Goal: Answer question/provide support

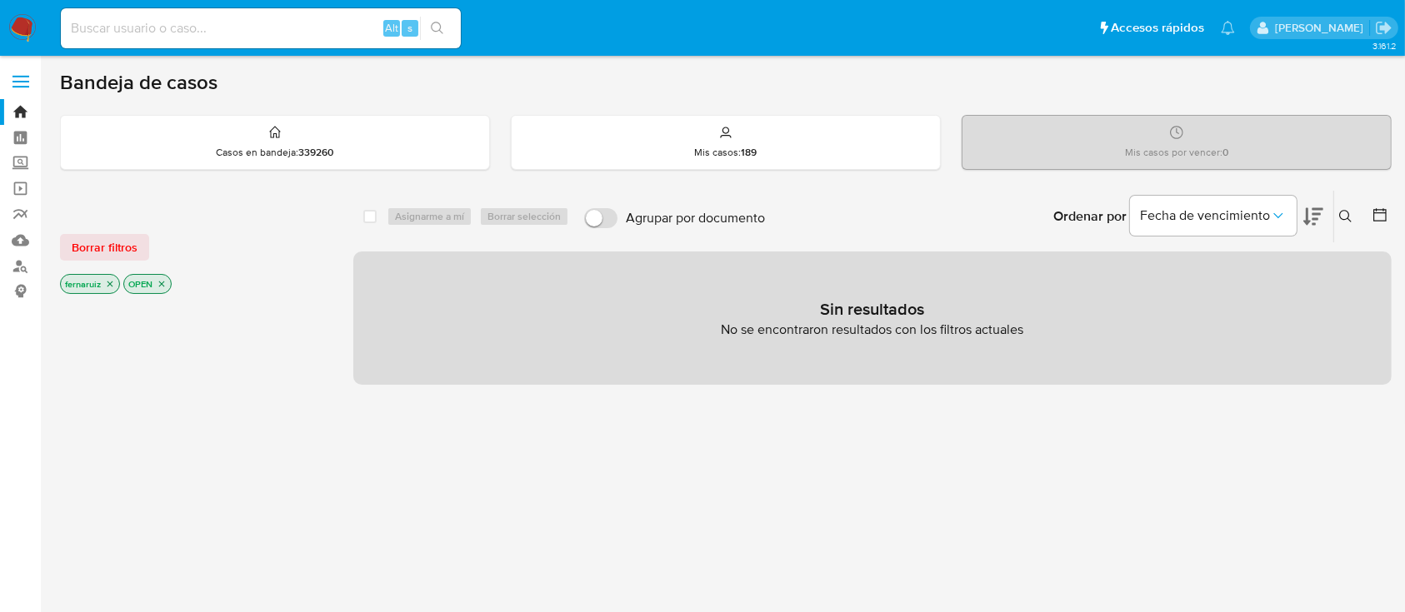
click at [26, 30] on img at bounding box center [22, 28] width 28 height 28
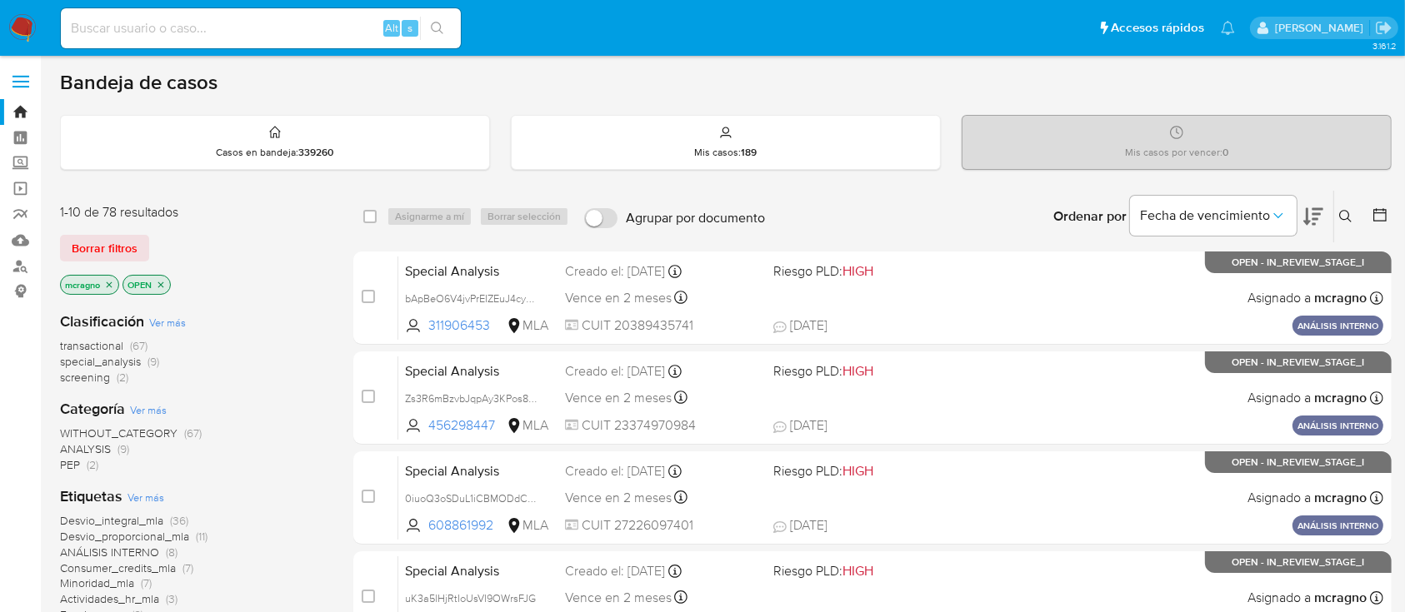
click at [156, 282] on icon "close-filter" at bounding box center [161, 285] width 10 height 10
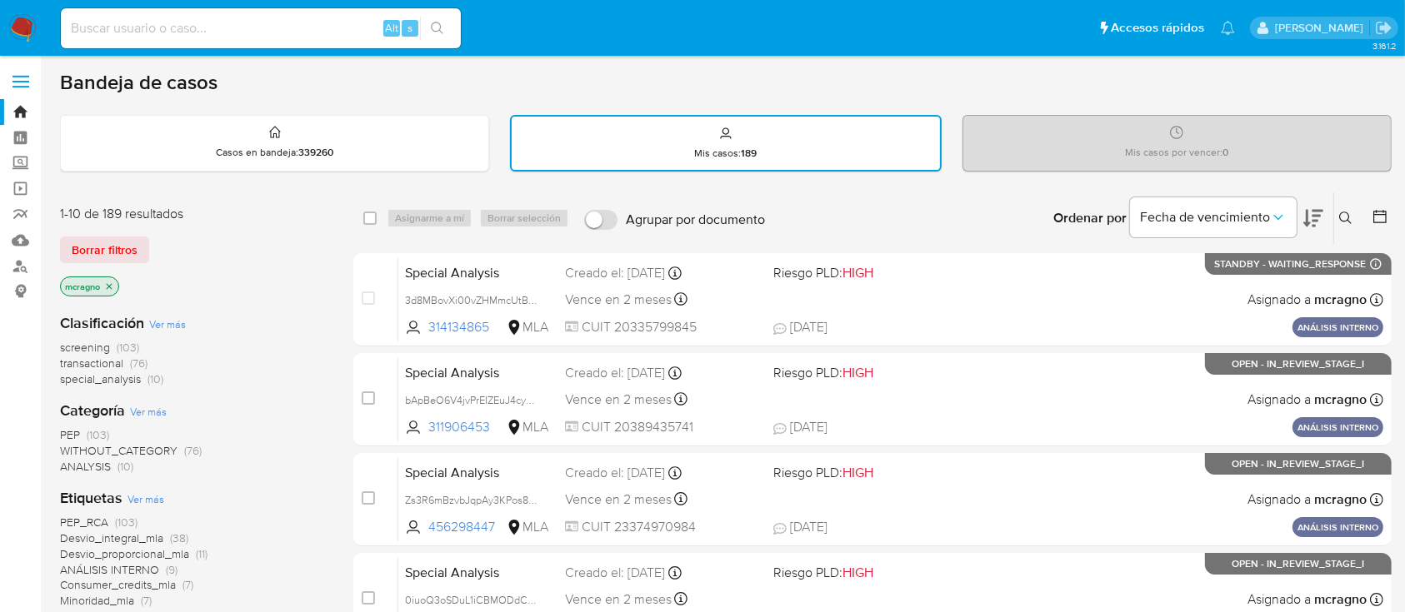
click at [110, 286] on icon "close-filter" at bounding box center [109, 287] width 10 height 10
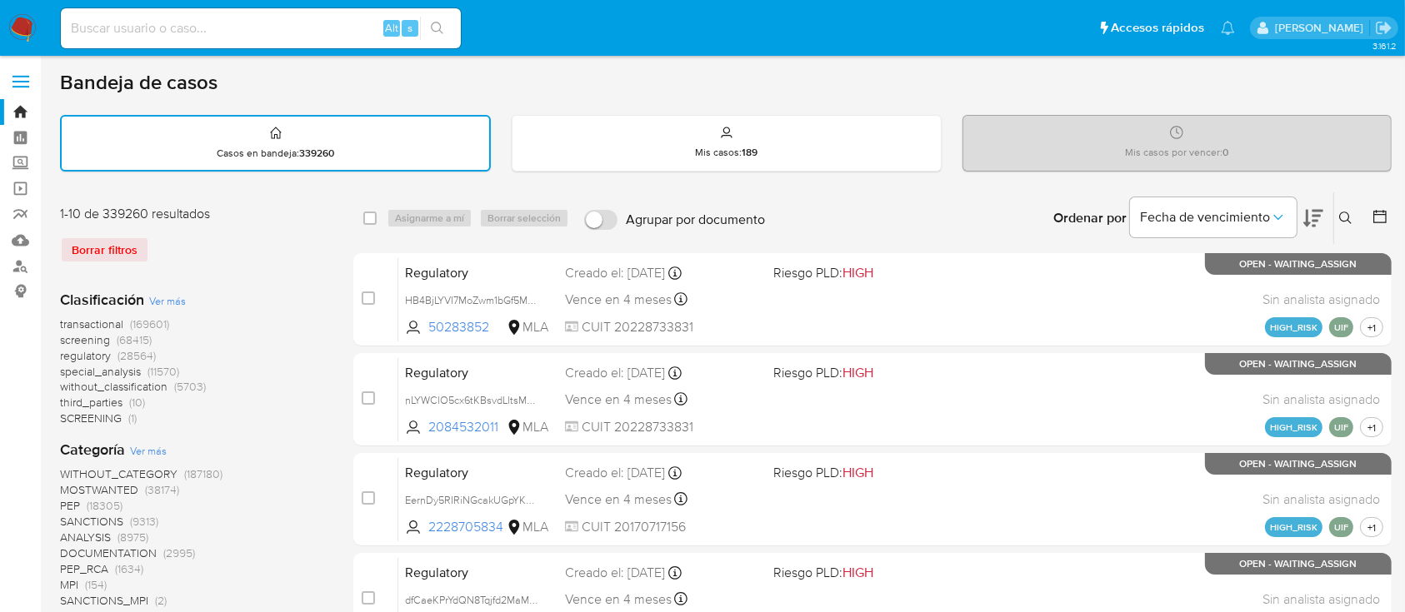
click at [1353, 217] on button at bounding box center [1347, 218] width 27 height 20
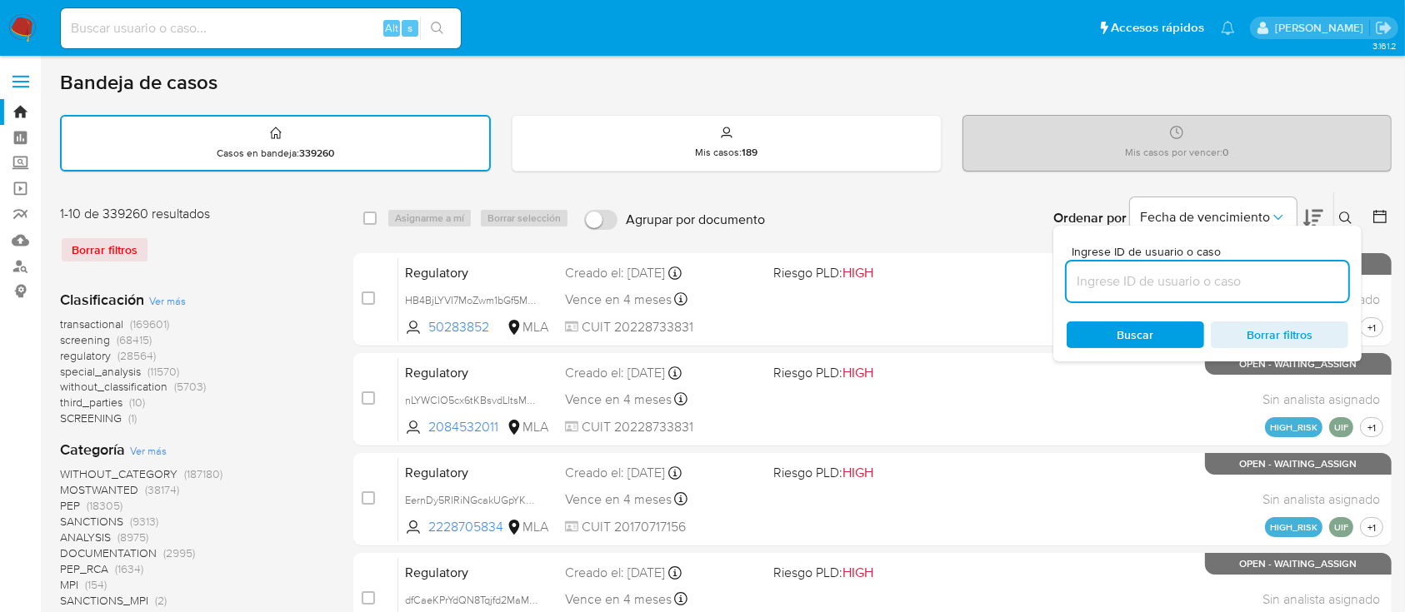
drag, startPoint x: 1220, startPoint y: 286, endPoint x: 1279, endPoint y: 251, distance: 68.7
click at [1220, 286] on input at bounding box center [1207, 282] width 282 height 22
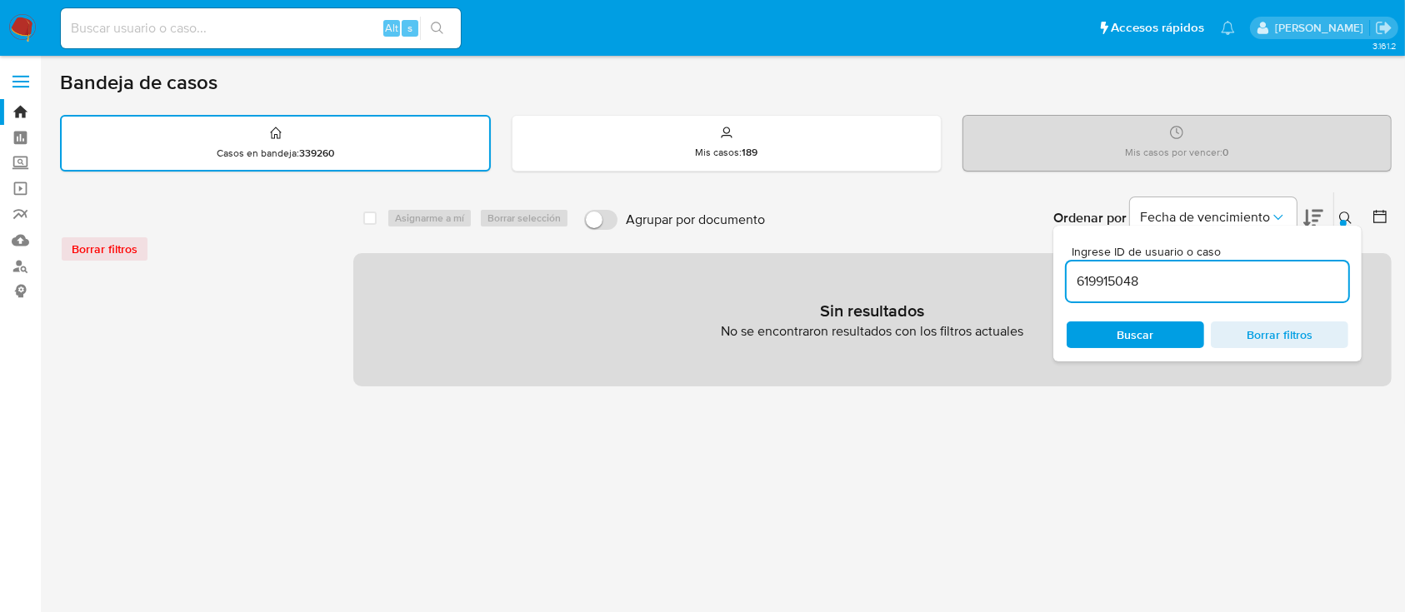
click at [1295, 268] on div "619915048" at bounding box center [1207, 282] width 282 height 40
click at [1300, 277] on input "619915048" at bounding box center [1207, 282] width 282 height 22
type input "619915048"
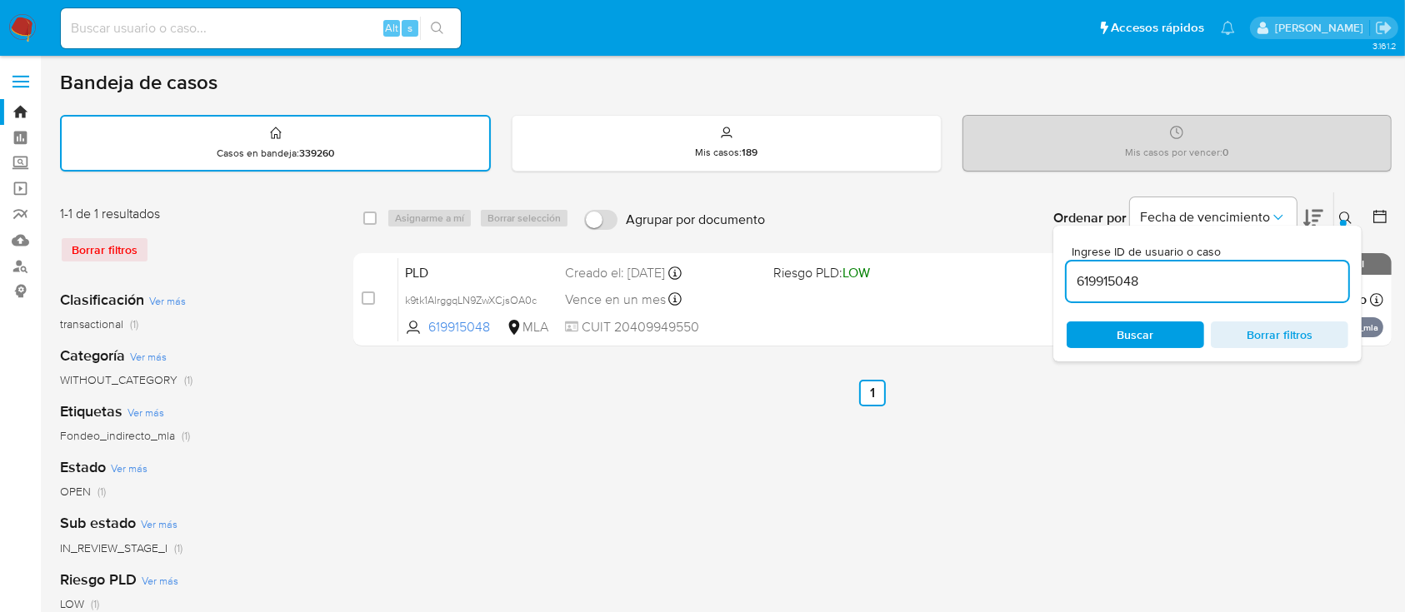
click at [1344, 212] on icon at bounding box center [1345, 218] width 13 height 13
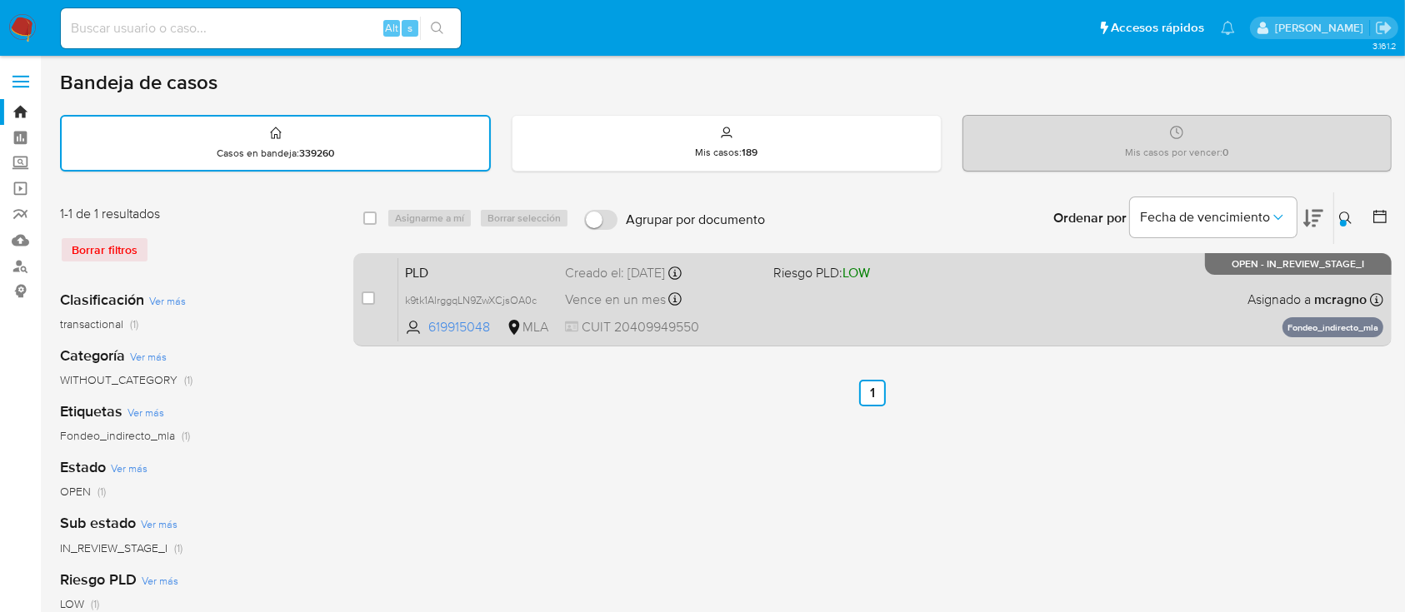
click at [1151, 277] on div "PLD k9tk1AlrggqLN9ZwXCjsOA0c 619915048 MLA Riesgo PLD: LOW Creado el: 12/09/202…" at bounding box center [890, 299] width 985 height 84
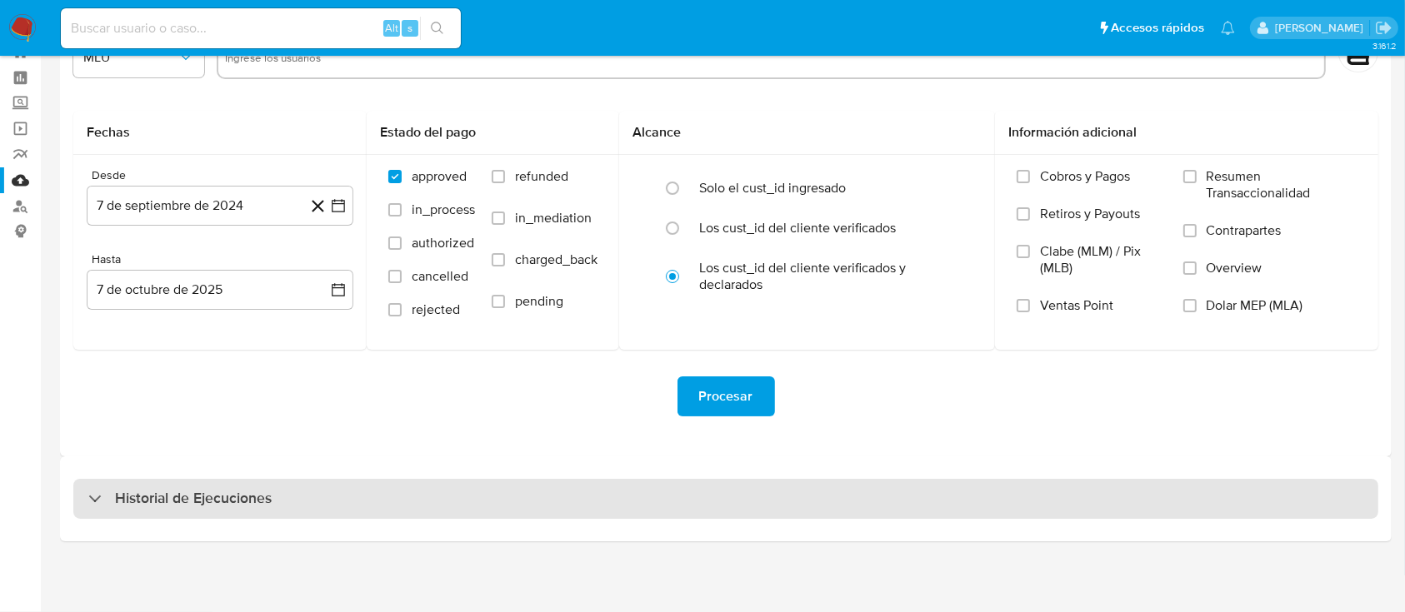
click at [200, 497] on h3 "Historial de Ejecuciones" at bounding box center [193, 499] width 157 height 20
select select "10"
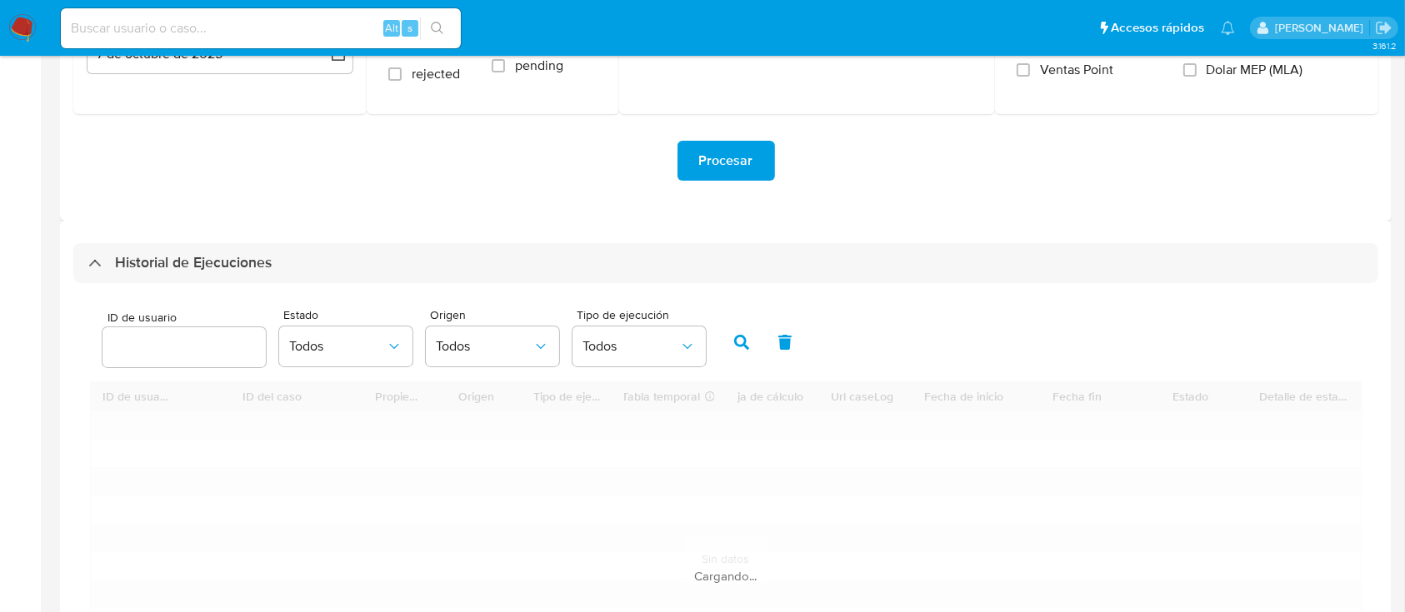
scroll to position [393, 0]
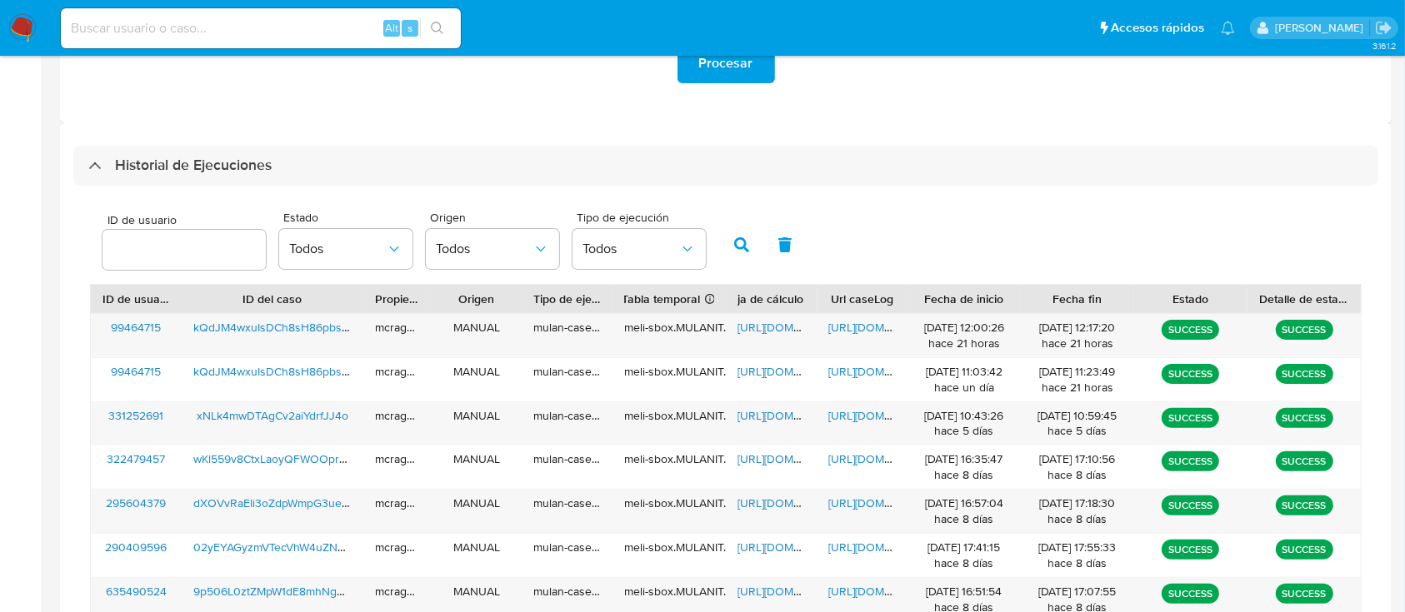
click at [169, 209] on div "ID de usuario Estado Todos Origen Todos Tipo de ejecución Todos" at bounding box center [725, 243] width 1271 height 82
click at [172, 245] on input "number" at bounding box center [183, 250] width 163 height 22
paste input "262171340"
type input "262171340"
click at [749, 243] on button "button" at bounding box center [741, 245] width 43 height 40
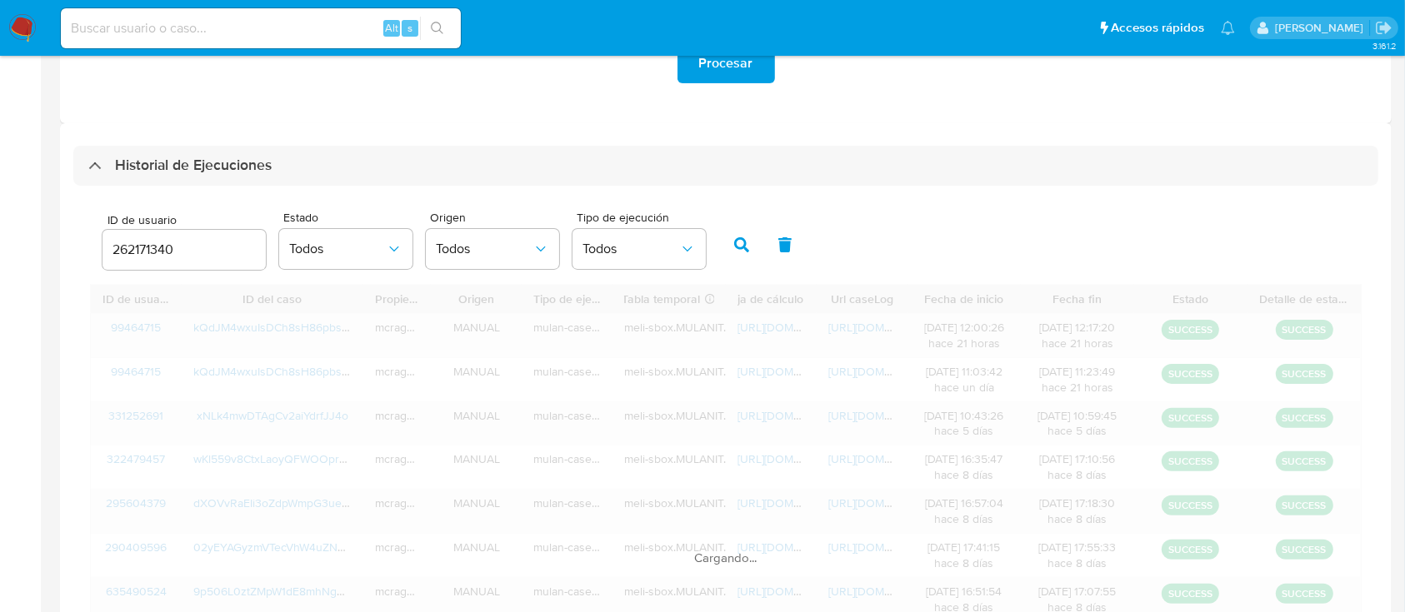
scroll to position [293, 0]
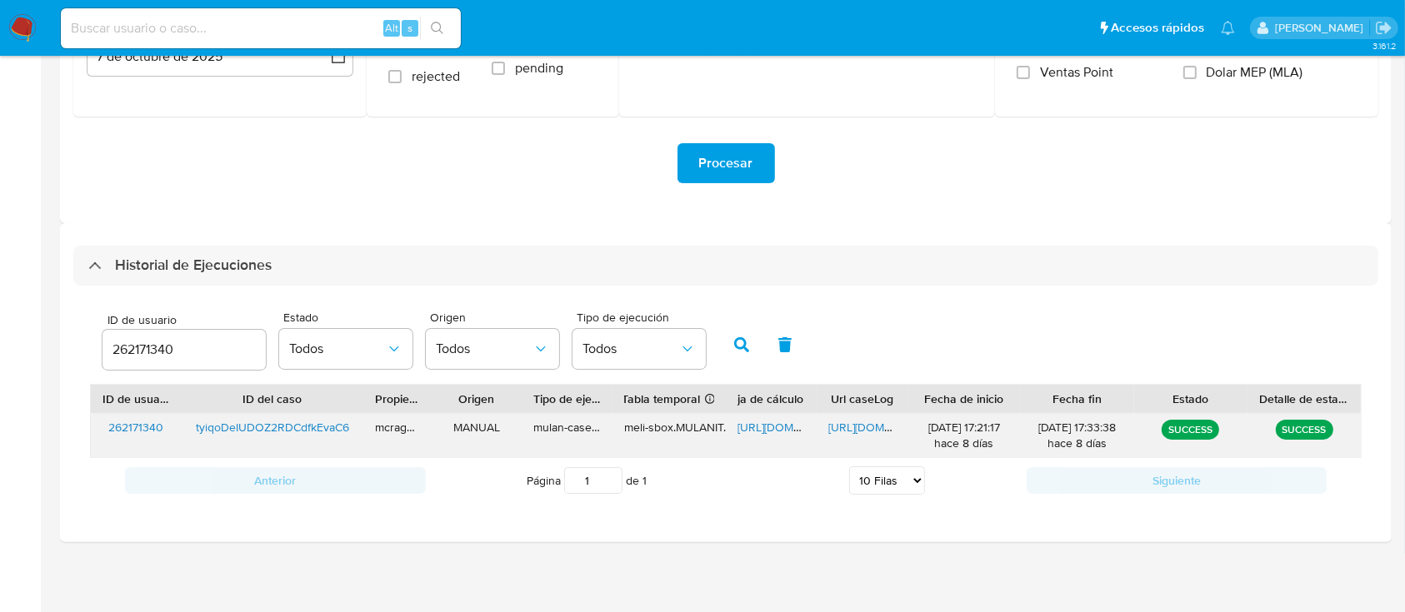
click at [780, 423] on span "https://docs.google.com/spreadsheets/d/1oq-bzF2_RdDFmbkIrn1QVk_qITua4CxIyldNv6K…" at bounding box center [794, 427] width 115 height 17
click at [844, 422] on span "https://docs.google.com/document/d/1PFM9wc0M4XzeqsmtdjOqpH68P80SrEtUzNBE9pTAi_w…" at bounding box center [885, 427] width 115 height 17
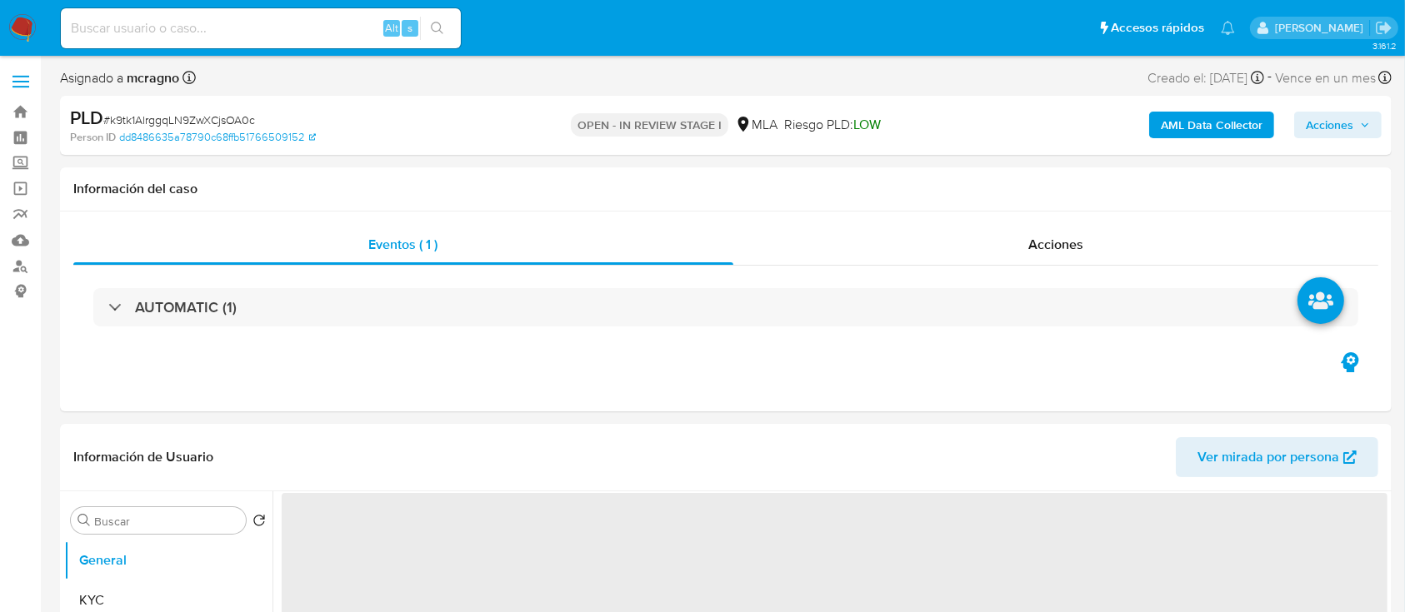
select select "10"
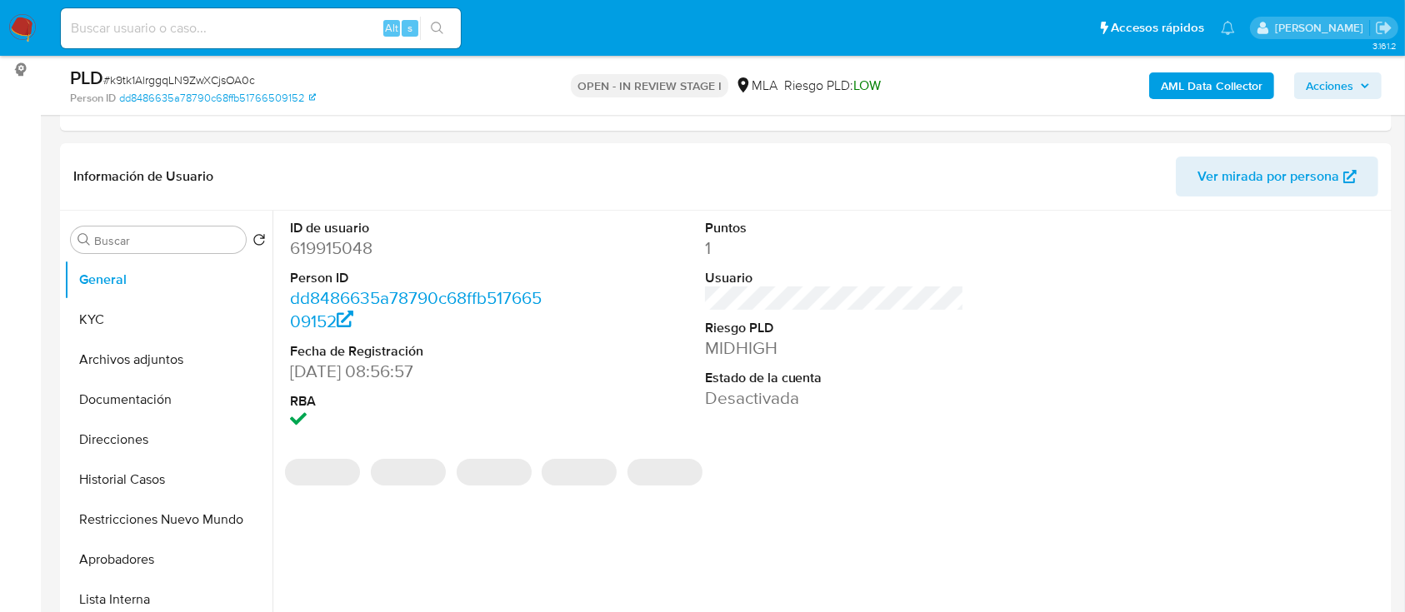
scroll to position [555, 0]
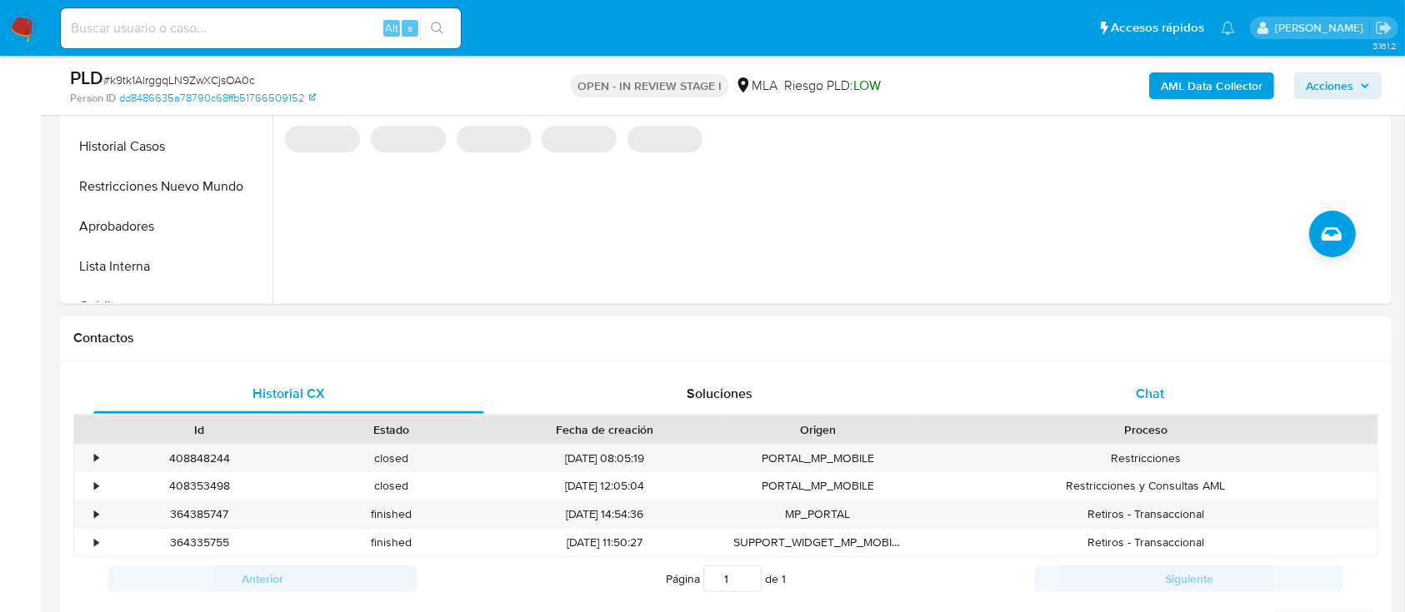
click at [1232, 395] on div "Chat" at bounding box center [1150, 394] width 391 height 40
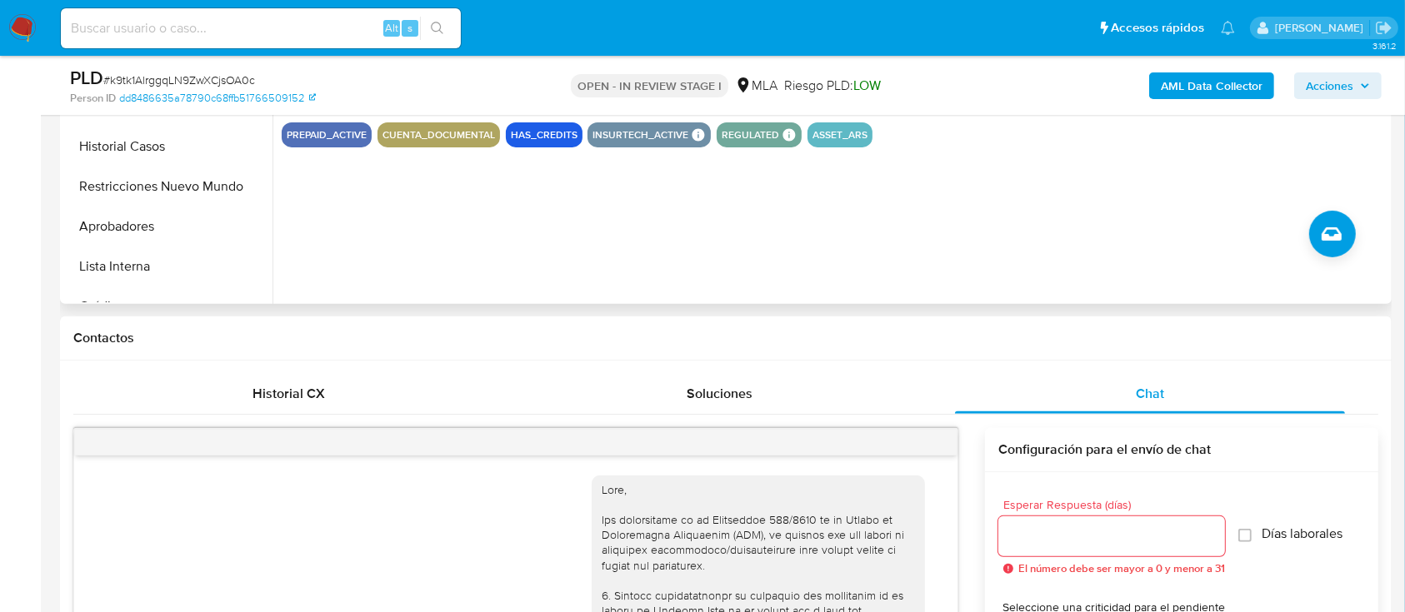
scroll to position [1306, 0]
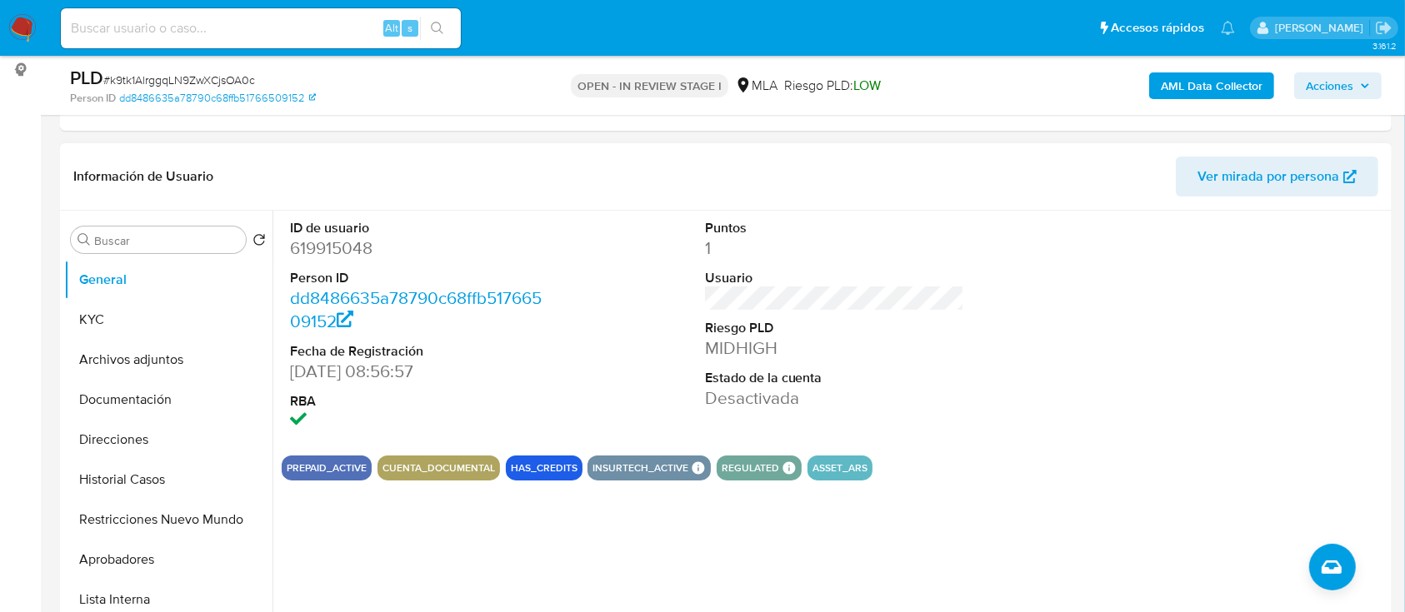
drag, startPoint x: 127, startPoint y: 350, endPoint x: 820, endPoint y: 407, distance: 695.5
click at [127, 350] on button "Archivos adjuntos" at bounding box center [168, 360] width 208 height 40
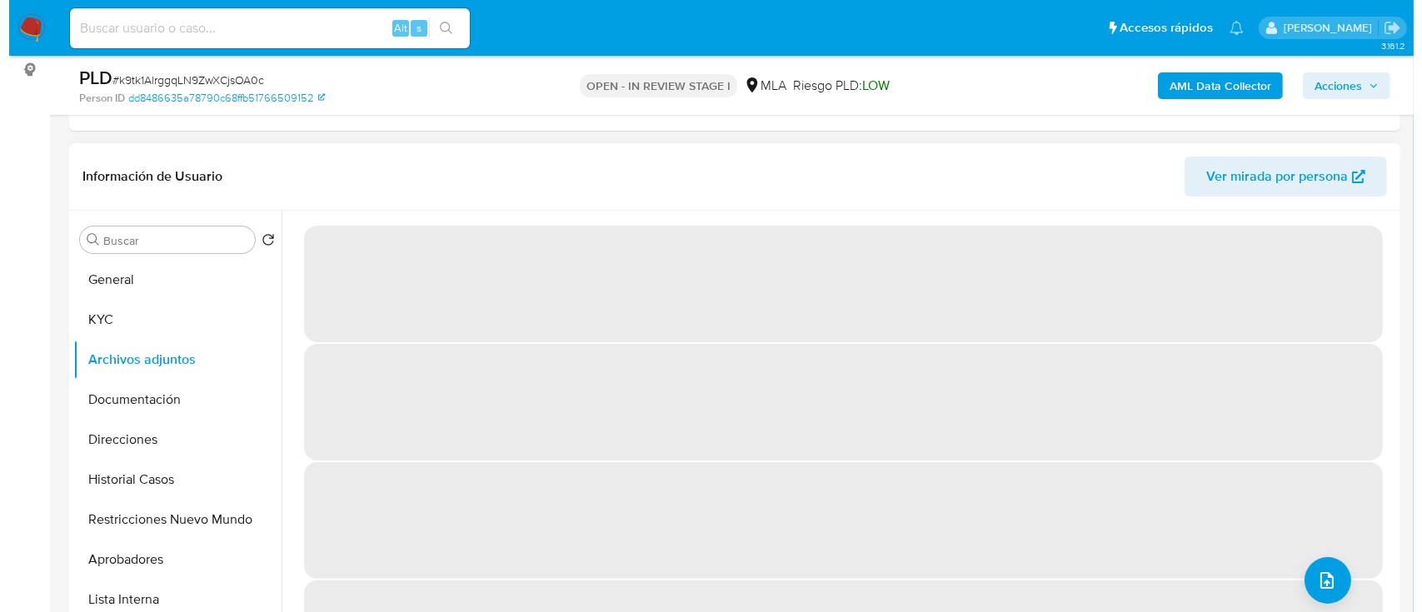
scroll to position [333, 0]
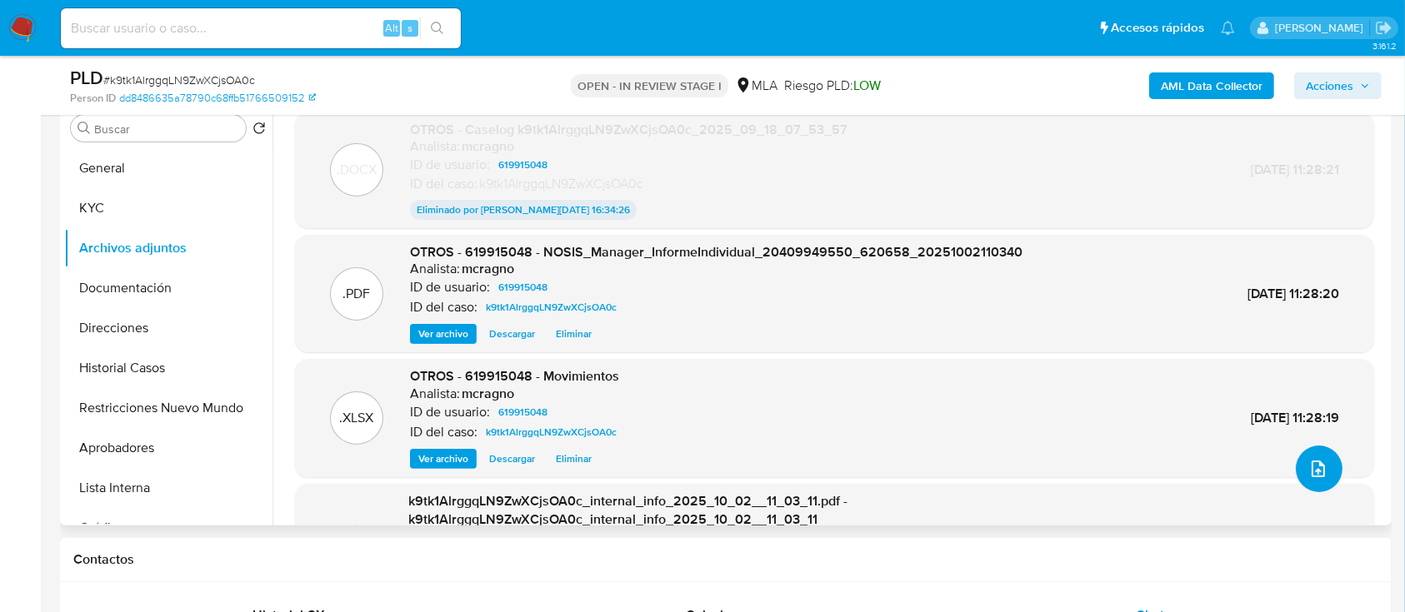
click at [1308, 462] on icon "upload-file" at bounding box center [1318, 469] width 20 height 20
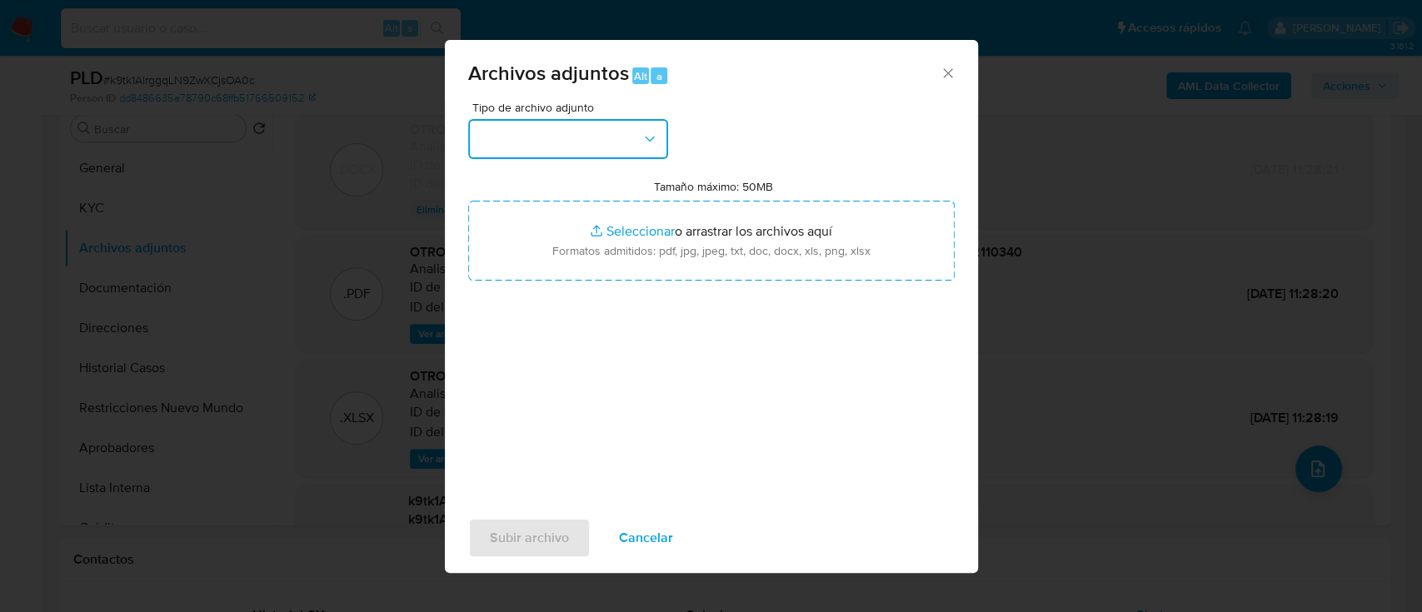
click at [616, 148] on button "button" at bounding box center [568, 139] width 200 height 40
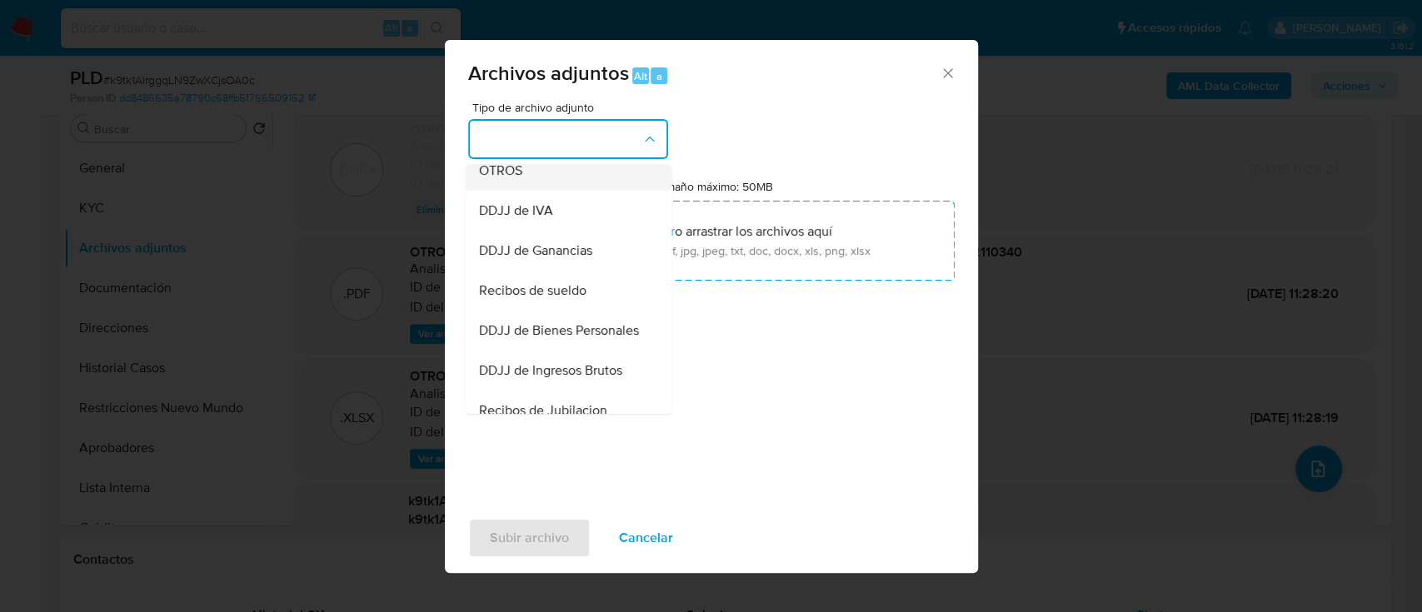
click at [544, 191] on div "OTROS" at bounding box center [563, 171] width 170 height 40
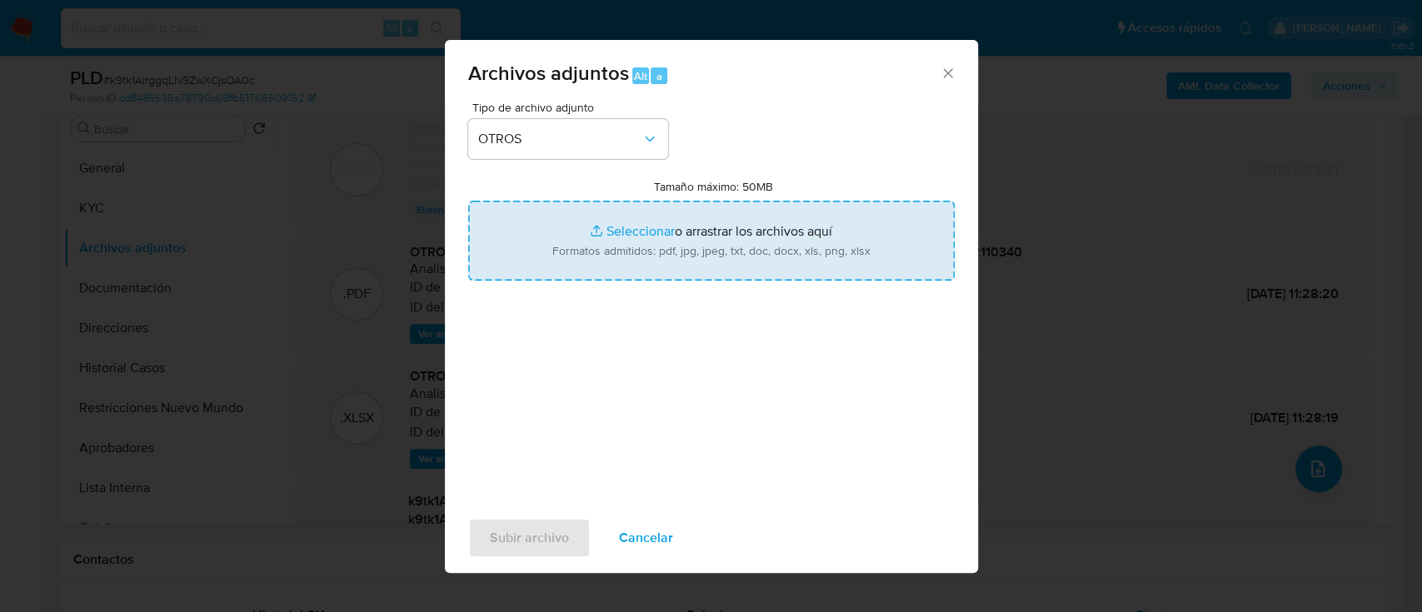
click at [673, 239] on input "Tamaño máximo: 50MB Seleccionar archivos" at bounding box center [711, 241] width 487 height 80
type input "C:\fakepath\619915048 - Recibo de sueldo jul25.jpg"
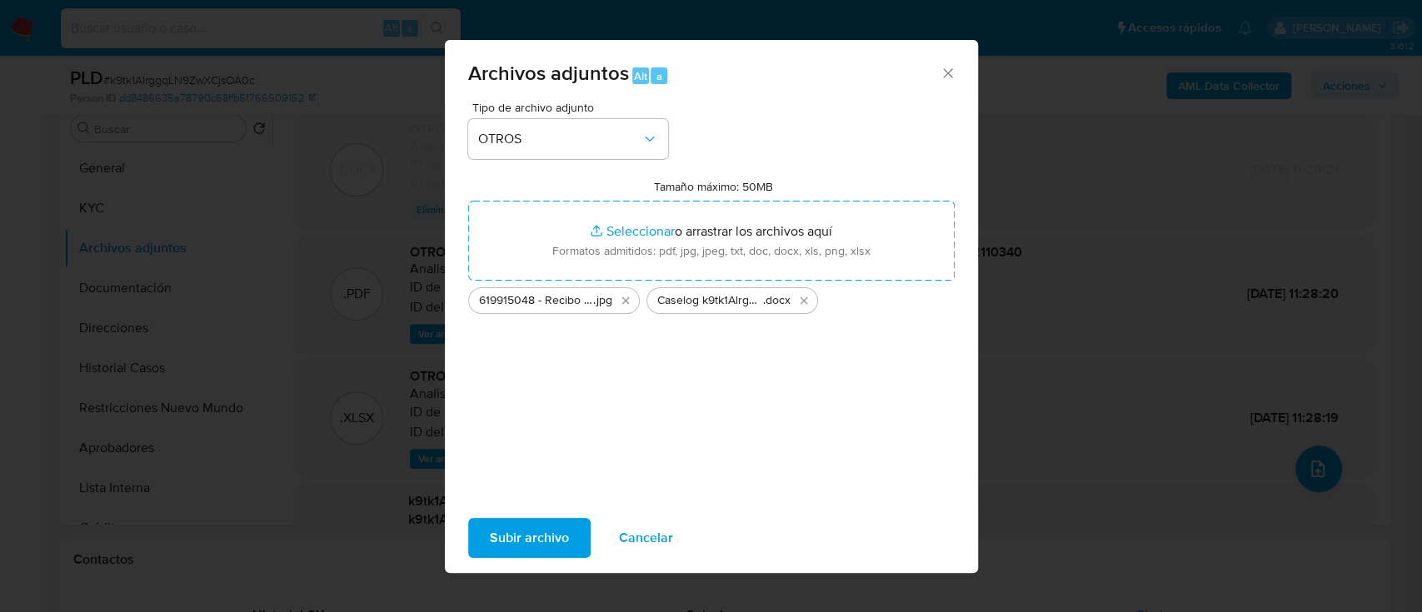
click at [515, 531] on span "Subir archivo" at bounding box center [529, 538] width 79 height 37
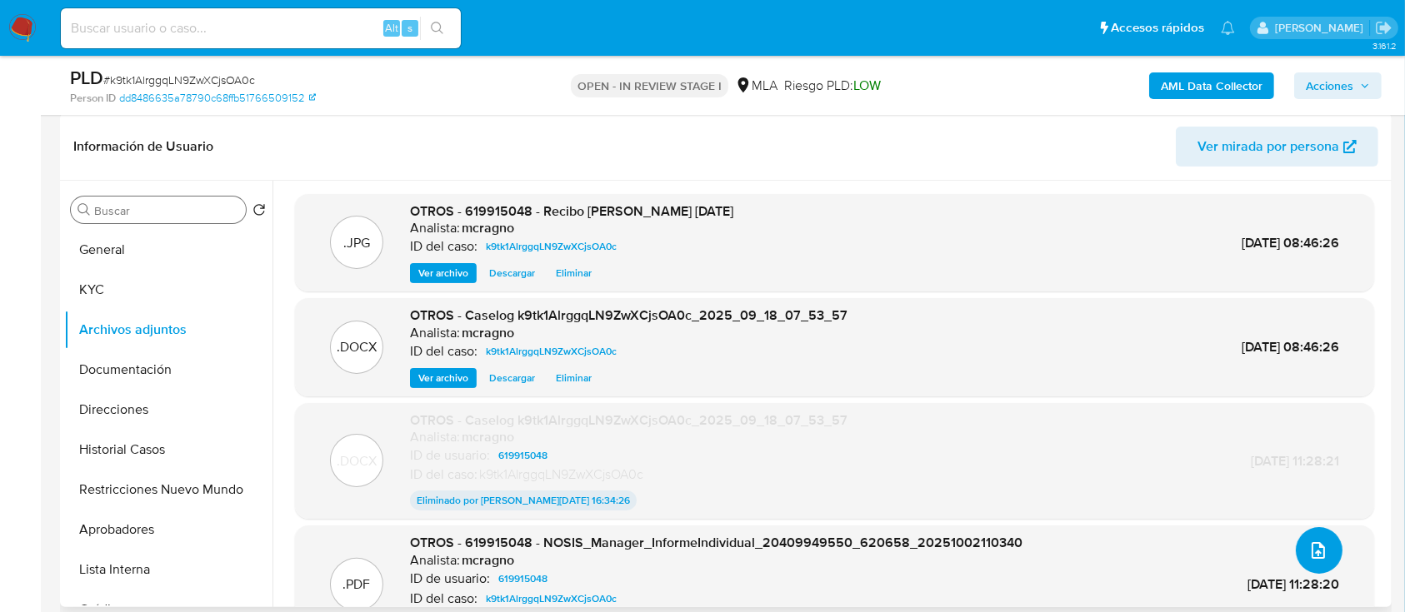
scroll to position [222, 0]
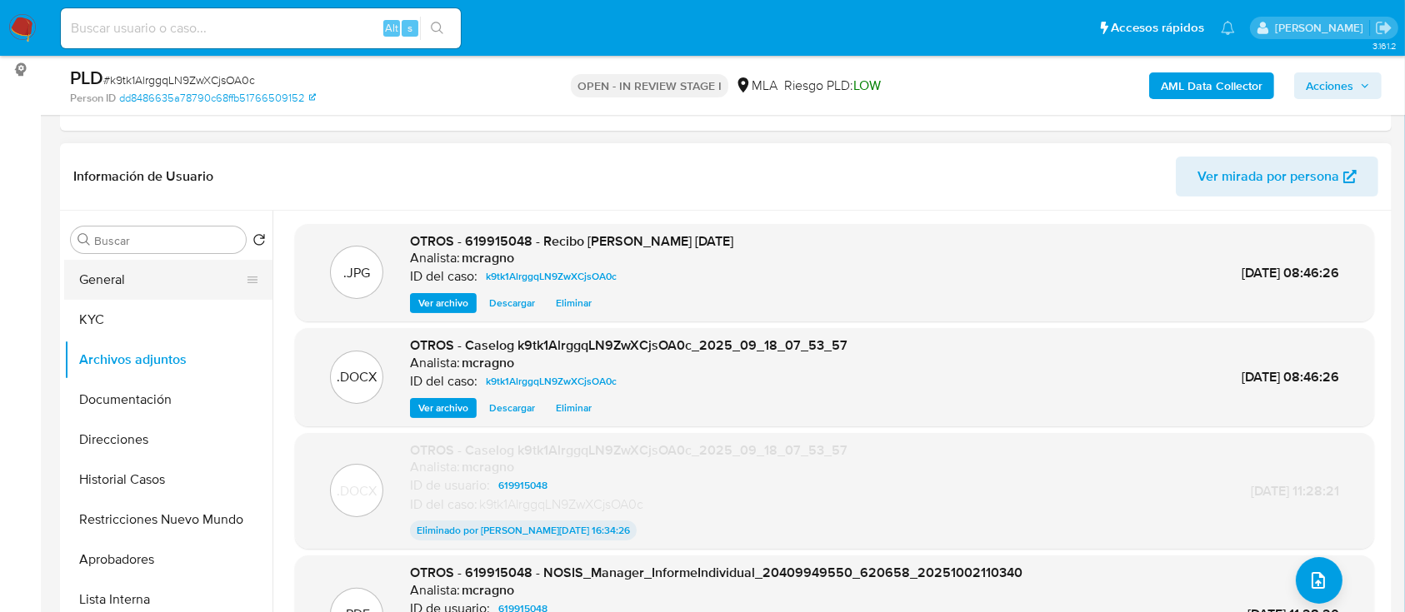
click at [187, 272] on button "General" at bounding box center [161, 280] width 195 height 40
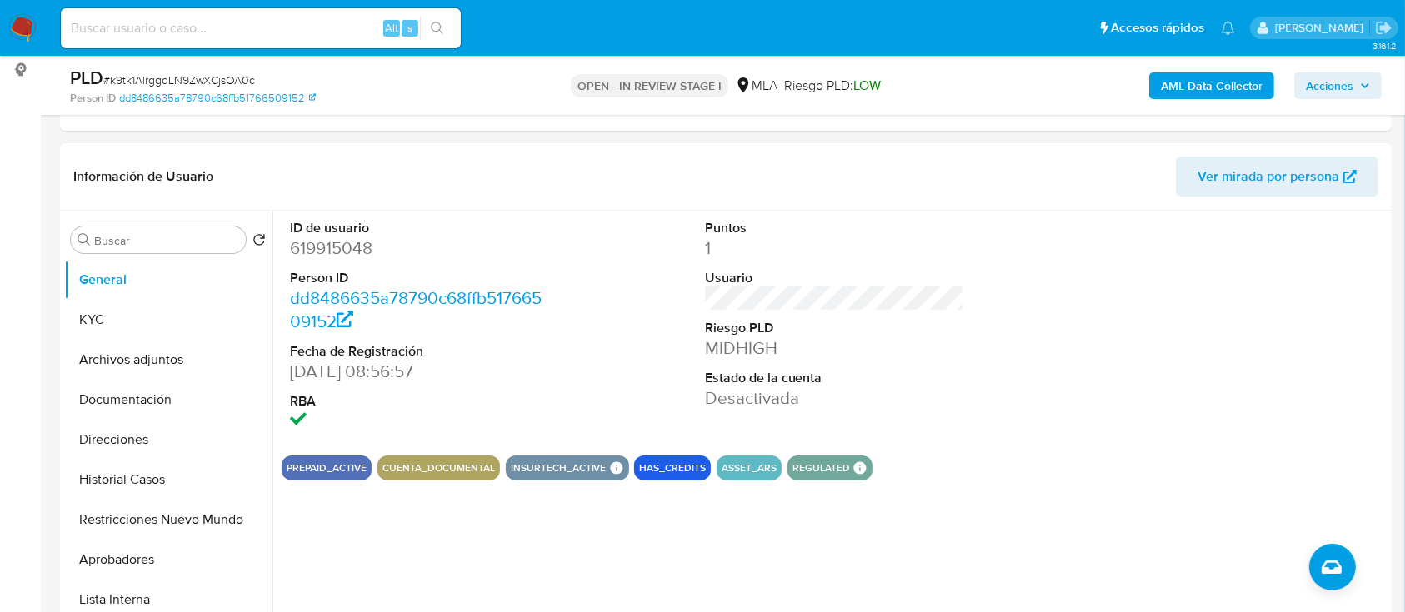
click at [133, 361] on button "Archivos adjuntos" at bounding box center [168, 360] width 208 height 40
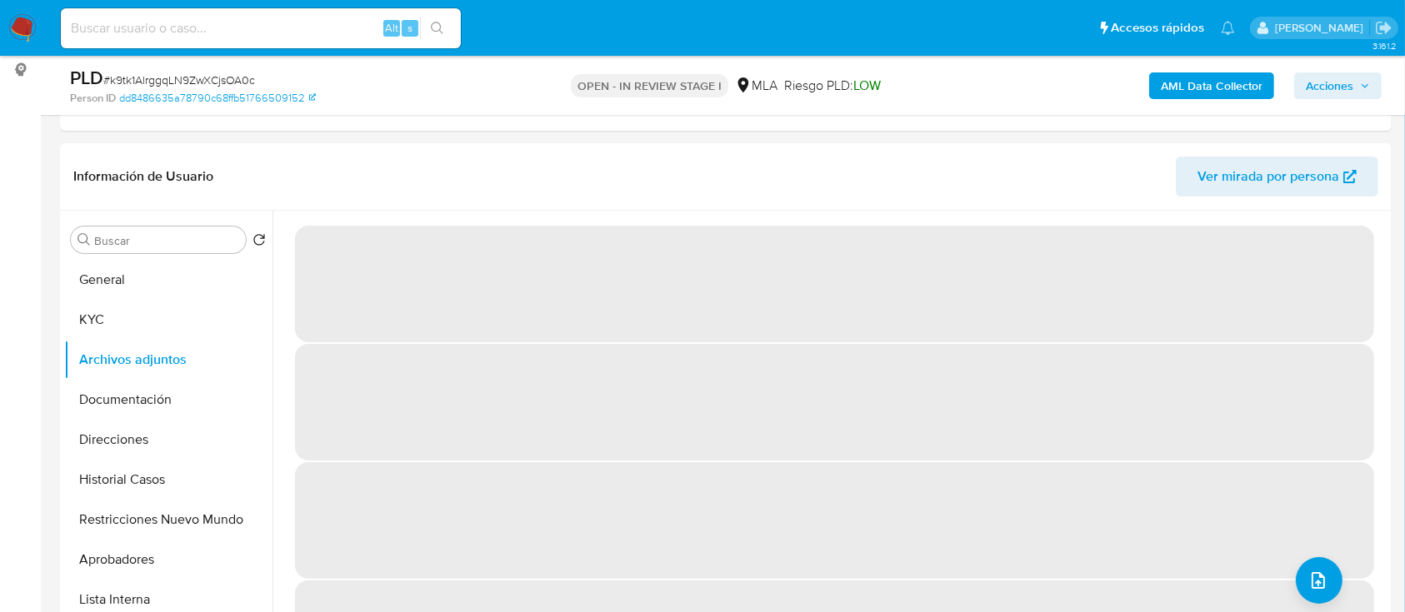
click at [1336, 97] on span "Acciones" at bounding box center [1329, 85] width 47 height 27
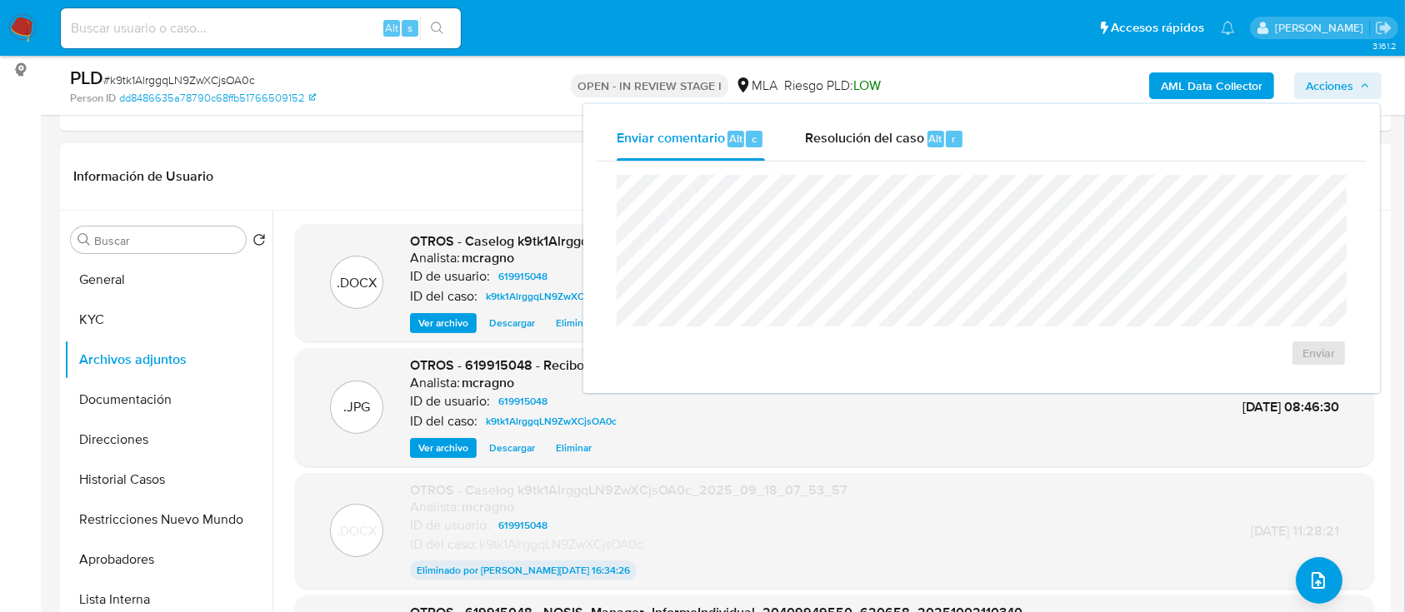
click at [906, 157] on div "Resolución del caso Alt r" at bounding box center [884, 138] width 159 height 43
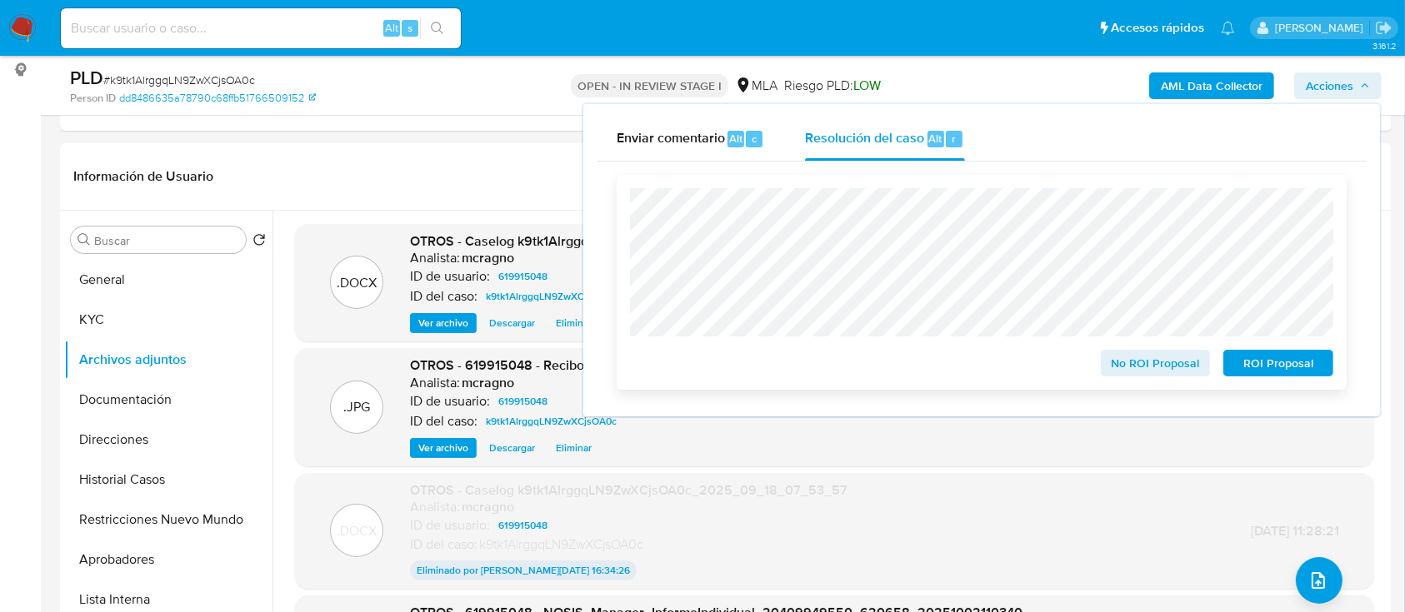
click at [1265, 372] on span "ROI Proposal" at bounding box center [1278, 363] width 87 height 23
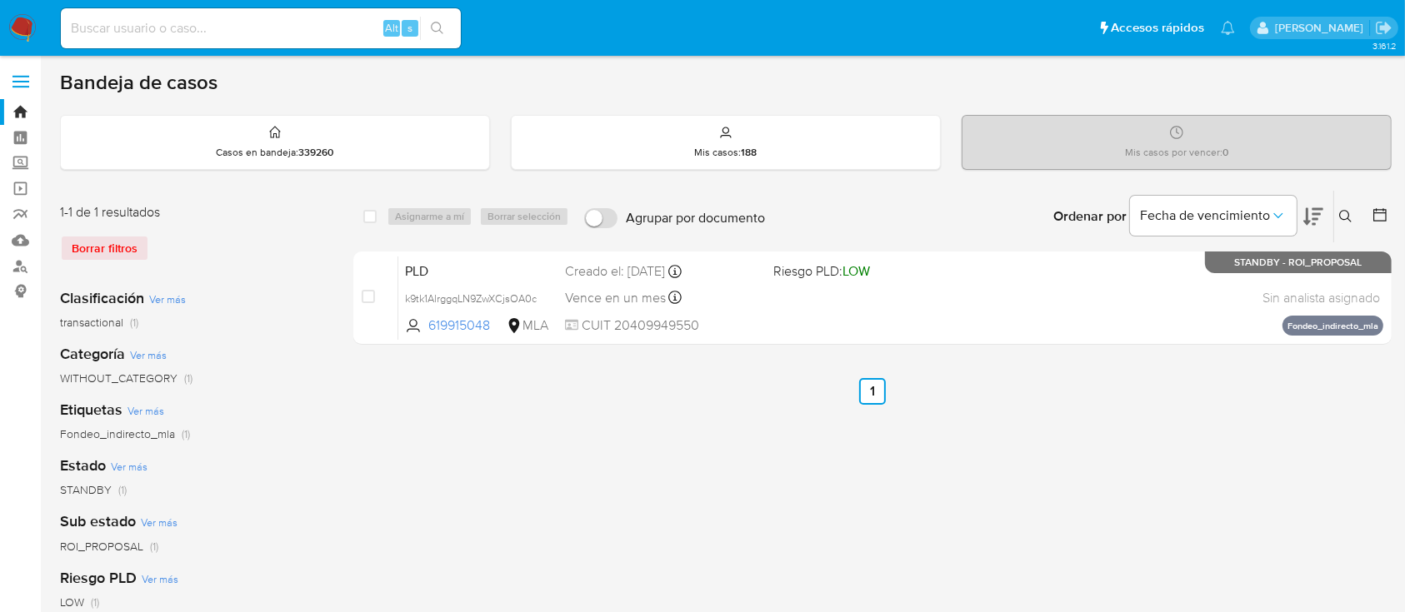
drag, startPoint x: 1346, startPoint y: 207, endPoint x: 1346, endPoint y: 217, distance: 10.0
click at [1346, 211] on button at bounding box center [1347, 217] width 27 height 20
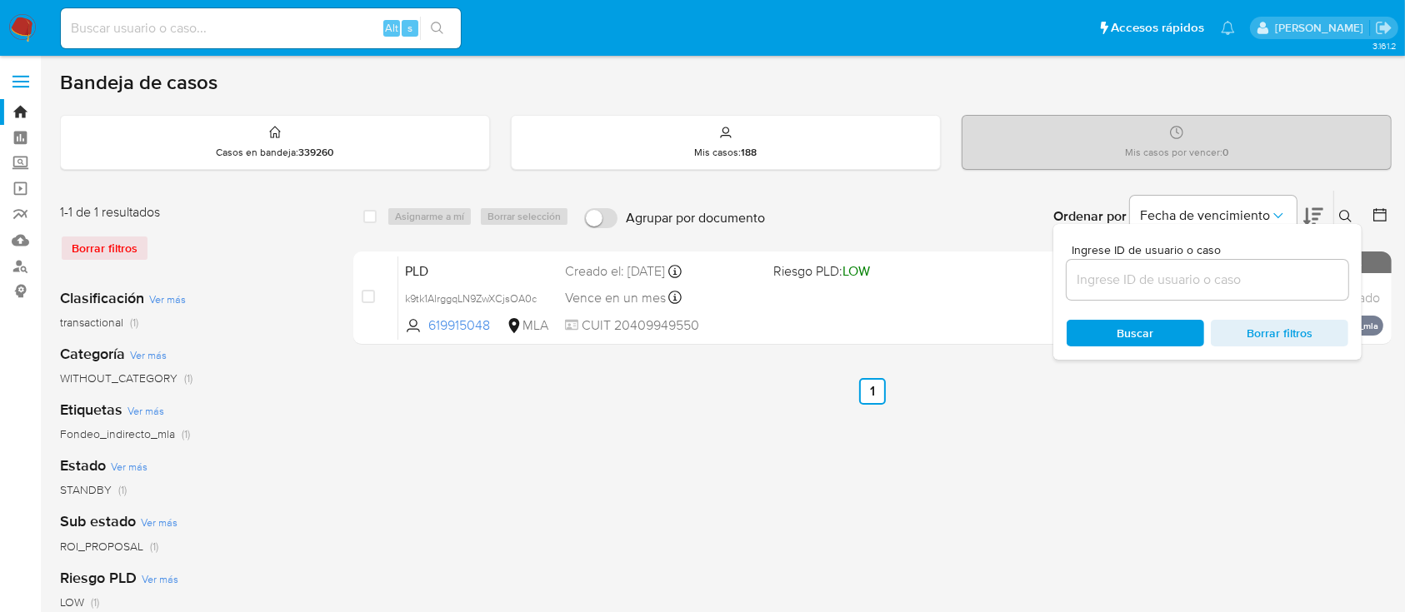
drag, startPoint x: 1231, startPoint y: 286, endPoint x: 1266, endPoint y: 267, distance: 39.2
click at [1231, 286] on input at bounding box center [1207, 280] width 282 height 22
type input "304806447"
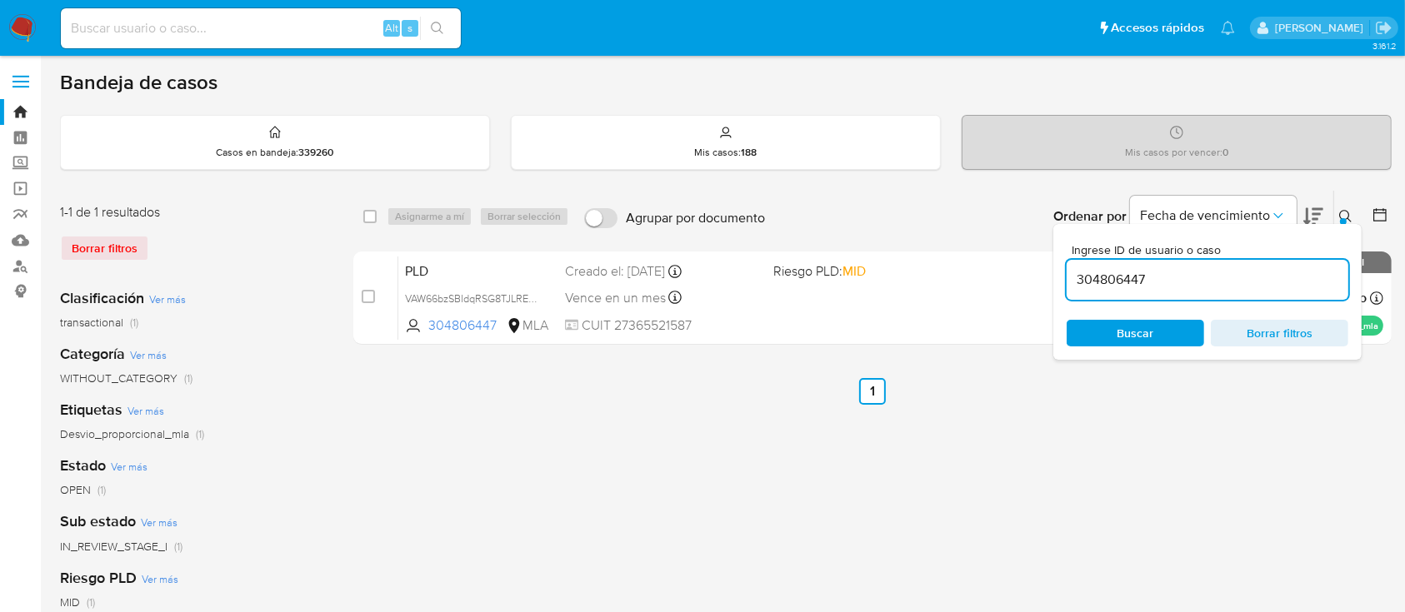
click at [1345, 207] on button at bounding box center [1347, 217] width 27 height 20
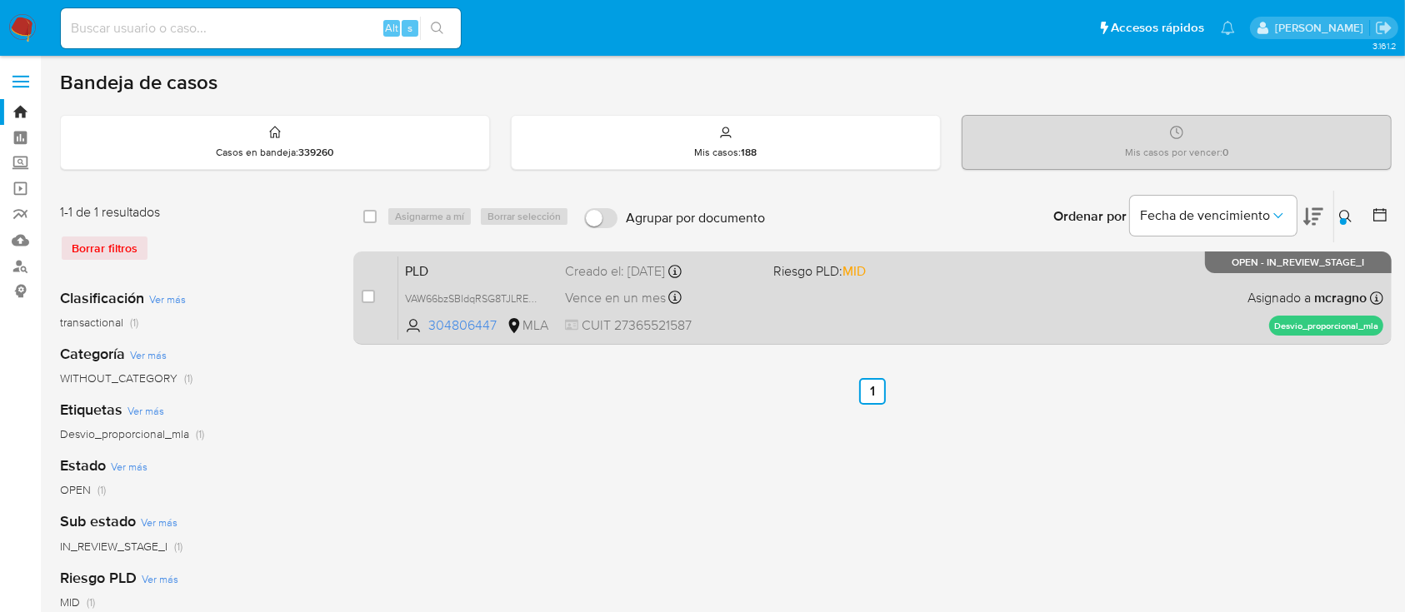
click at [891, 282] on div "PLD VAW66bzSBIdqRSG8TJLREUkJ 304806447 MLA Riesgo PLD: MID Creado el: 12/09/202…" at bounding box center [890, 298] width 985 height 84
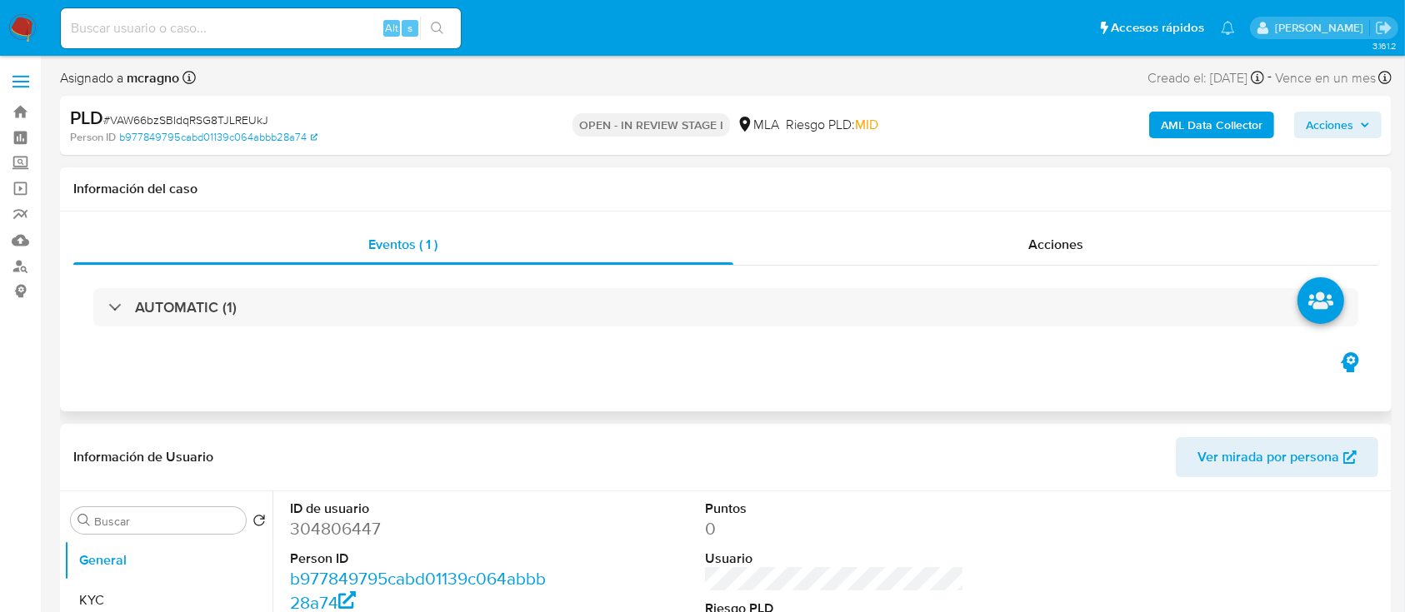
select select "10"
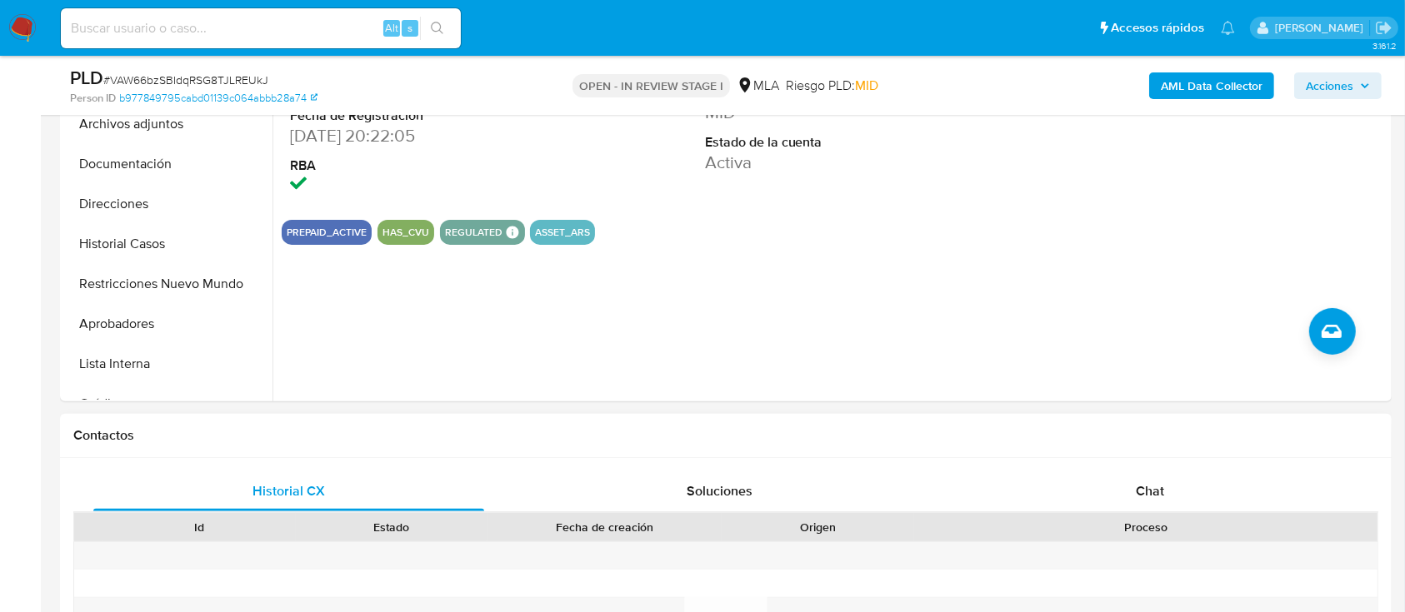
scroll to position [555, 0]
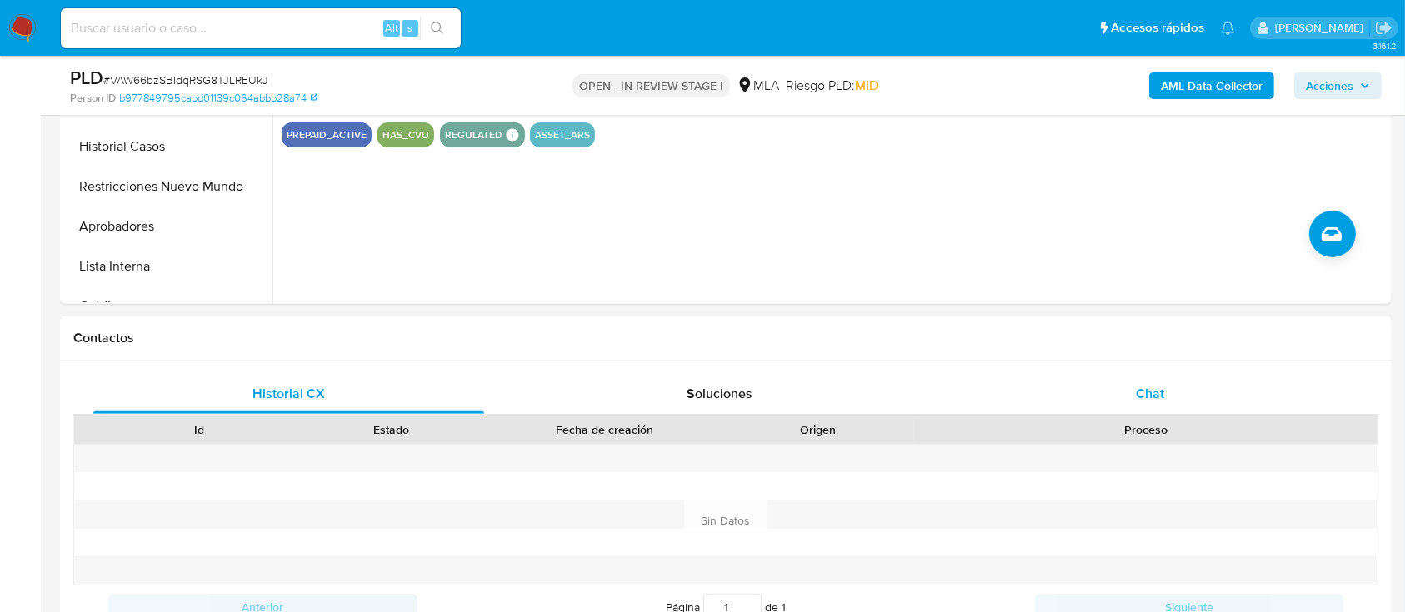
click at [1216, 387] on div "Chat" at bounding box center [1150, 394] width 391 height 40
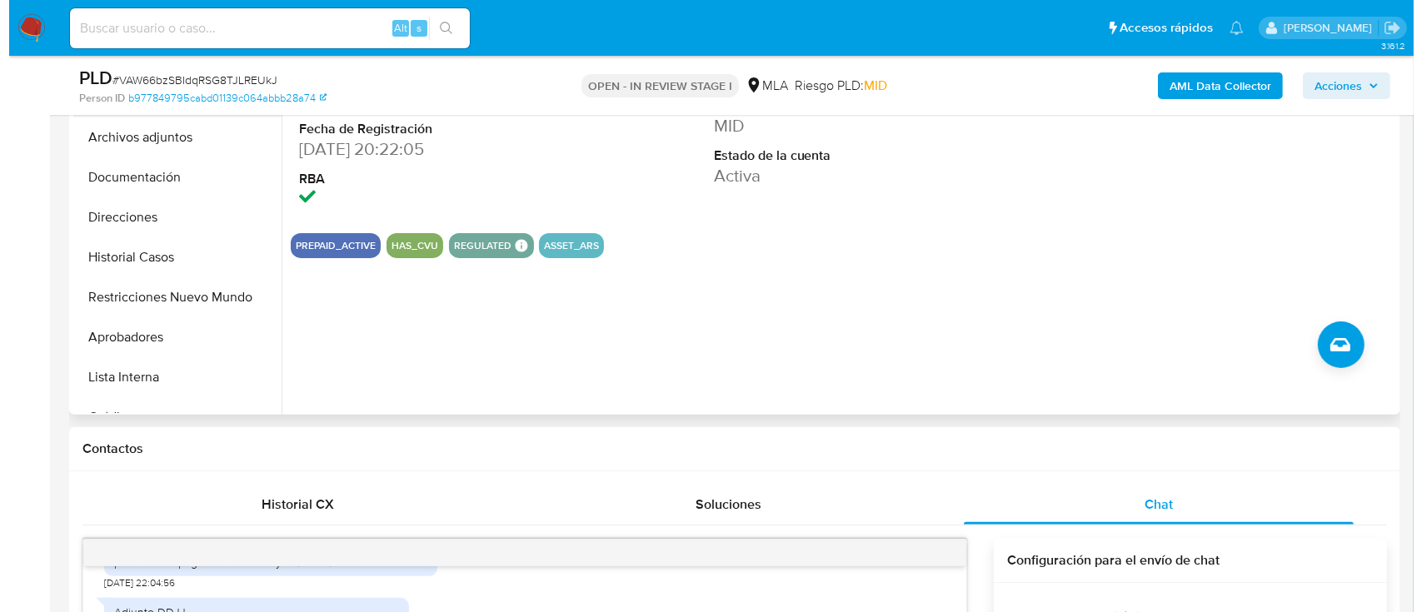
scroll to position [333, 0]
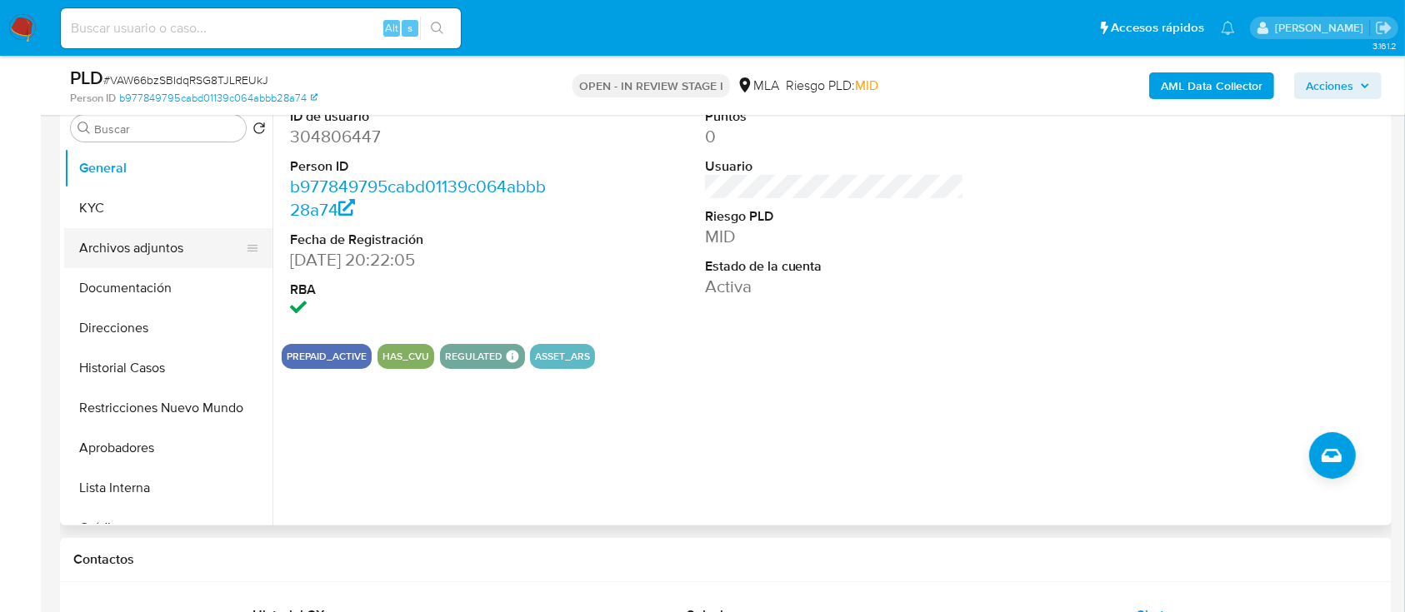
click at [147, 239] on button "Archivos adjuntos" at bounding box center [161, 248] width 195 height 40
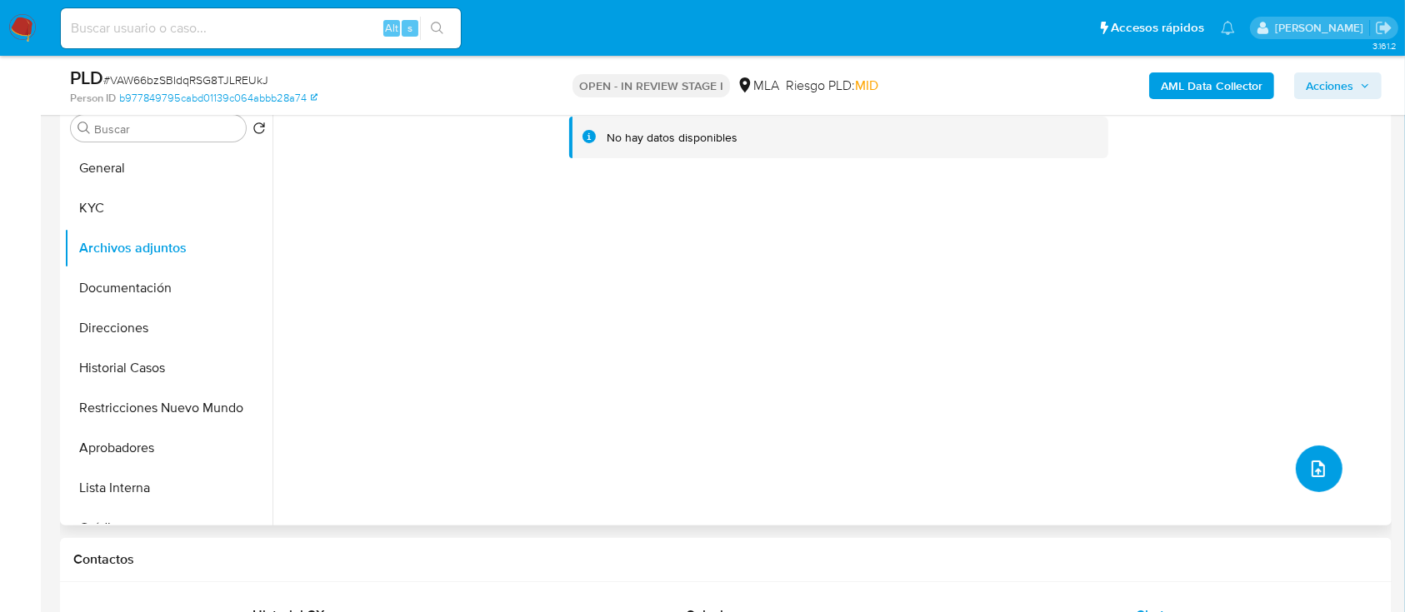
click at [1308, 470] on icon "upload-file" at bounding box center [1318, 469] width 20 height 20
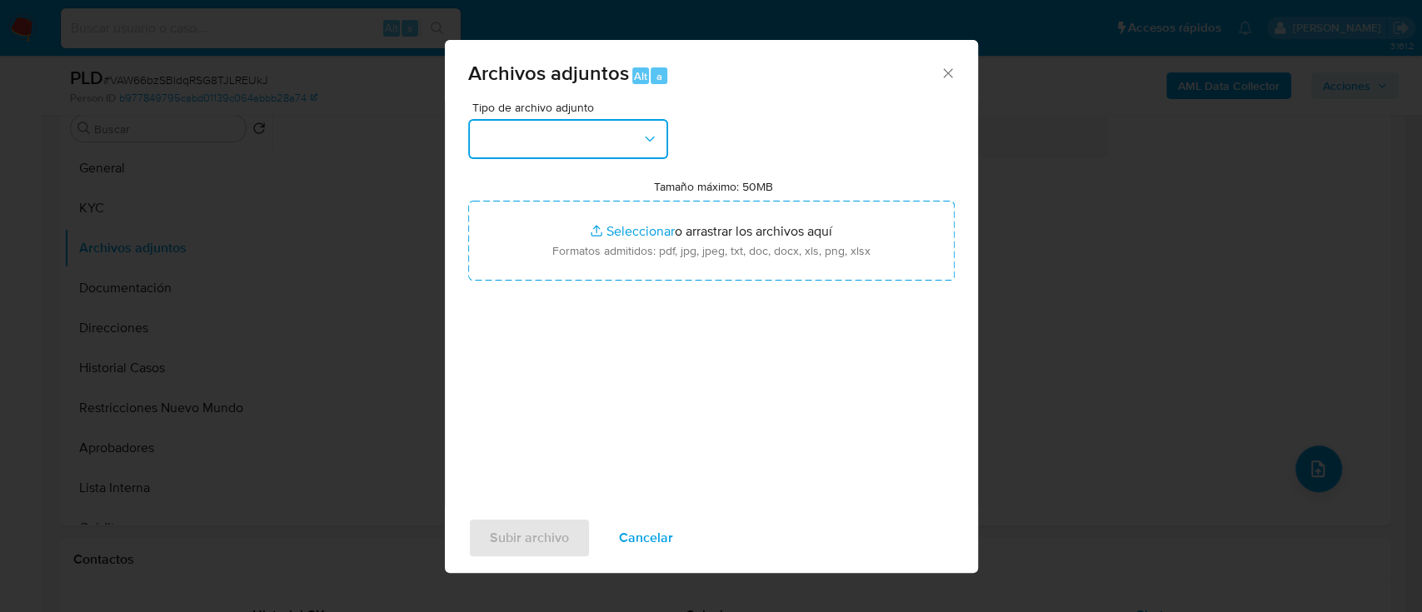
click at [554, 142] on button "button" at bounding box center [568, 139] width 200 height 40
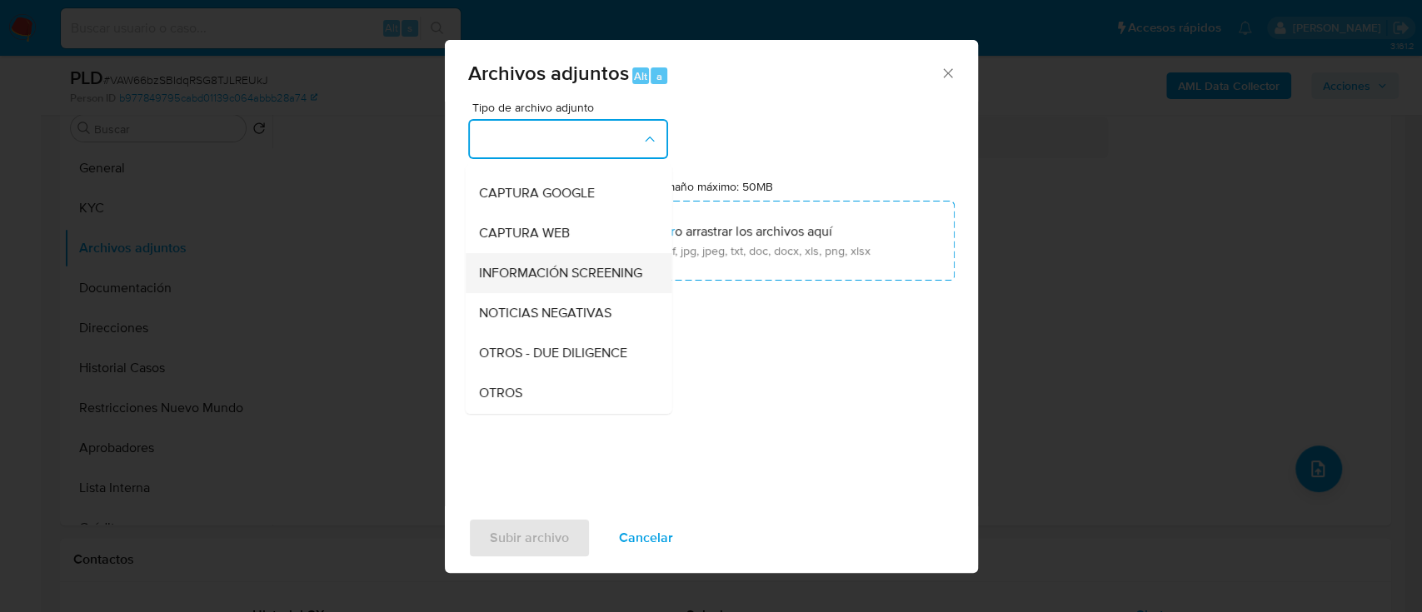
scroll to position [222, 0]
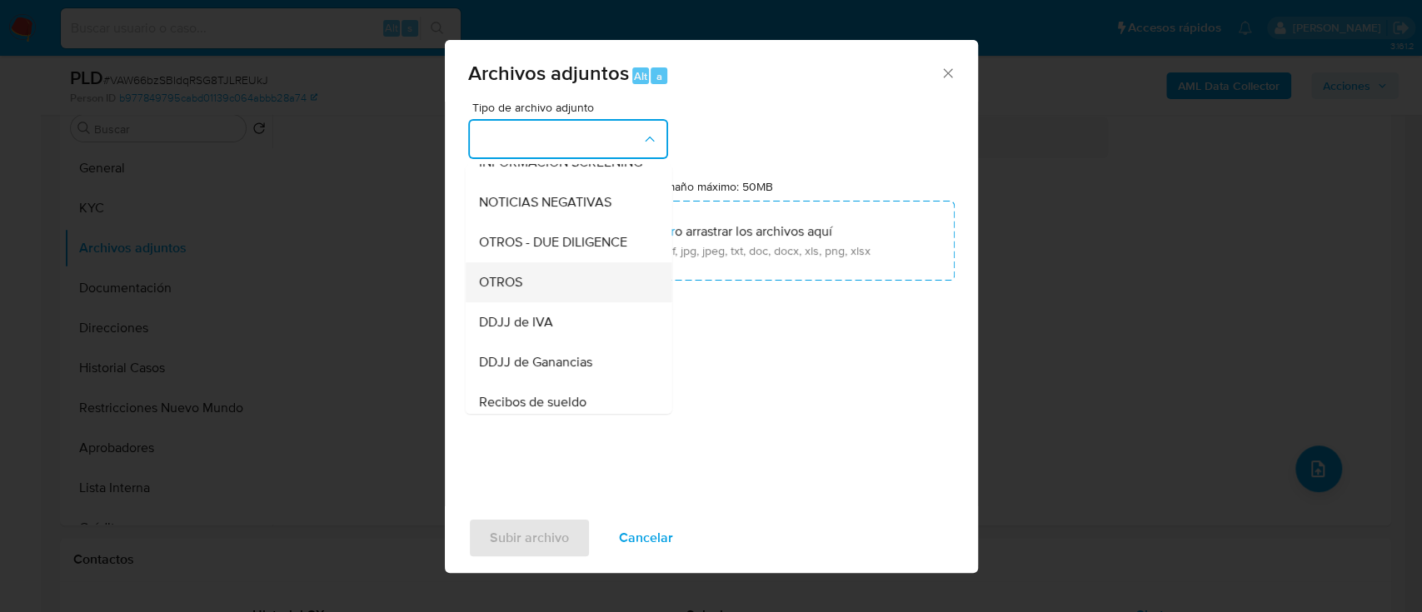
click at [546, 291] on div "OTROS" at bounding box center [563, 282] width 170 height 40
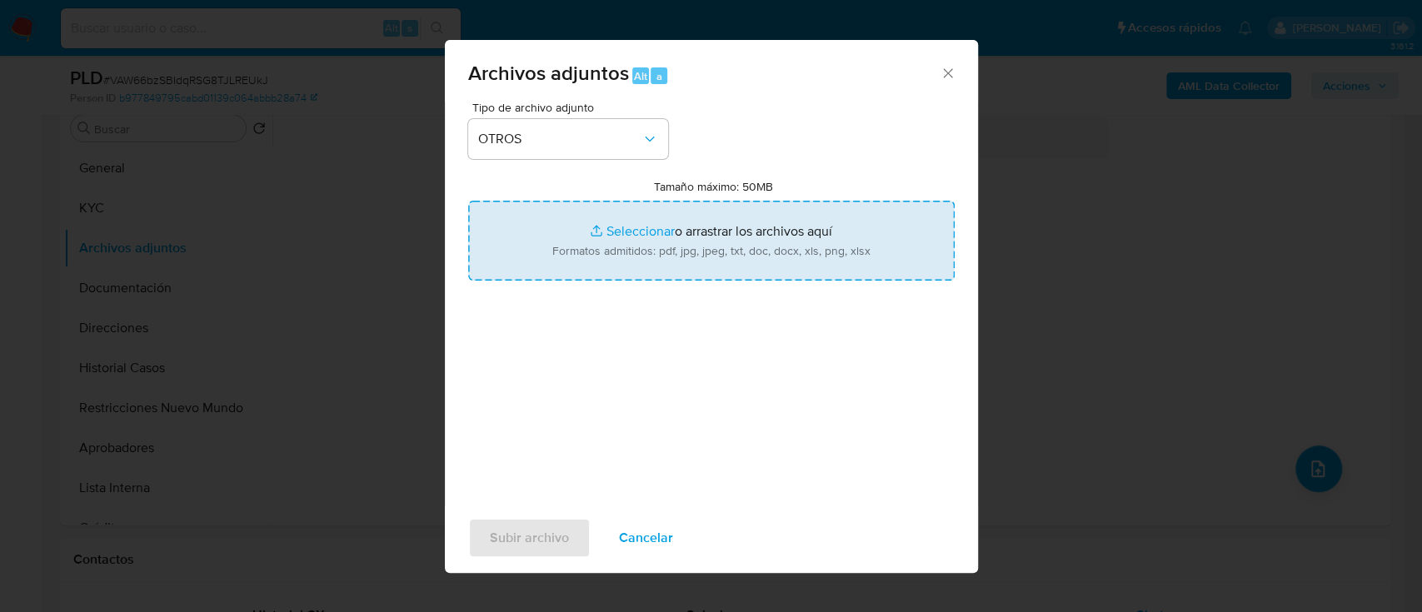
click at [640, 232] on input "Tamaño máximo: 50MB Seleccionar archivos" at bounding box center [711, 241] width 487 height 80
type input "C:\fakepath\304806447 - Movimientos.xlsx"
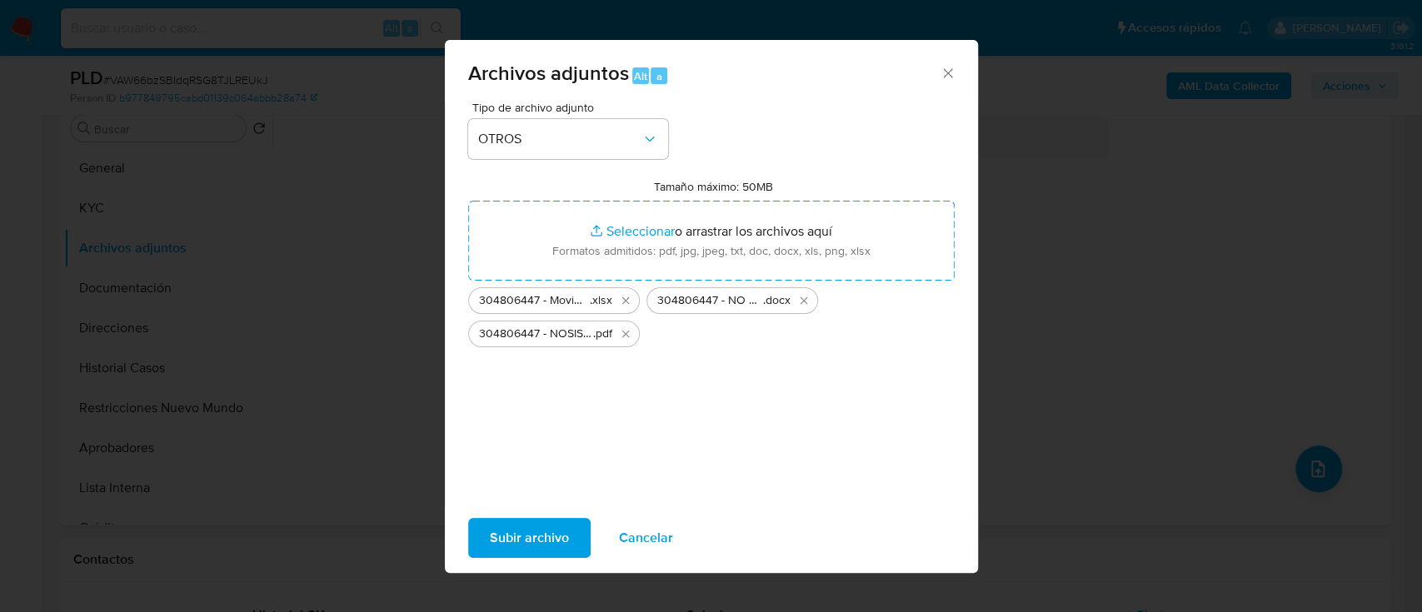
click at [532, 547] on span "Subir archivo" at bounding box center [529, 538] width 79 height 37
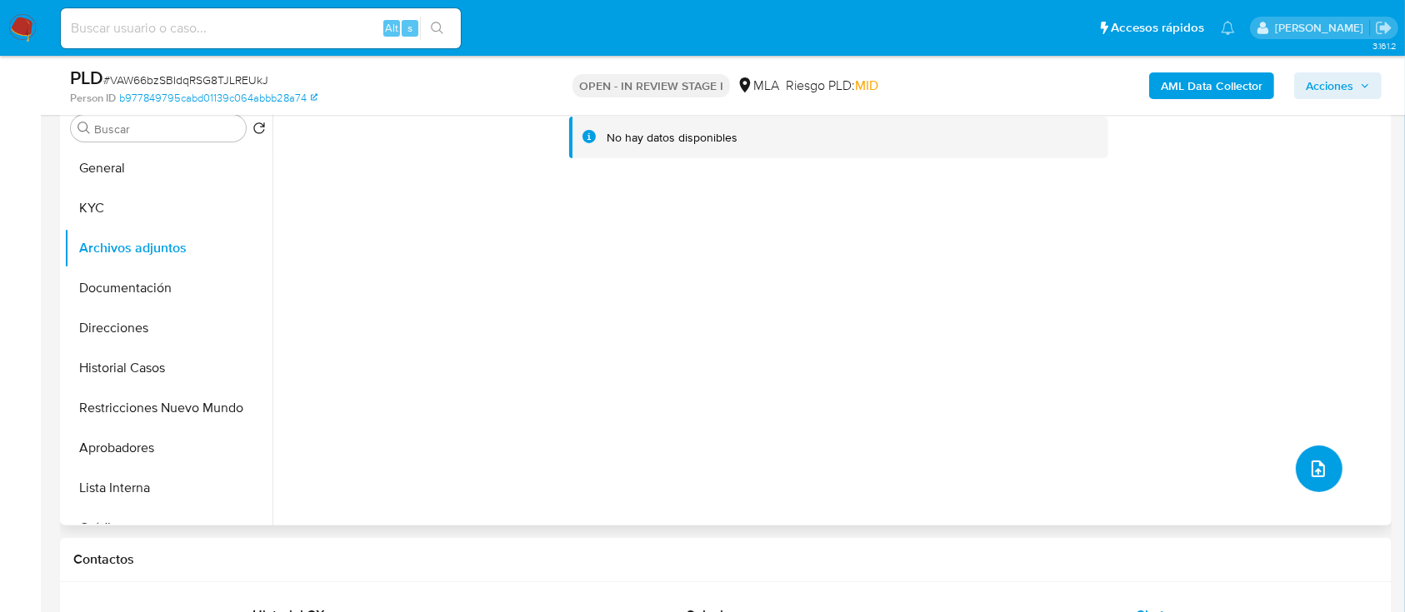
click at [1326, 462] on button "upload-file" at bounding box center [1319, 469] width 47 height 47
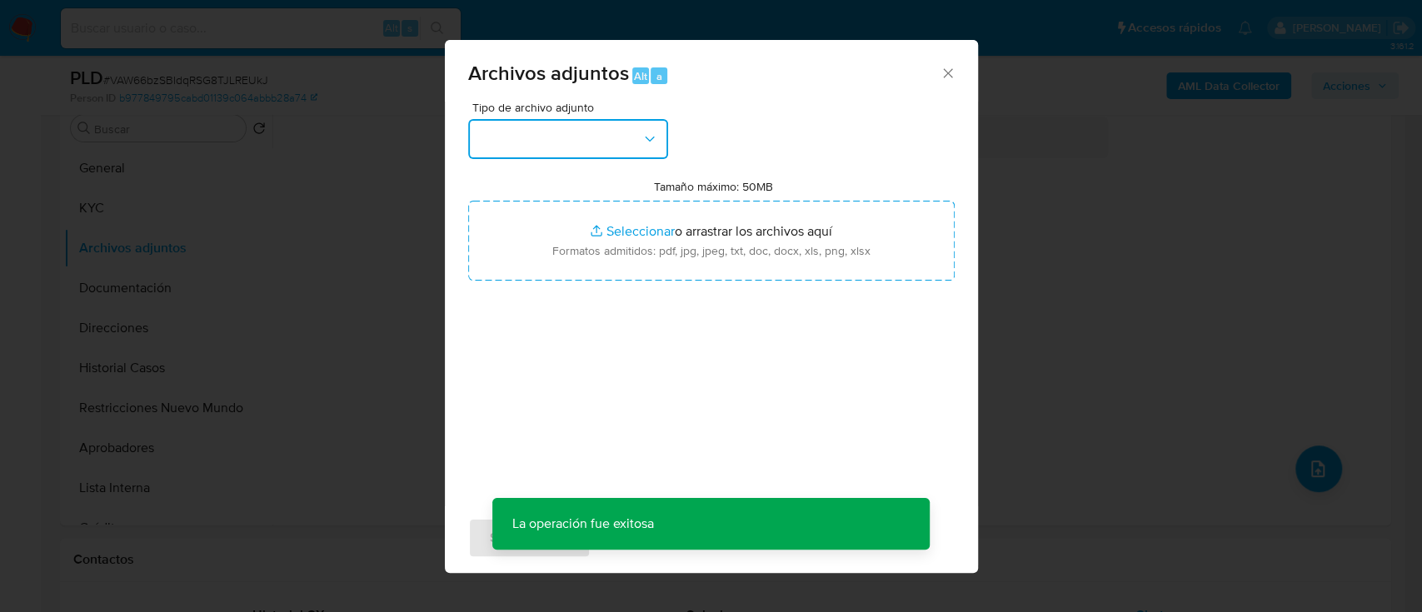
click at [600, 151] on button "button" at bounding box center [568, 139] width 200 height 40
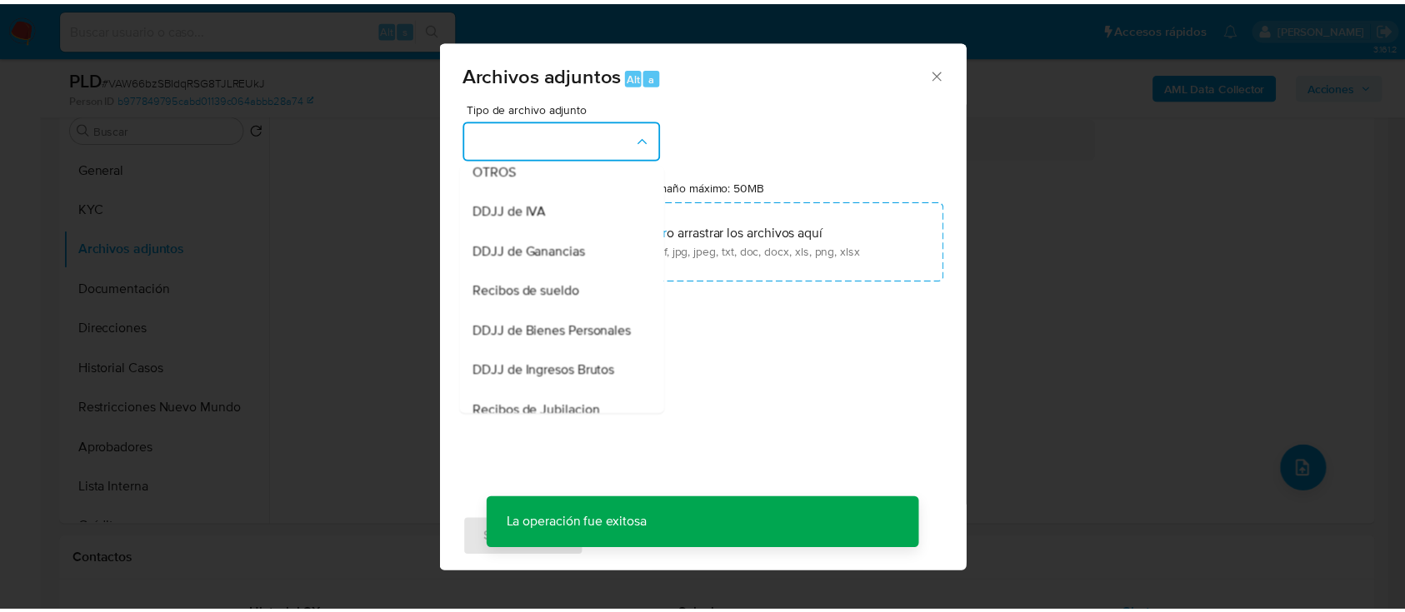
scroll to position [444, 0]
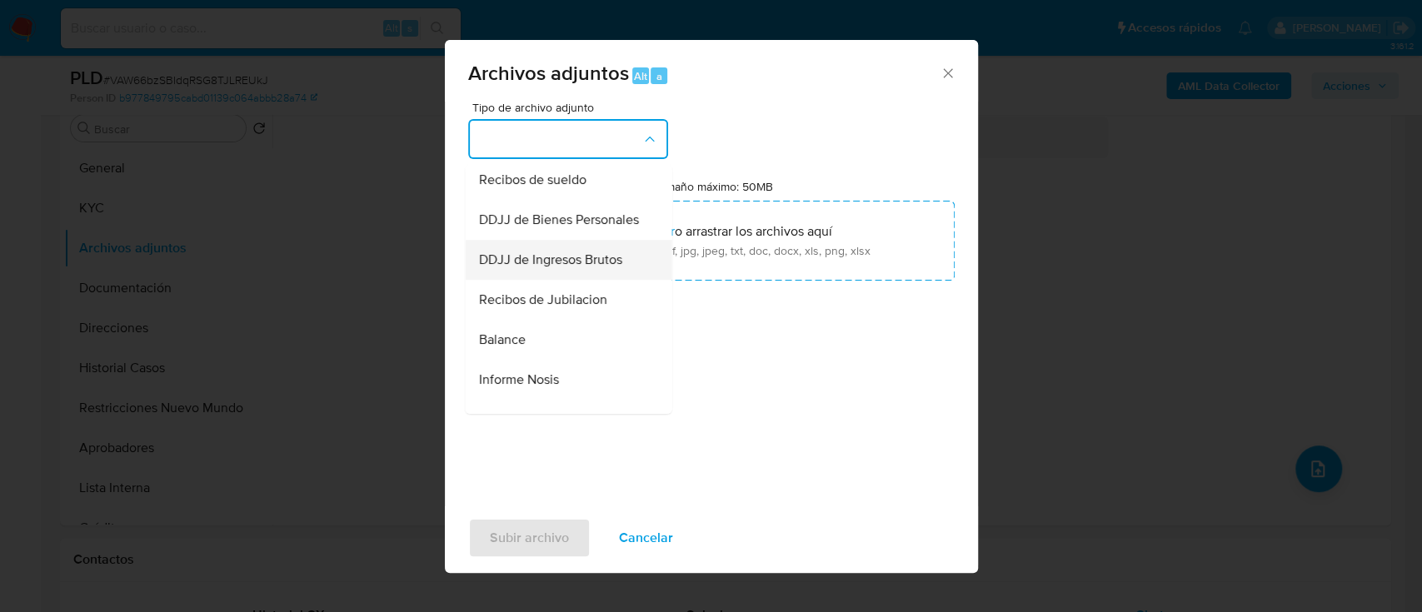
click at [606, 268] on span "DDJJ de Ingresos Brutos" at bounding box center [549, 260] width 143 height 17
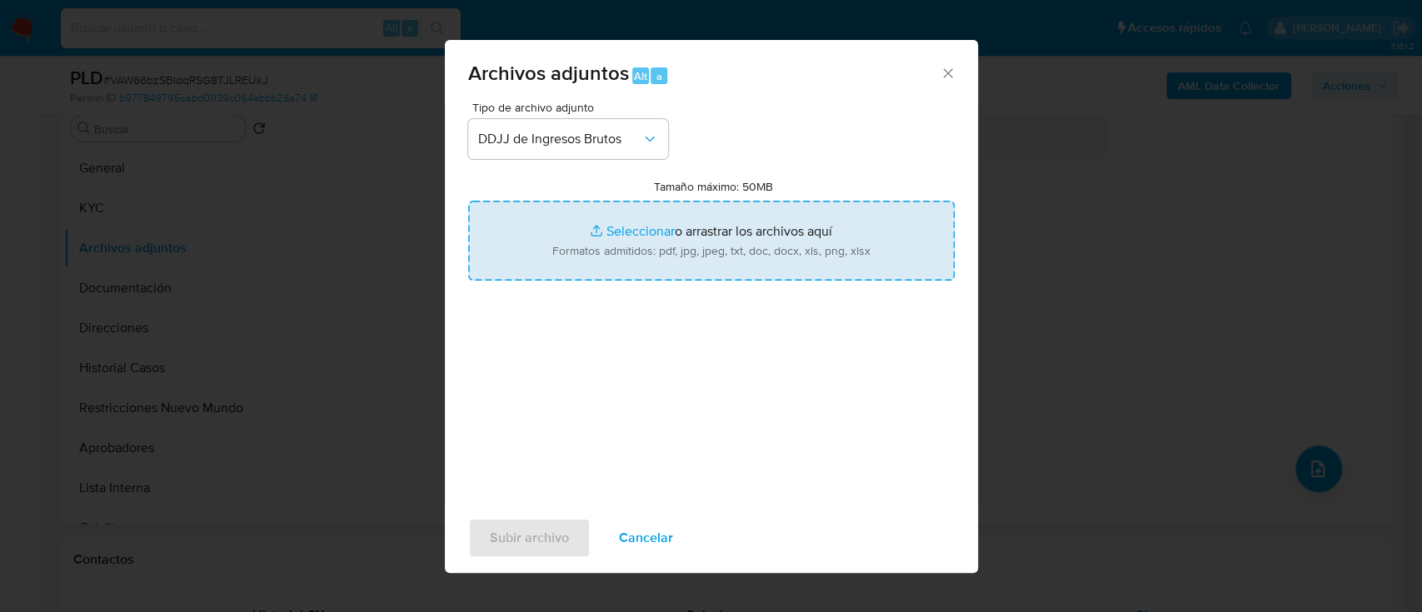
click at [637, 257] on input "Tamaño máximo: 50MB Seleccionar archivos" at bounding box center [711, 241] width 487 height 80
type input "C:\fakepath\304806447 - Calculadora.xlsx"
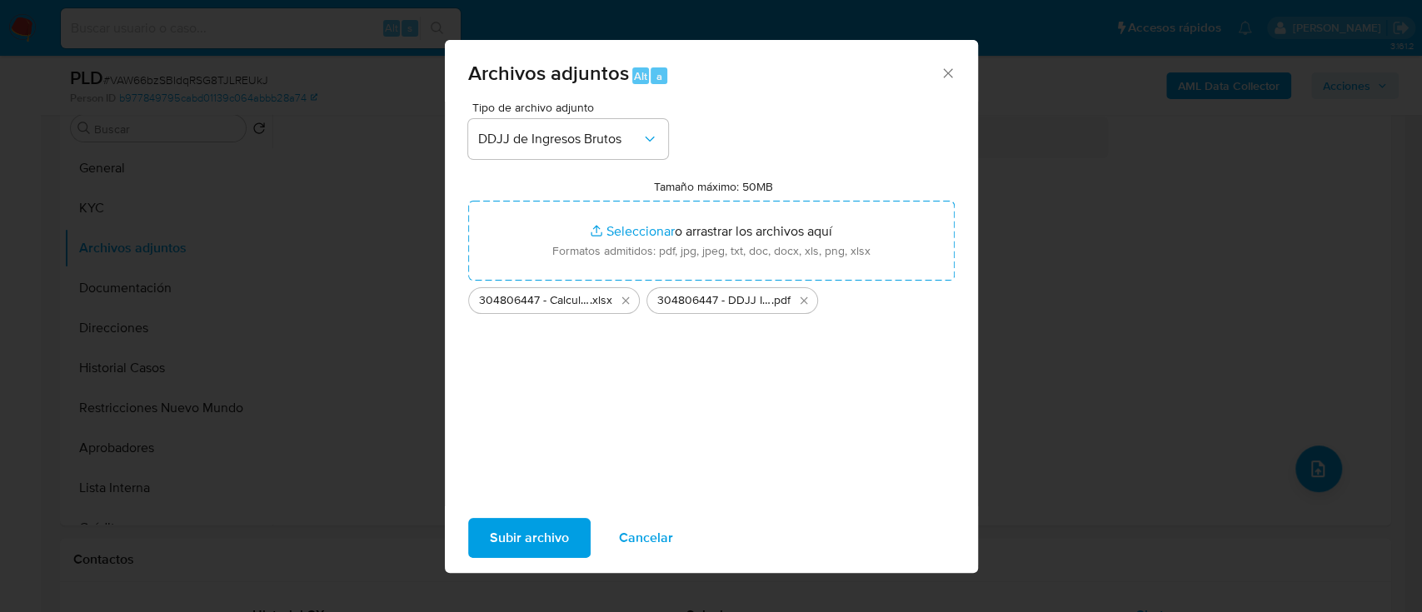
click at [522, 533] on span "Subir archivo" at bounding box center [529, 538] width 79 height 37
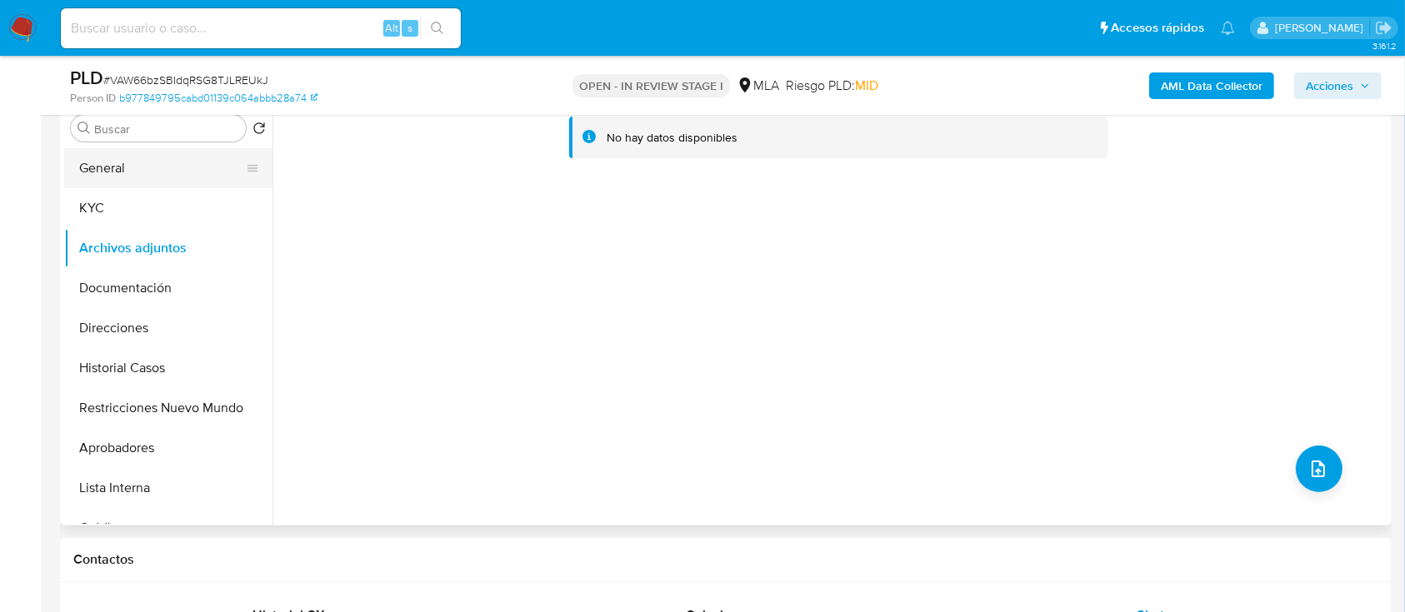
click at [128, 183] on button "General" at bounding box center [161, 168] width 195 height 40
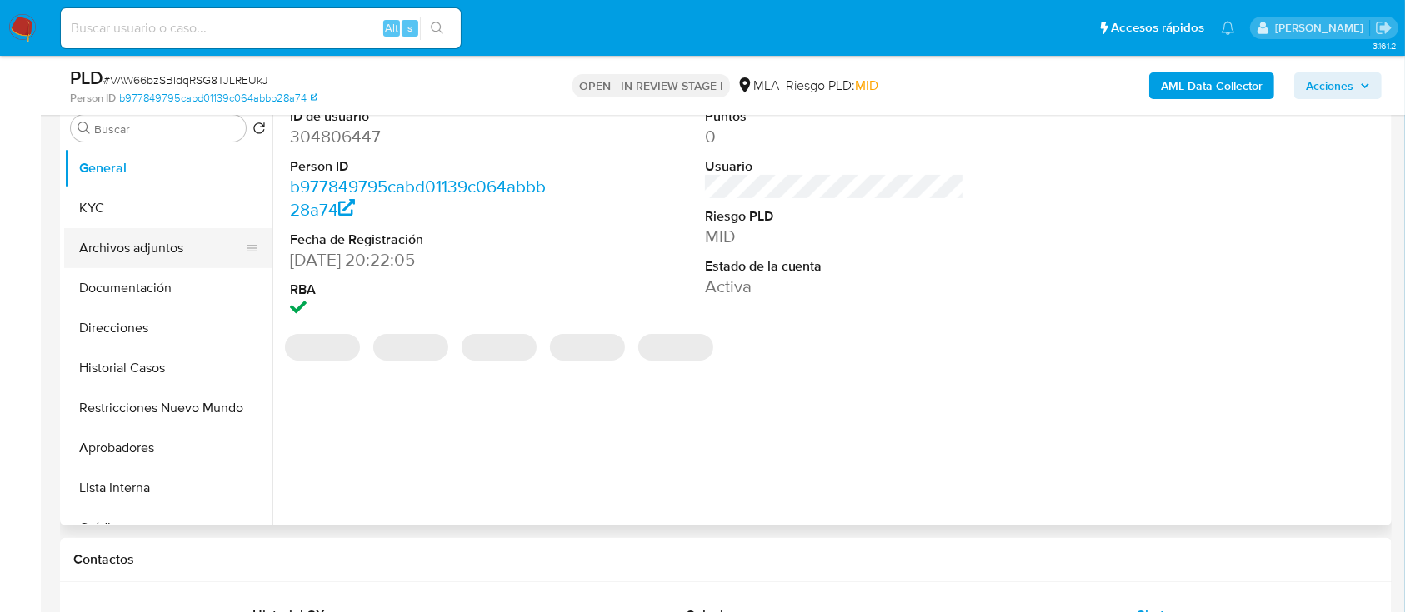
click at [135, 251] on button "Archivos adjuntos" at bounding box center [161, 248] width 195 height 40
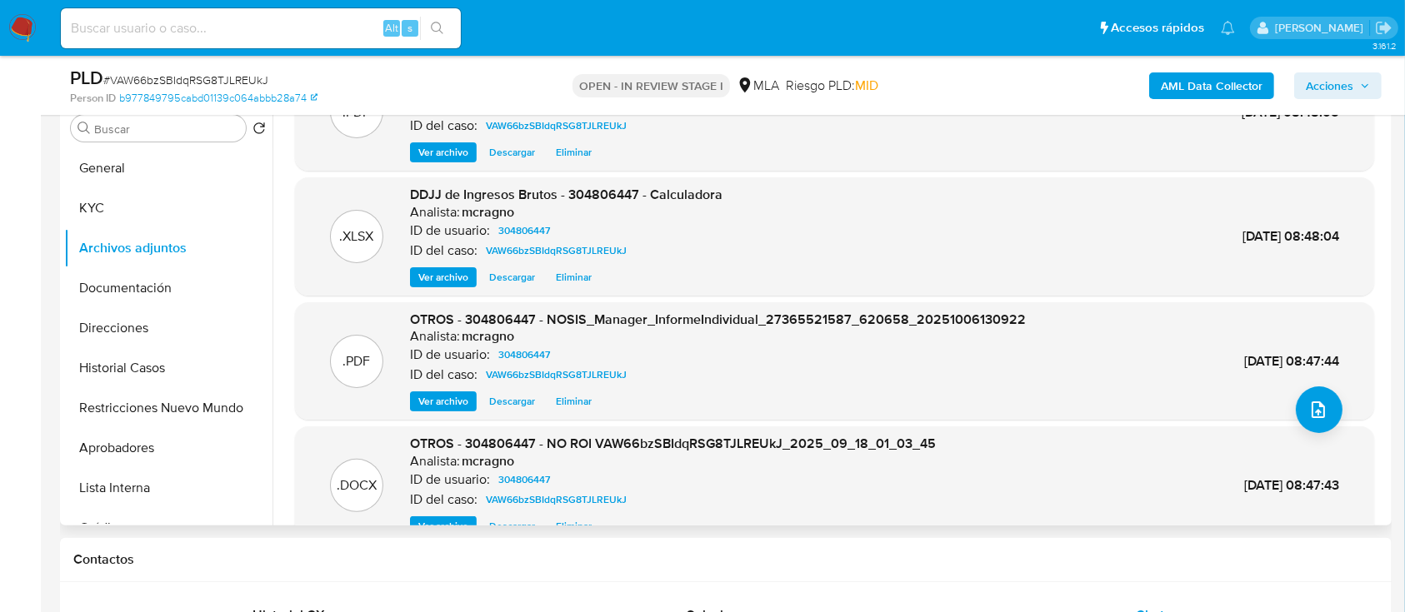
scroll to position [0, 0]
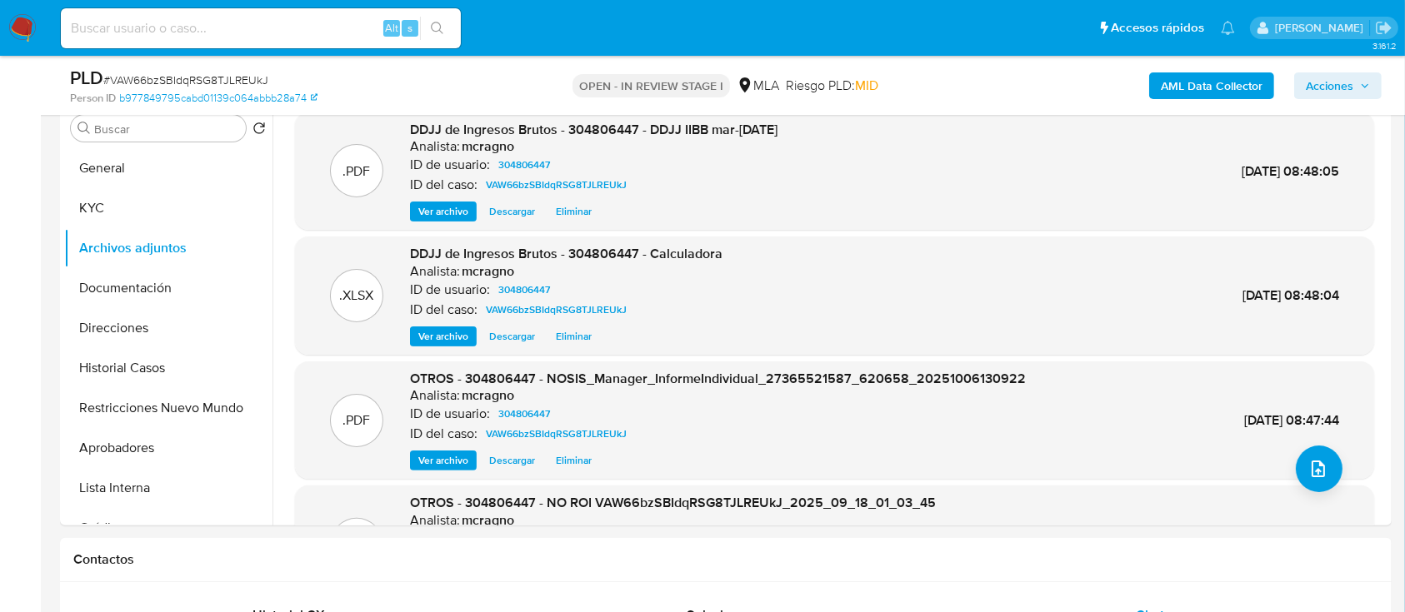
click at [1355, 77] on span "Acciones" at bounding box center [1338, 85] width 64 height 23
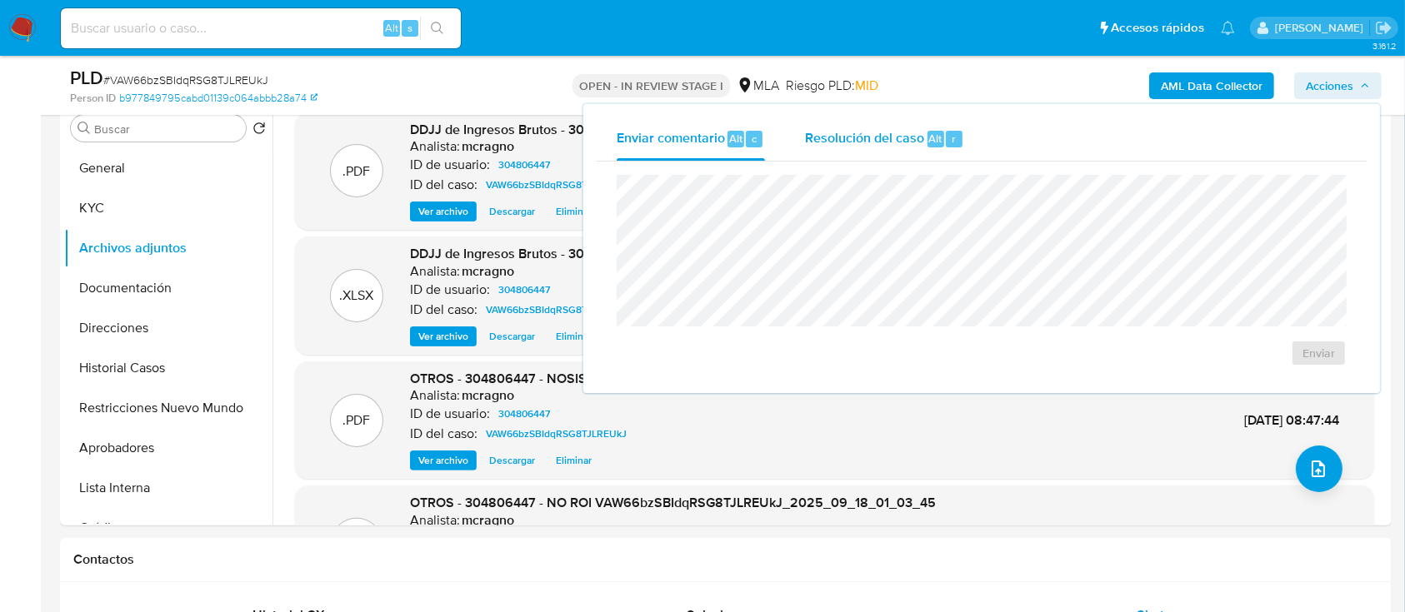
click at [856, 157] on div "Resolución del caso Alt r" at bounding box center [884, 138] width 159 height 43
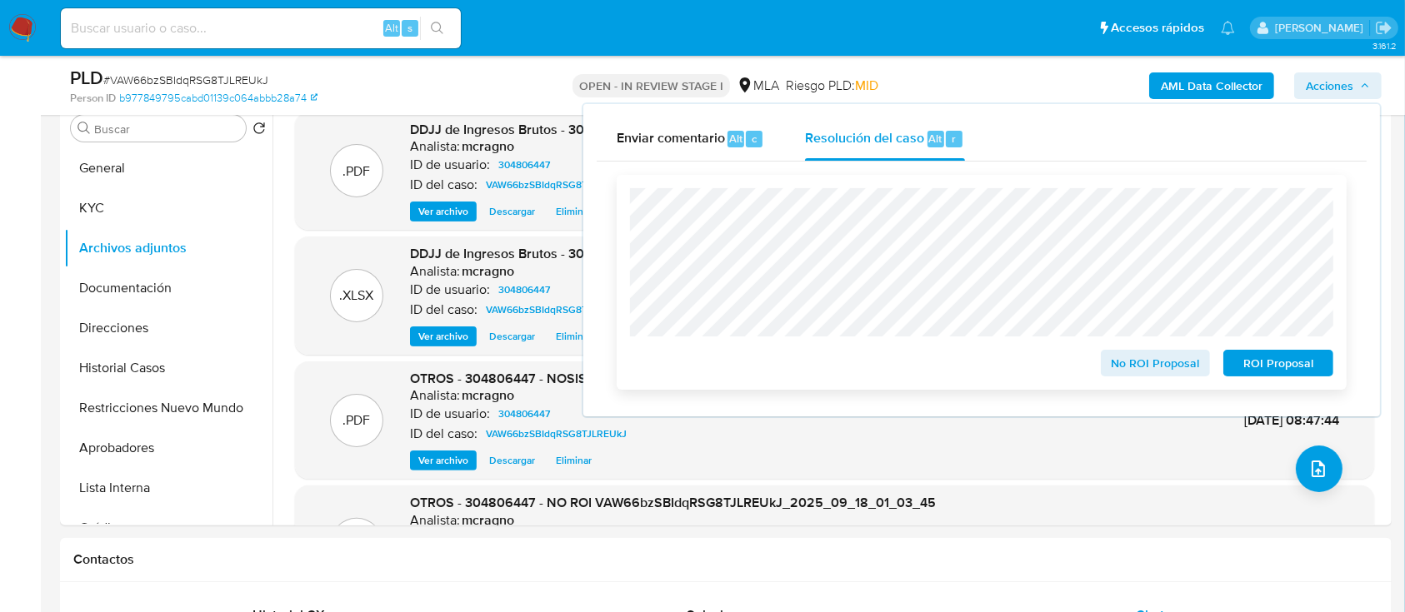
click at [1138, 368] on span "No ROI Proposal" at bounding box center [1155, 363] width 87 height 23
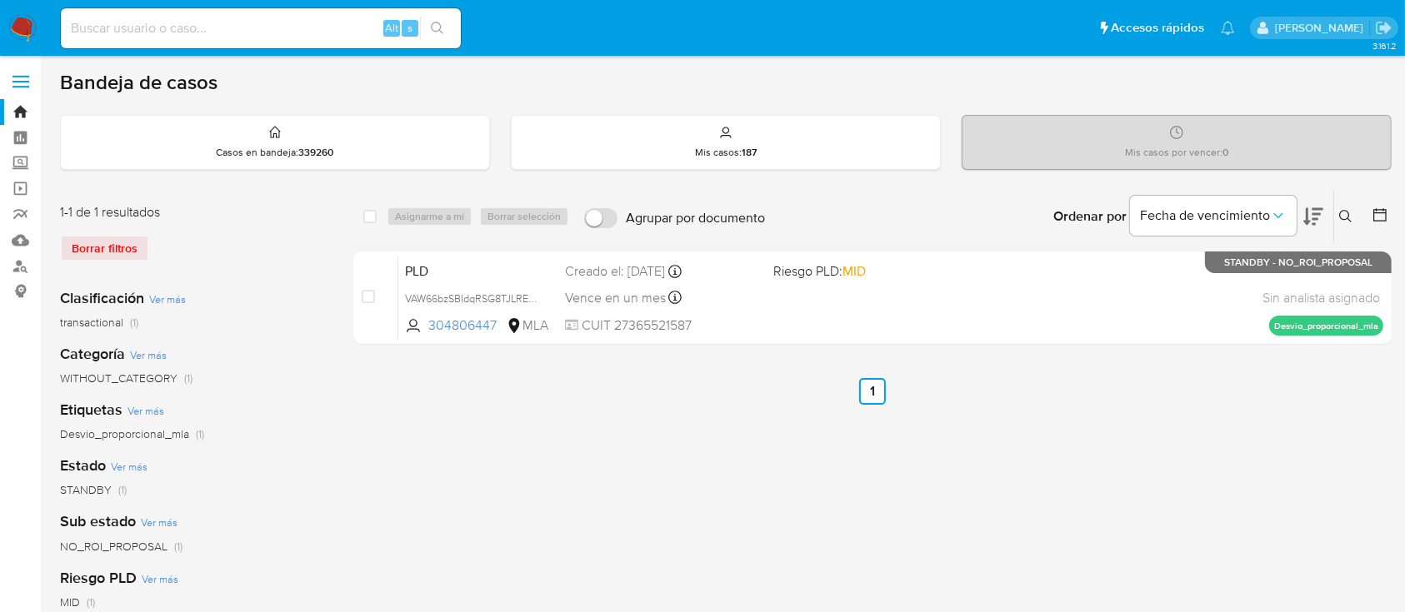
drag, startPoint x: 1343, startPoint y: 210, endPoint x: 1226, endPoint y: 297, distance: 146.0
click at [1343, 212] on icon at bounding box center [1345, 216] width 13 height 13
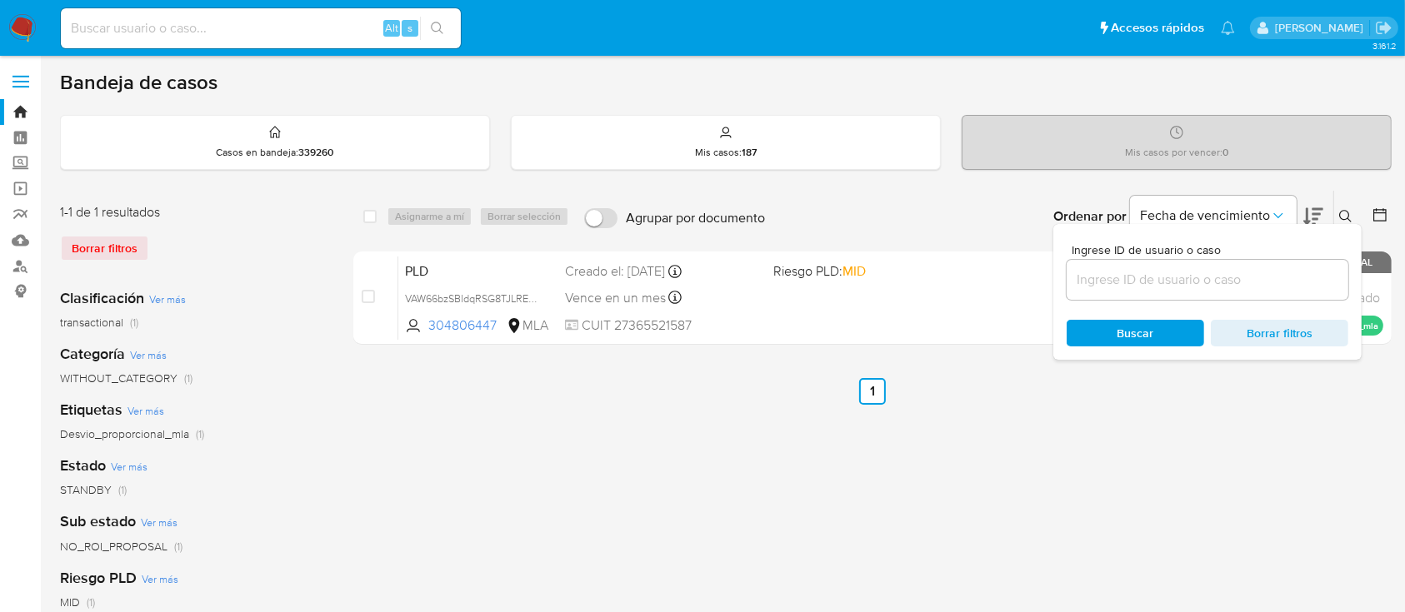
drag, startPoint x: 1233, startPoint y: 281, endPoint x: 1280, endPoint y: 270, distance: 47.9
click at [1233, 281] on input at bounding box center [1207, 280] width 282 height 22
type input "262171340"
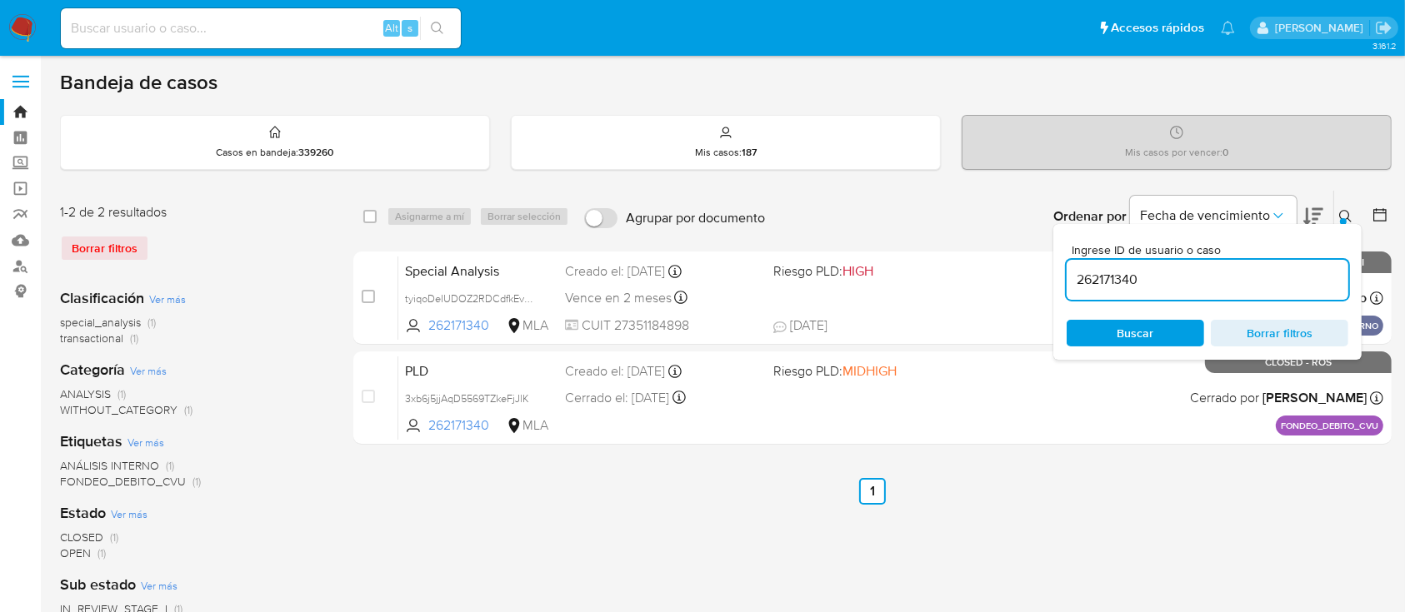
click at [1350, 212] on icon at bounding box center [1345, 216] width 13 height 13
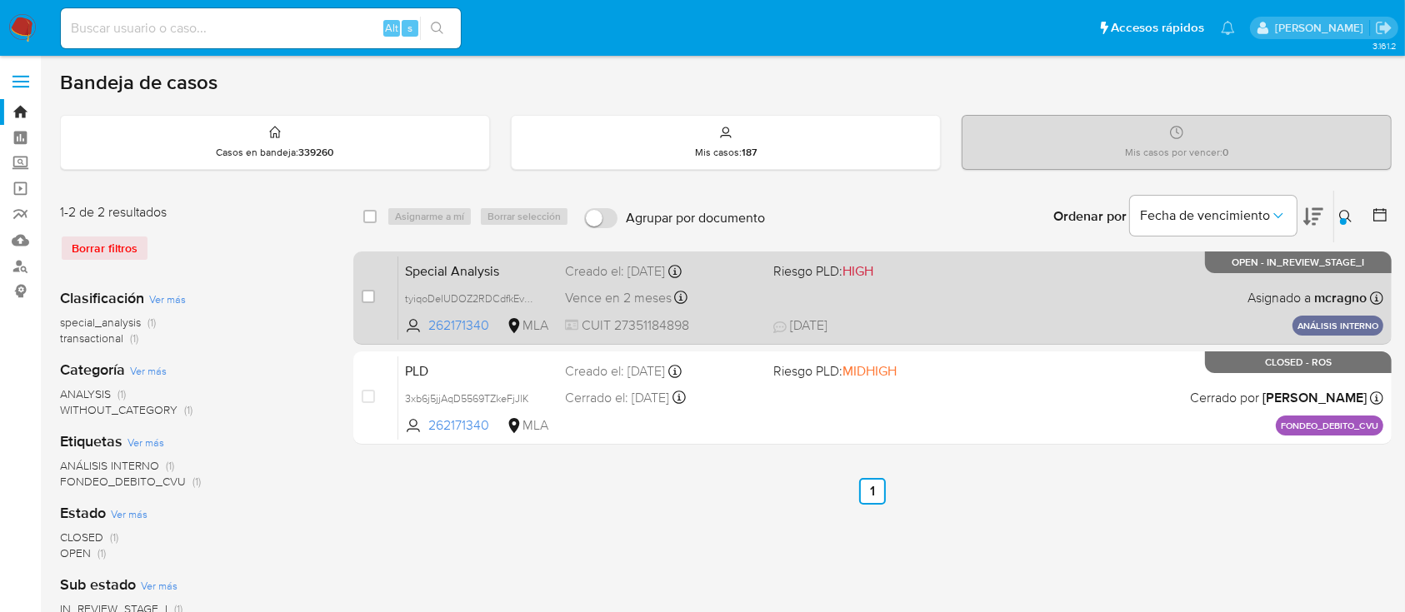
click at [978, 274] on div "Special Analysis tyiqoDeIUDOZ2RDCdfkEvaC6 262171340 MLA Riesgo PLD: HIGH Creado…" at bounding box center [890, 298] width 985 height 84
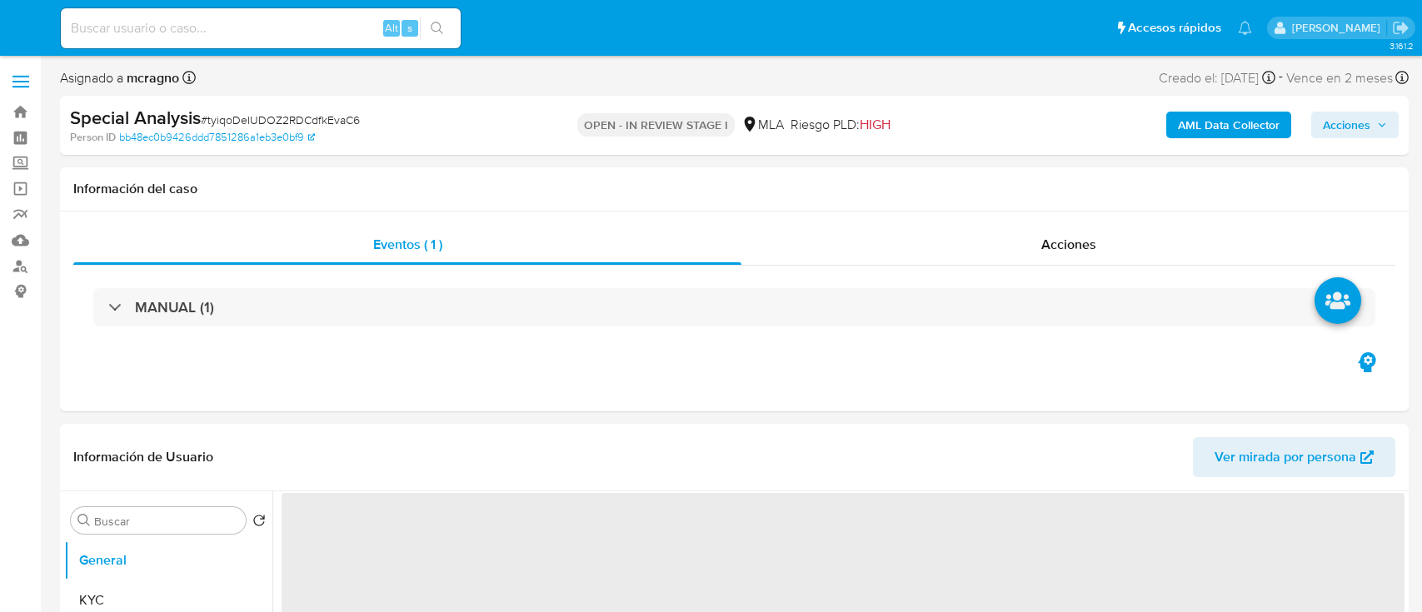
select select "10"
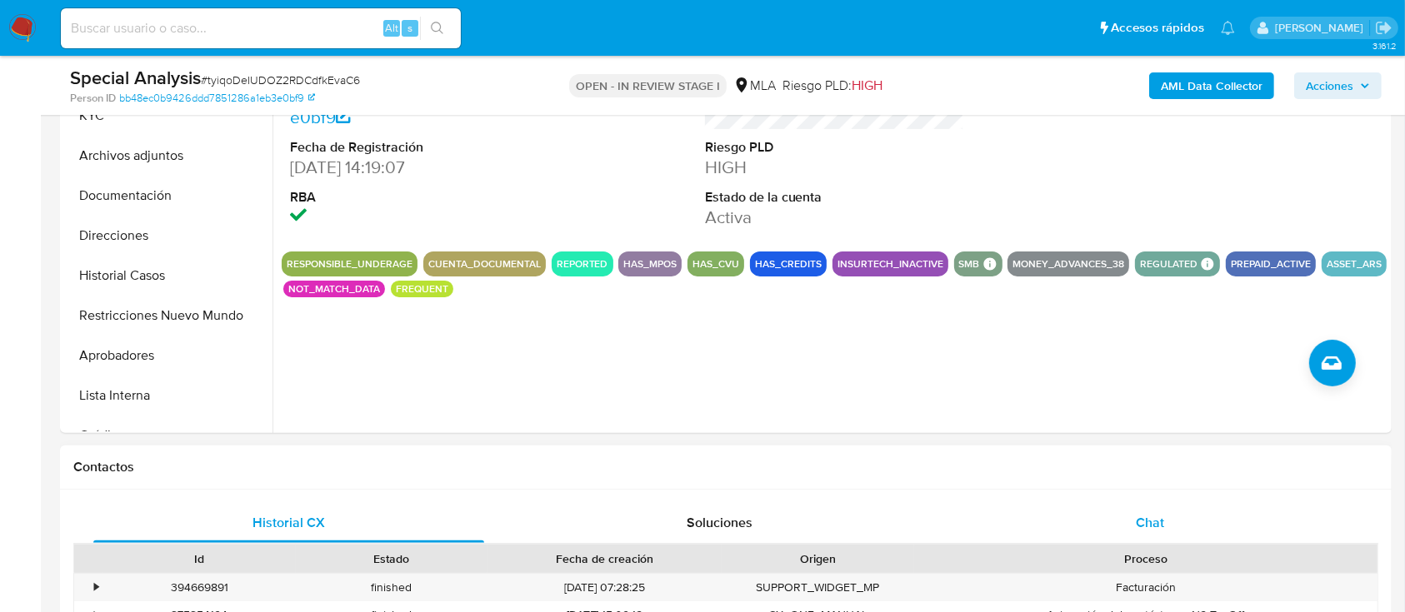
scroll to position [555, 0]
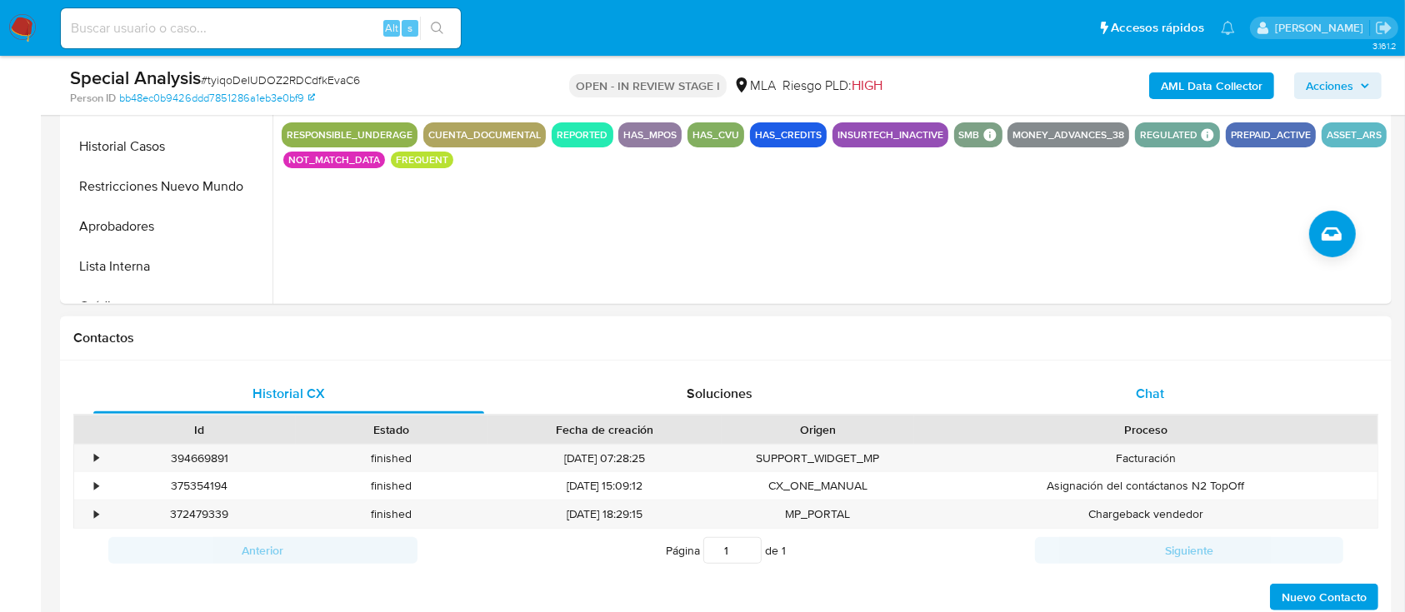
click at [1181, 380] on div "Chat" at bounding box center [1150, 394] width 391 height 40
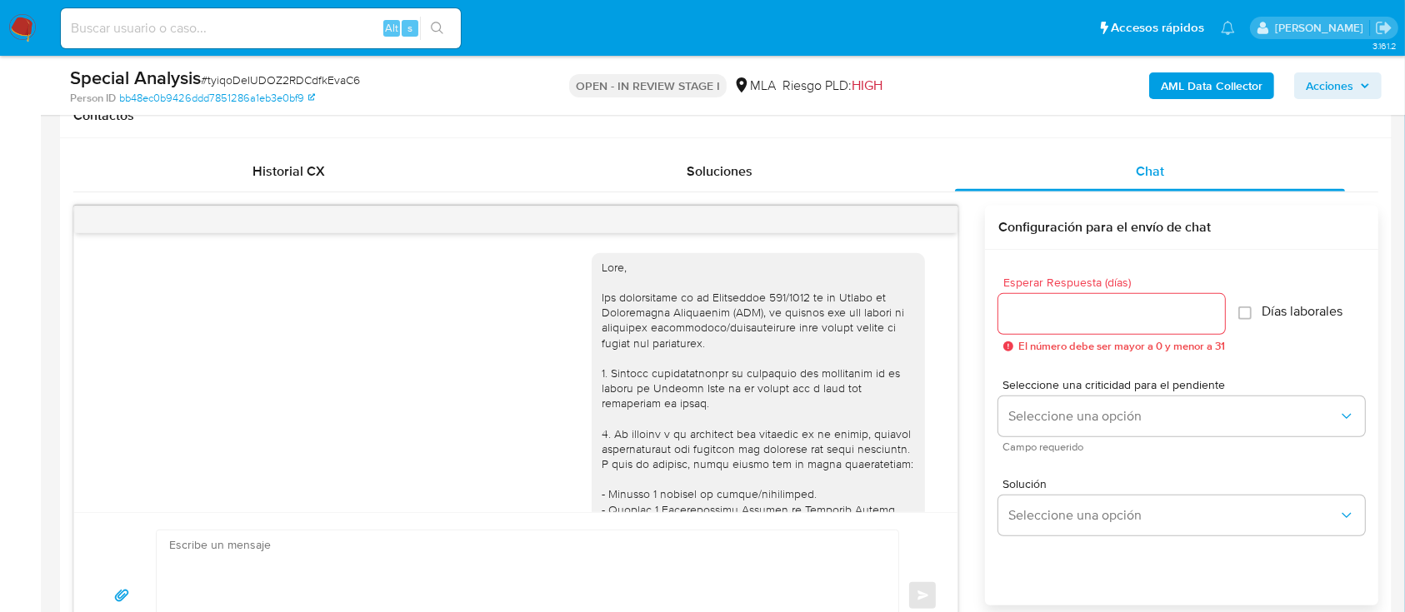
scroll to position [772, 0]
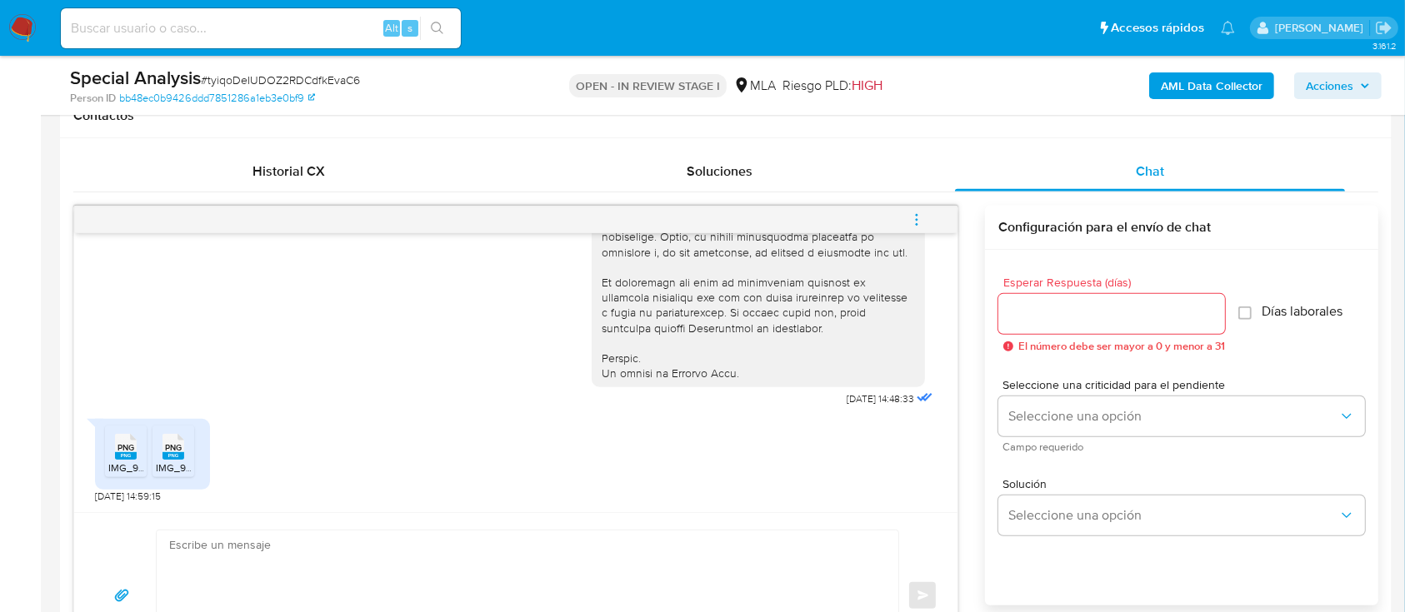
drag, startPoint x: 124, startPoint y: 456, endPoint x: 174, endPoint y: 450, distance: 50.3
click at [132, 457] on rect at bounding box center [126, 455] width 22 height 7
click at [173, 448] on span "PNG" at bounding box center [173, 447] width 17 height 11
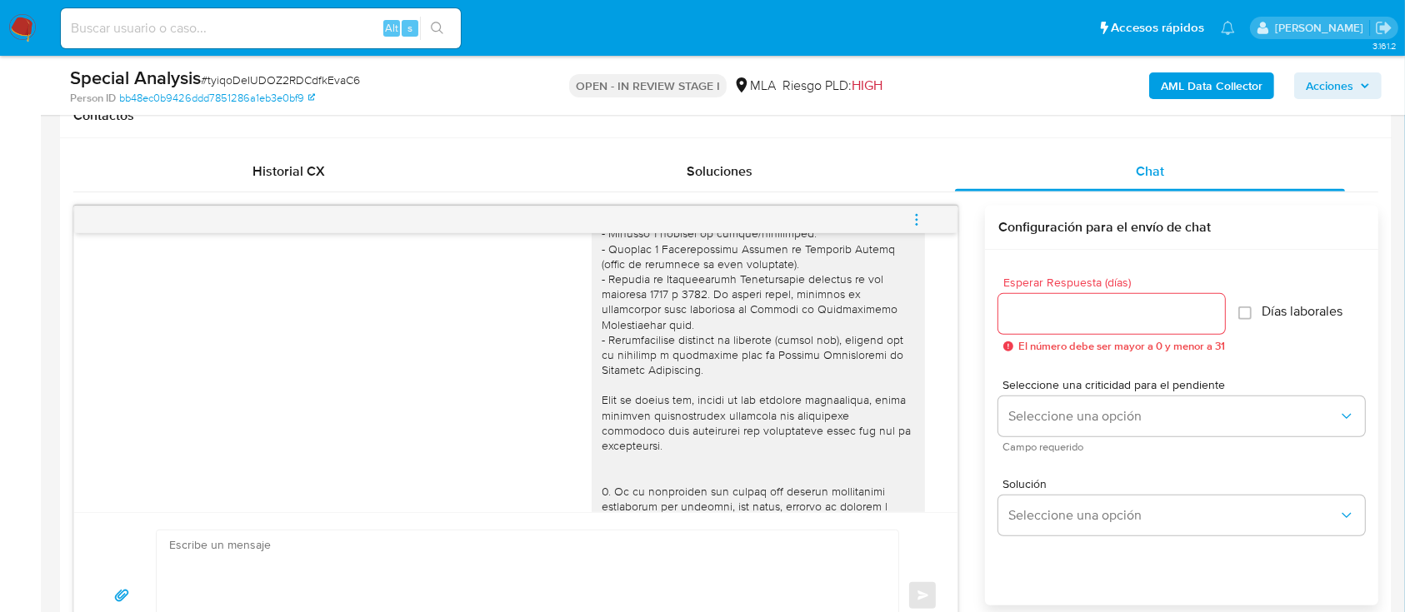
scroll to position [217, 0]
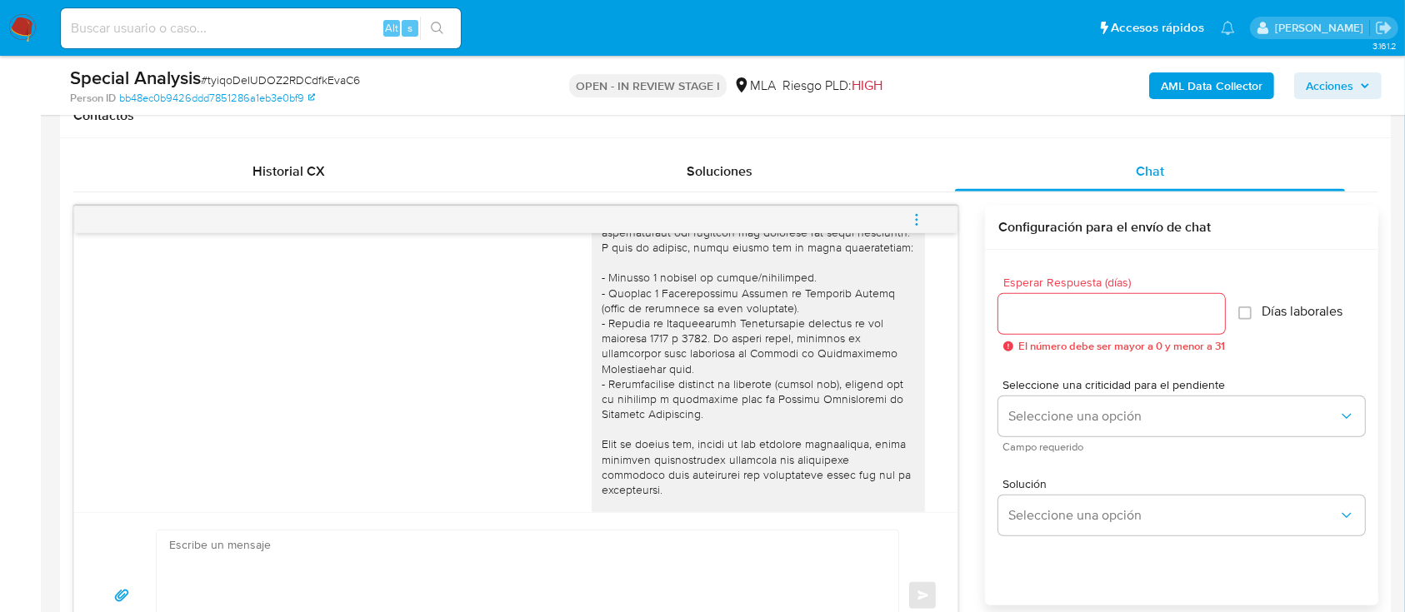
click at [140, 24] on button "Aprobadores" at bounding box center [161, 4] width 195 height 40
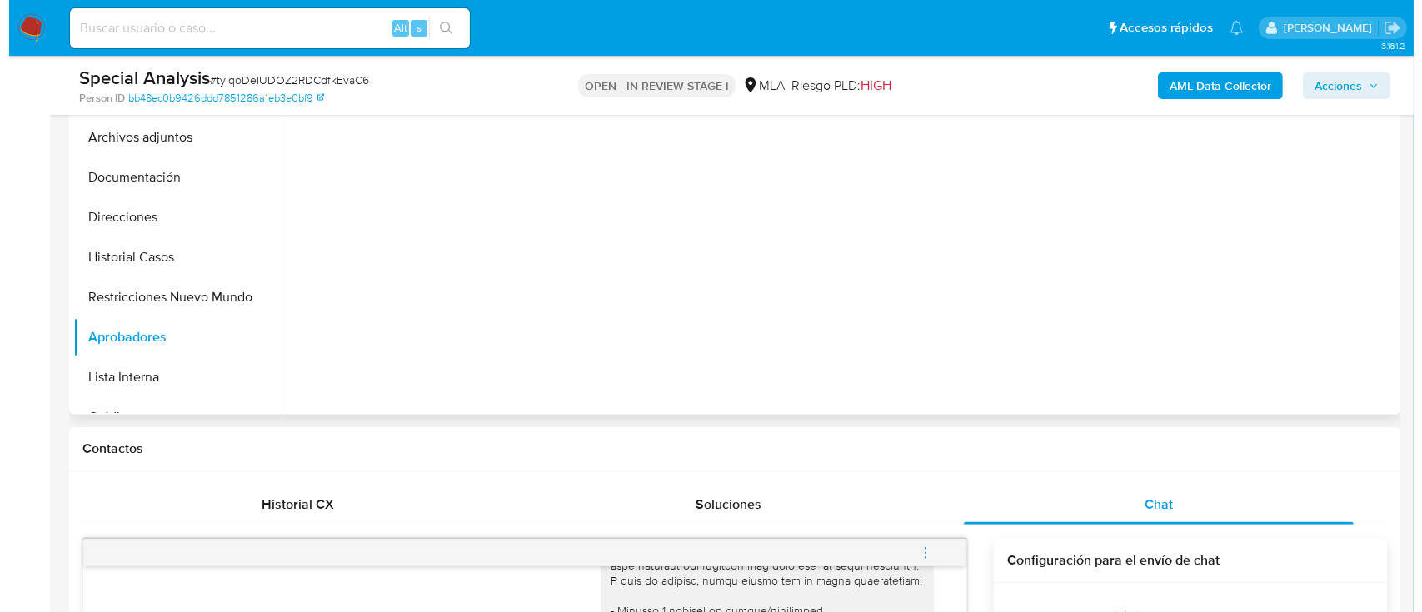
scroll to position [333, 0]
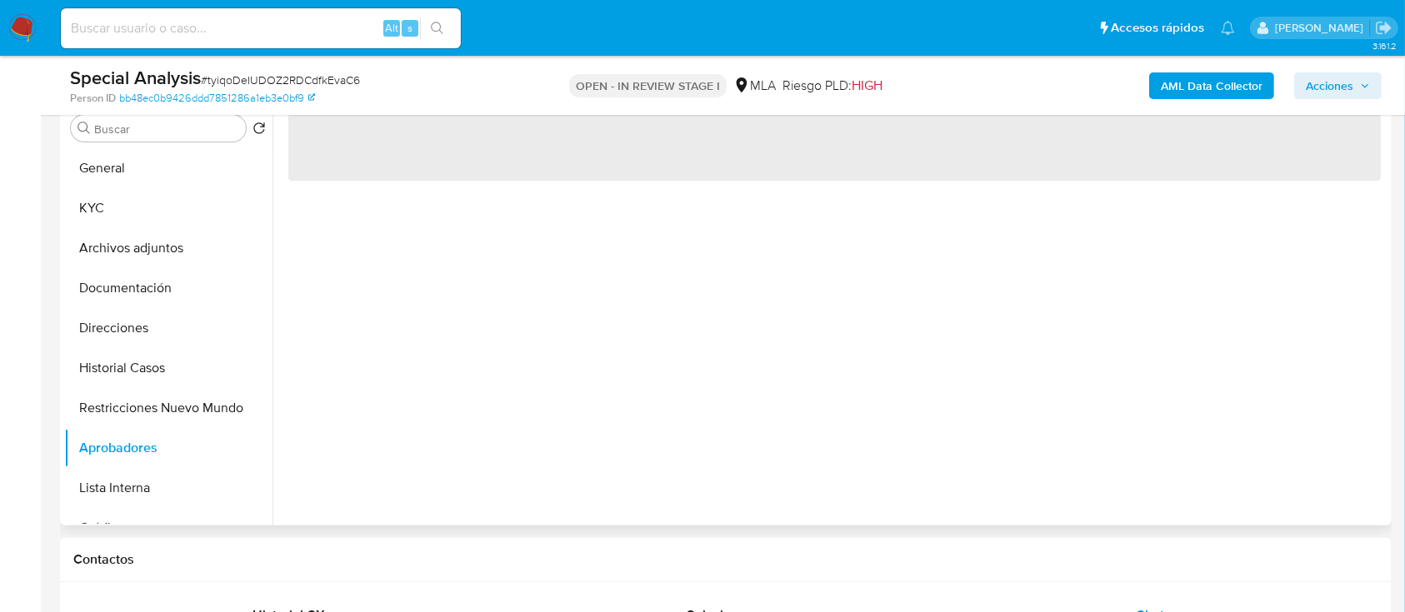
drag, startPoint x: 147, startPoint y: 372, endPoint x: 396, endPoint y: 366, distance: 249.2
click at [147, 372] on button "Historial Casos" at bounding box center [168, 368] width 208 height 40
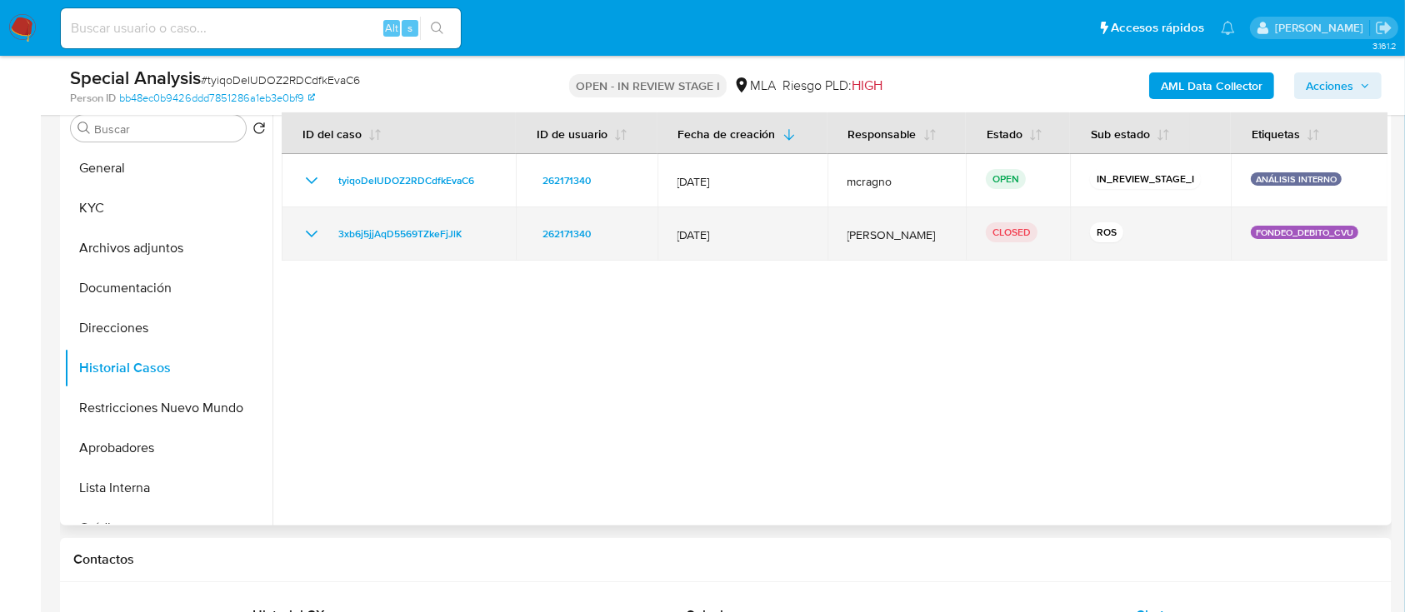
click at [307, 234] on icon "Mostrar/Ocultar" at bounding box center [312, 234] width 20 height 20
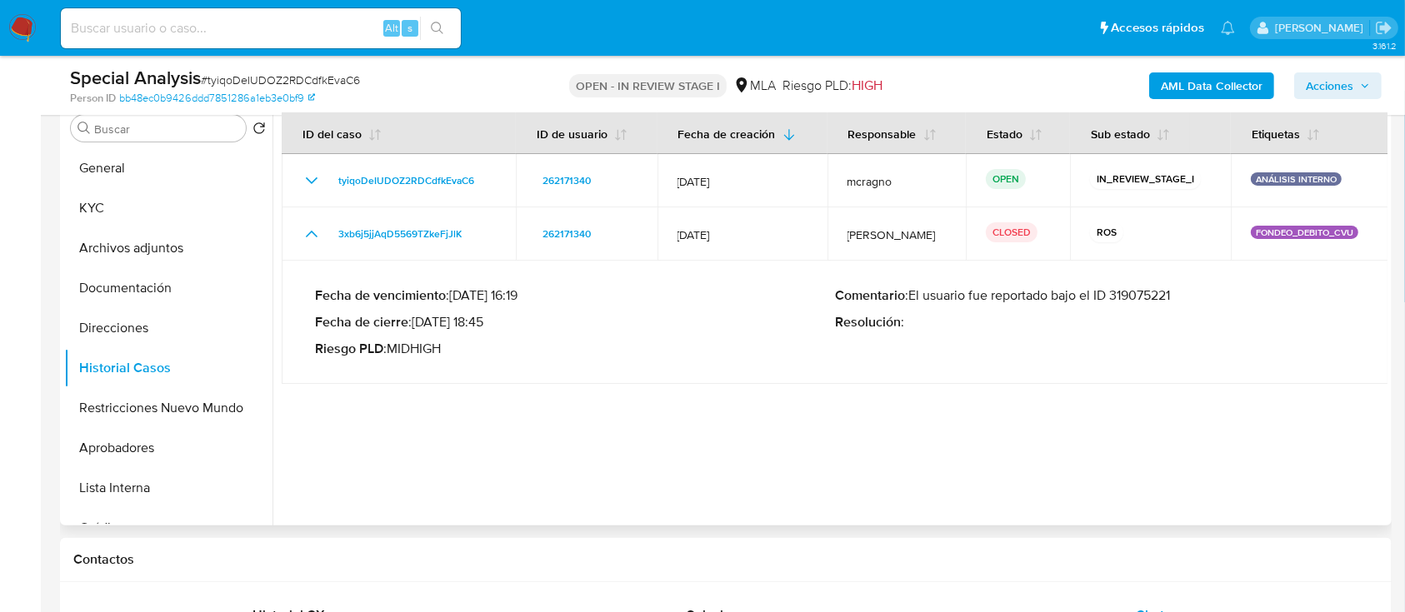
click at [1141, 292] on p "Comentario : El usuario fue reportado bajo el ID 319075221" at bounding box center [1095, 295] width 520 height 17
click at [647, 299] on p "Fecha de vencimiento : [DATE] 16:19" at bounding box center [575, 295] width 520 height 17
drag, startPoint x: 434, startPoint y: 320, endPoint x: 483, endPoint y: 318, distance: 49.2
click at [483, 318] on p "Fecha de cierre : [DATE] 18:45" at bounding box center [575, 322] width 520 height 17
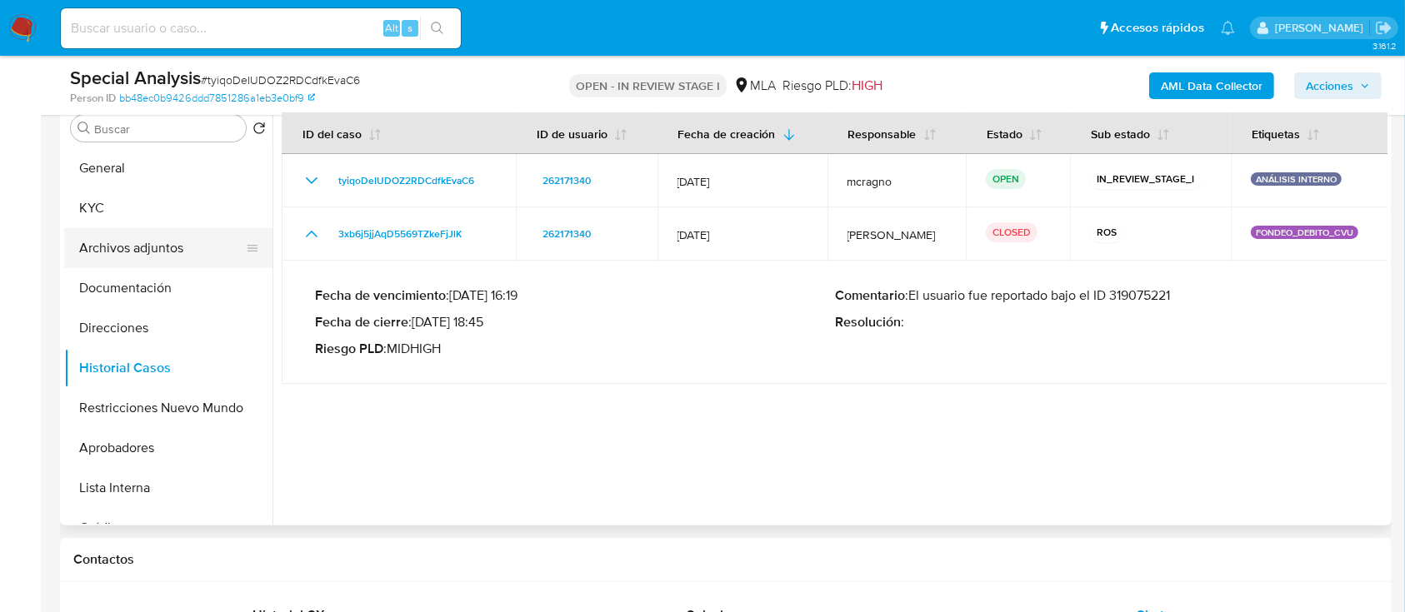
drag, startPoint x: 152, startPoint y: 242, endPoint x: 182, endPoint y: 242, distance: 30.8
click at [152, 242] on button "Archivos adjuntos" at bounding box center [161, 248] width 195 height 40
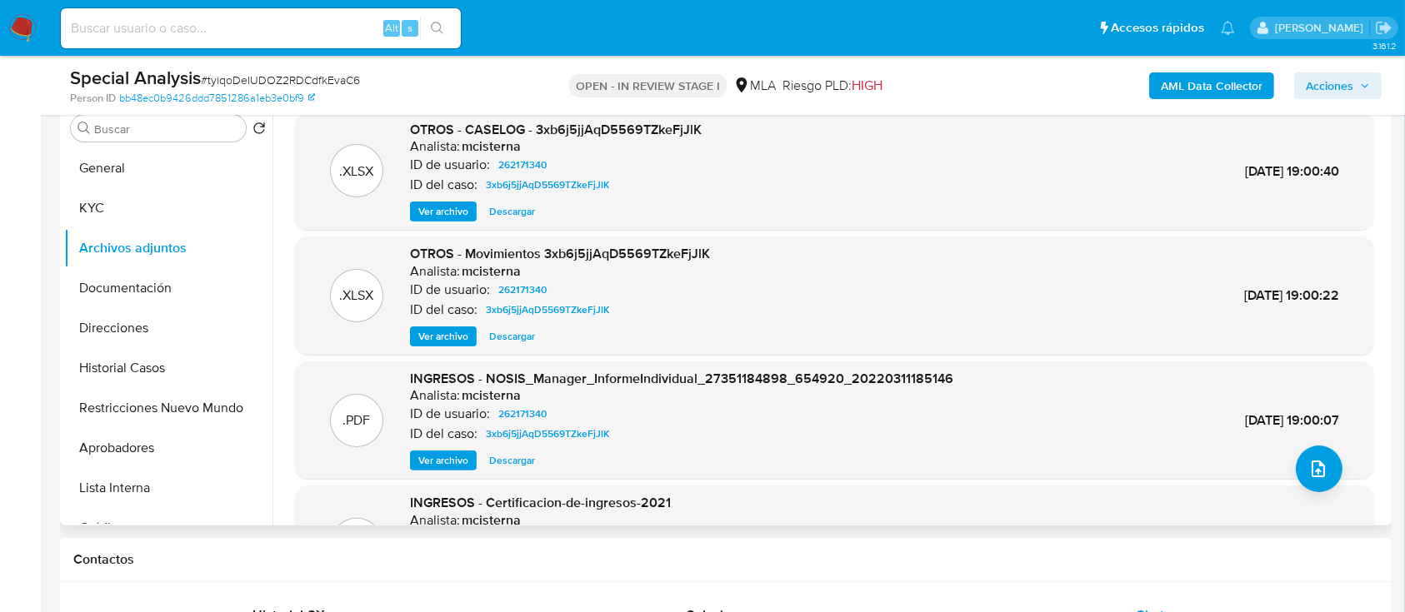
drag, startPoint x: 447, startPoint y: 212, endPoint x: 712, endPoint y: 338, distance: 292.5
click at [450, 212] on span "Ver archivo" at bounding box center [443, 211] width 50 height 17
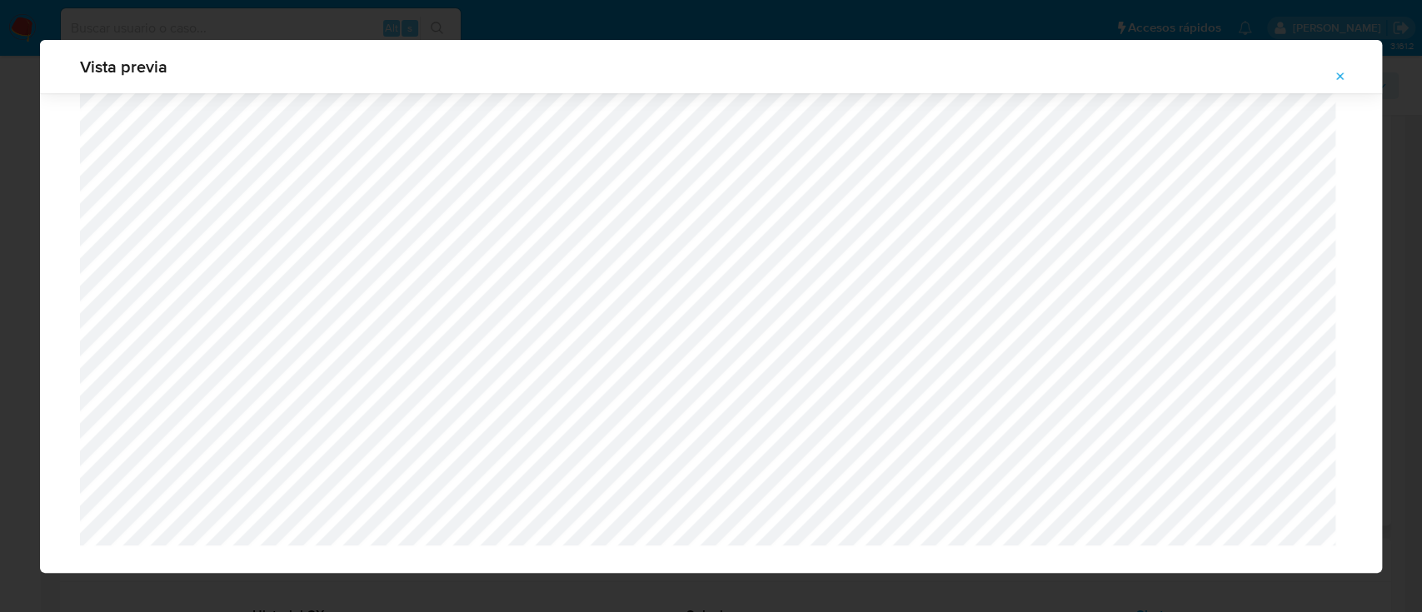
scroll to position [1112, 0]
click at [1328, 76] on button "Attachment preview" at bounding box center [1340, 76] width 37 height 27
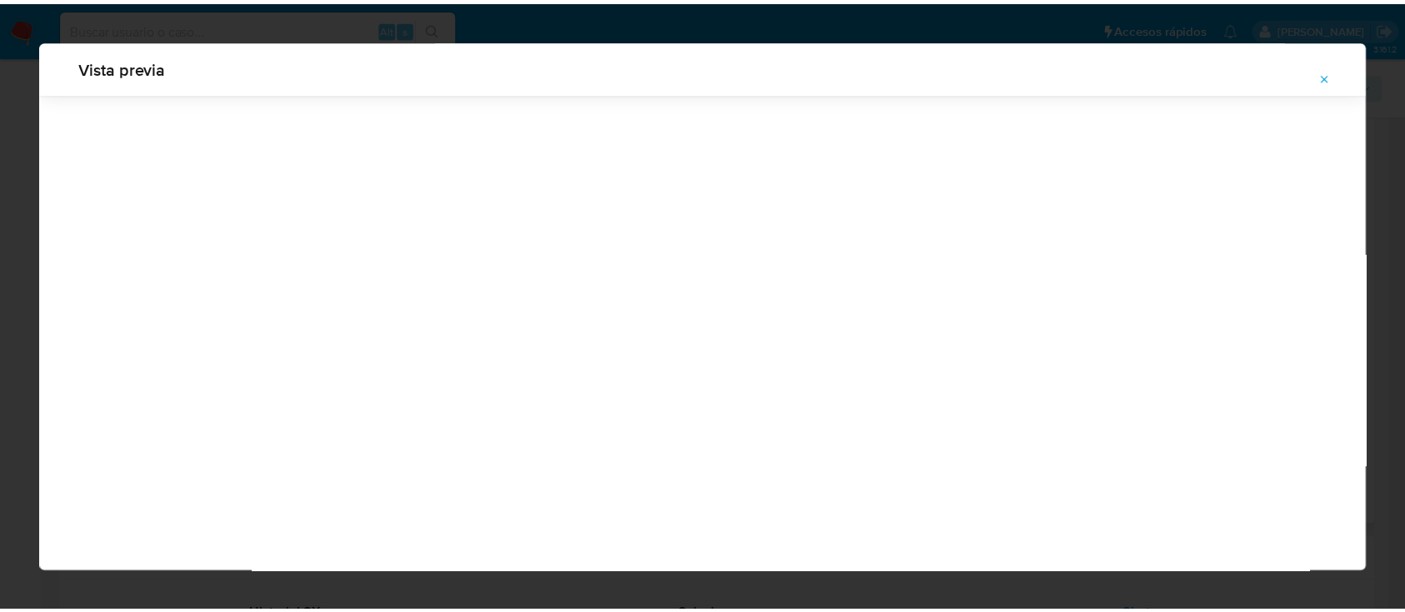
scroll to position [53, 0]
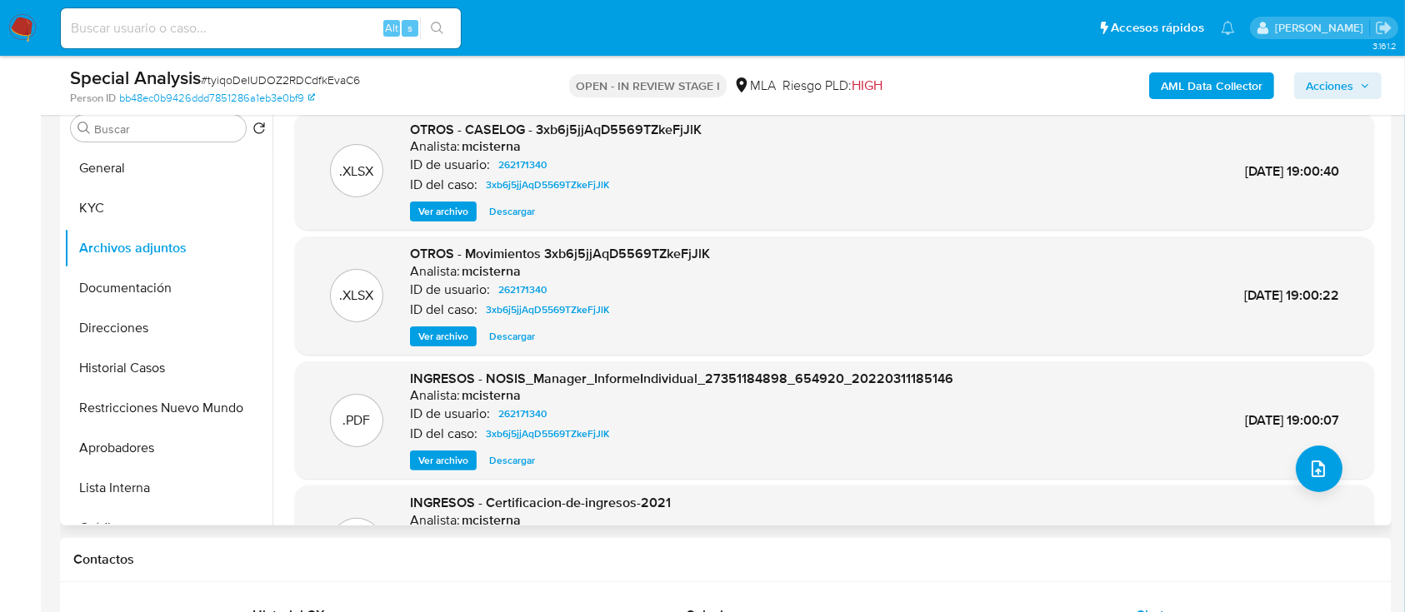
click at [1248, 80] on b "AML Data Collector" at bounding box center [1212, 85] width 102 height 27
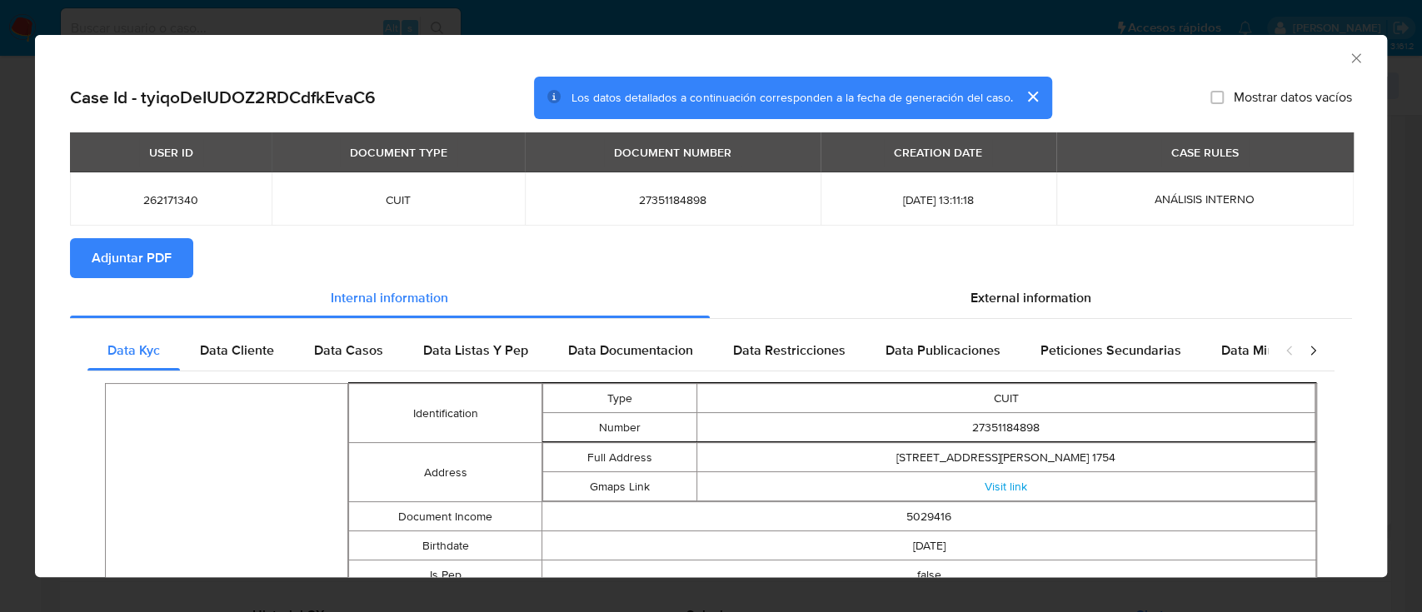
drag, startPoint x: 149, startPoint y: 261, endPoint x: 814, endPoint y: 158, distance: 672.7
click at [149, 261] on span "Adjuntar PDF" at bounding box center [132, 258] width 80 height 37
drag, startPoint x: 1338, startPoint y: 58, endPoint x: 978, endPoint y: 8, distance: 363.4
click at [1351, 59] on icon "Cerrar ventana" at bounding box center [1355, 57] width 9 height 9
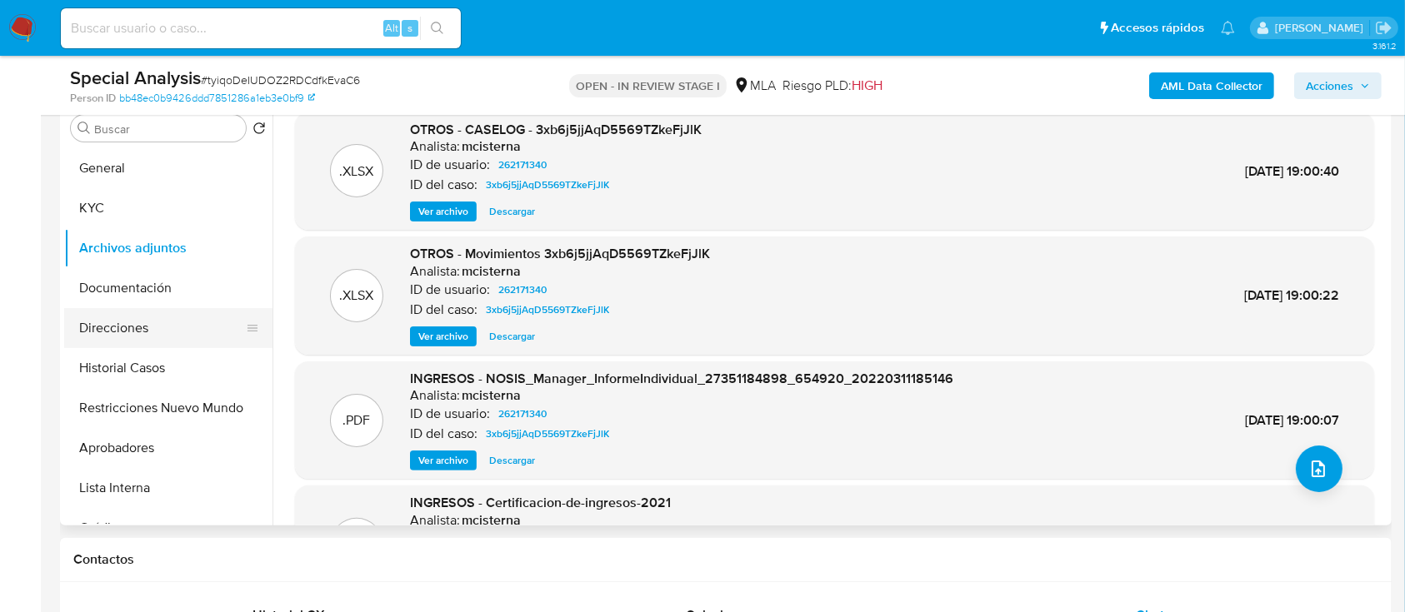
click at [157, 322] on button "Direcciones" at bounding box center [161, 328] width 195 height 40
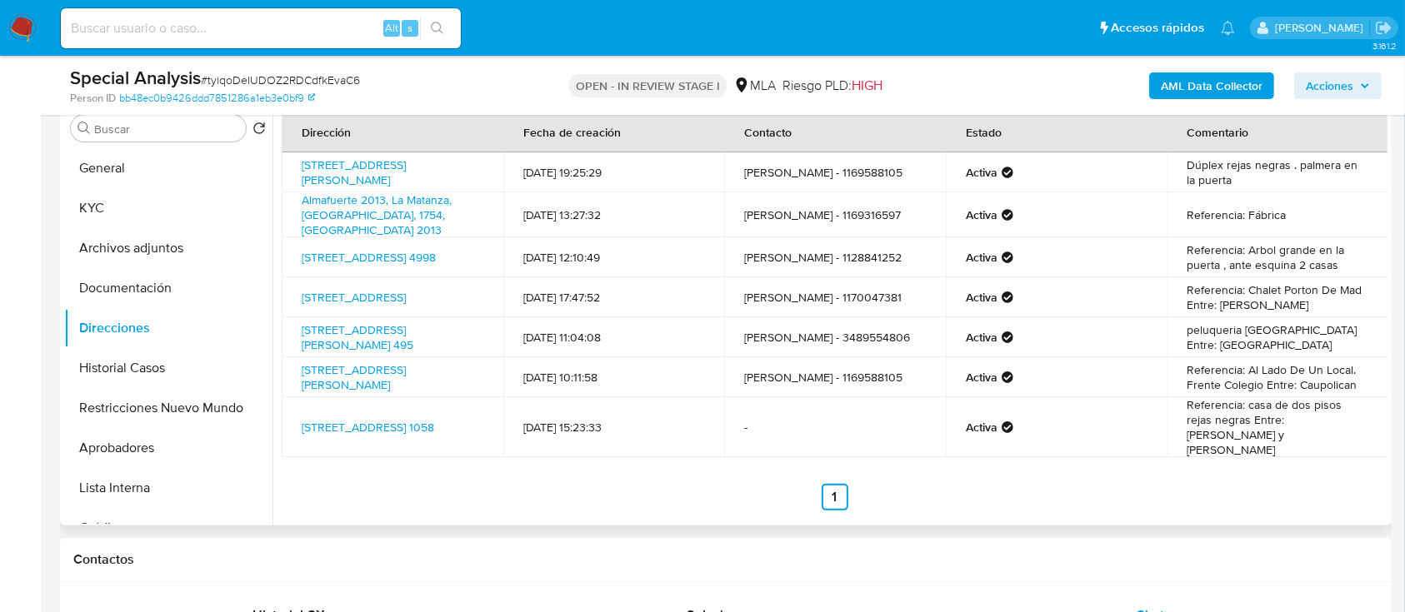
drag, startPoint x: 167, startPoint y: 207, endPoint x: 267, endPoint y: 245, distance: 106.0
click at [172, 207] on button "KYC" at bounding box center [168, 208] width 208 height 40
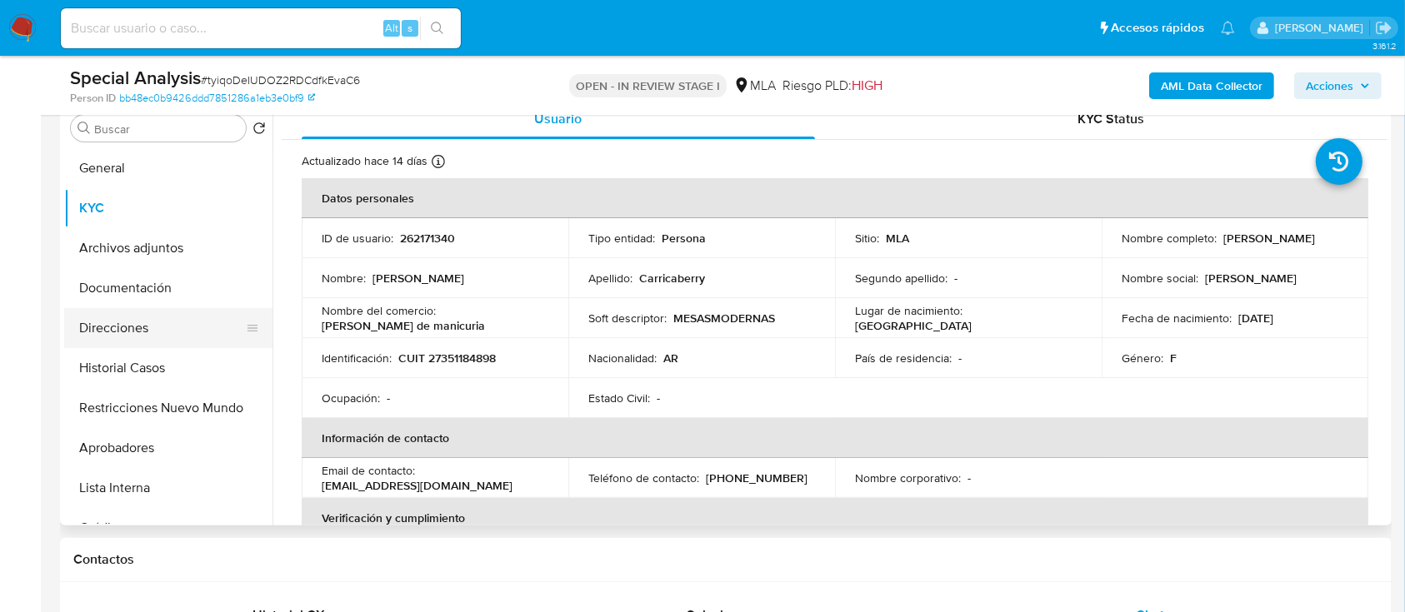
click at [170, 329] on button "Direcciones" at bounding box center [161, 328] width 195 height 40
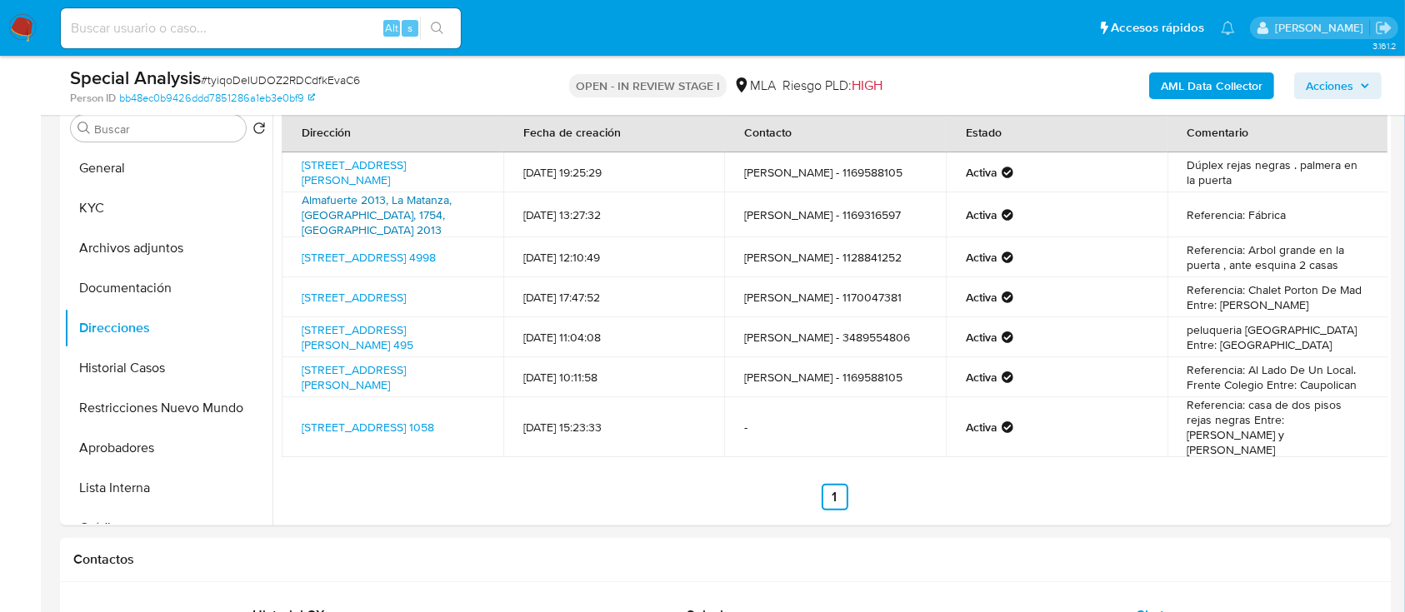
click at [420, 212] on link "Almafuerte 2013, La Matanza, [GEOGRAPHIC_DATA], 1754, [GEOGRAPHIC_DATA] 2013" at bounding box center [377, 215] width 150 height 47
